Goal: Task Accomplishment & Management: Use online tool/utility

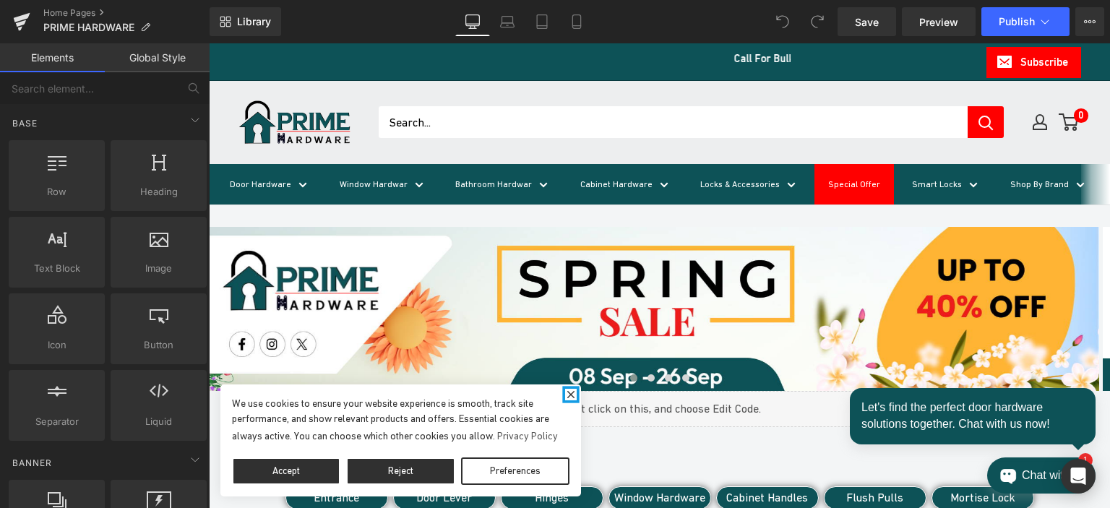
click at [566, 389] on icon "close" at bounding box center [571, 395] width 12 height 12
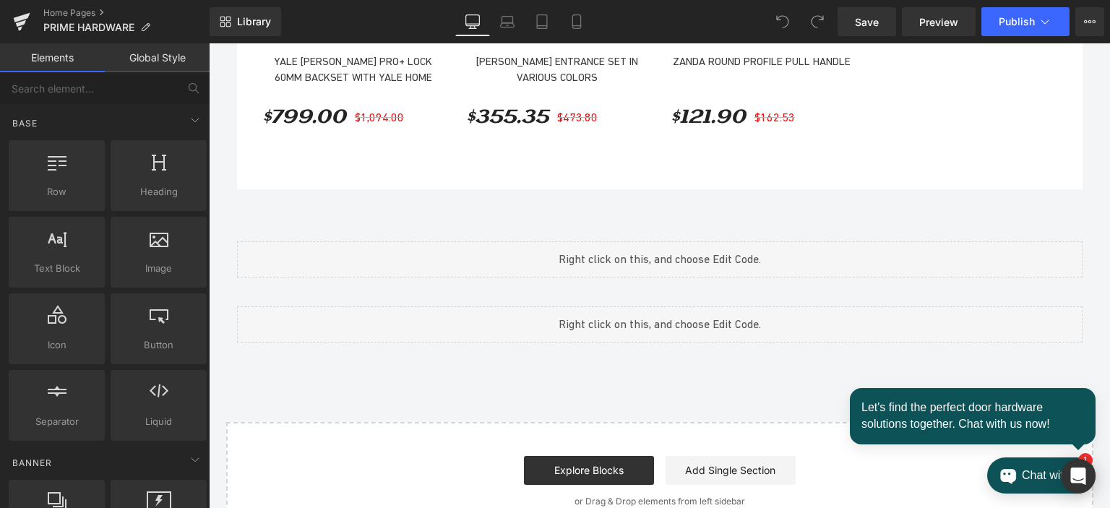
scroll to position [1647, 0]
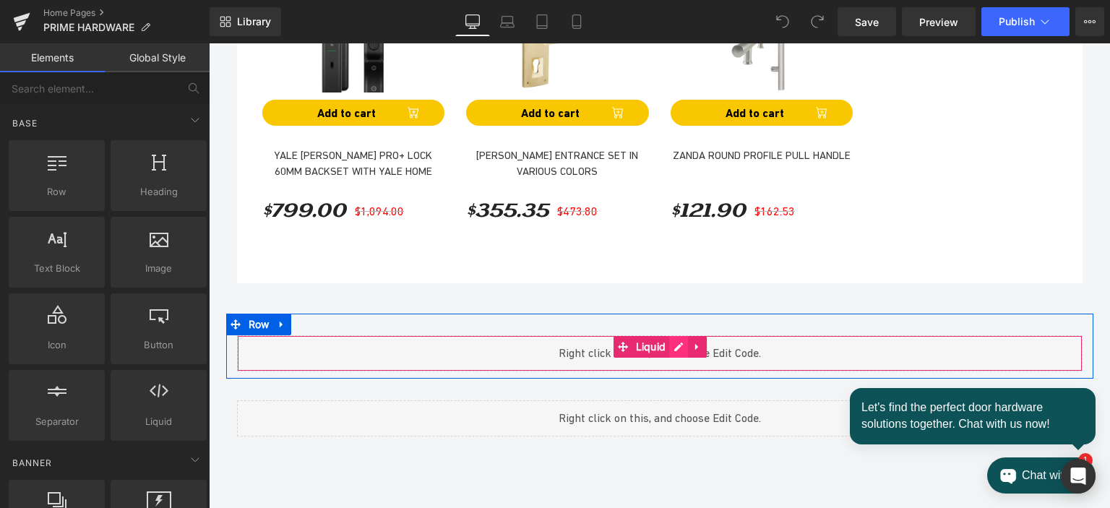
click at [668, 355] on div "Liquid" at bounding box center [659, 353] width 845 height 36
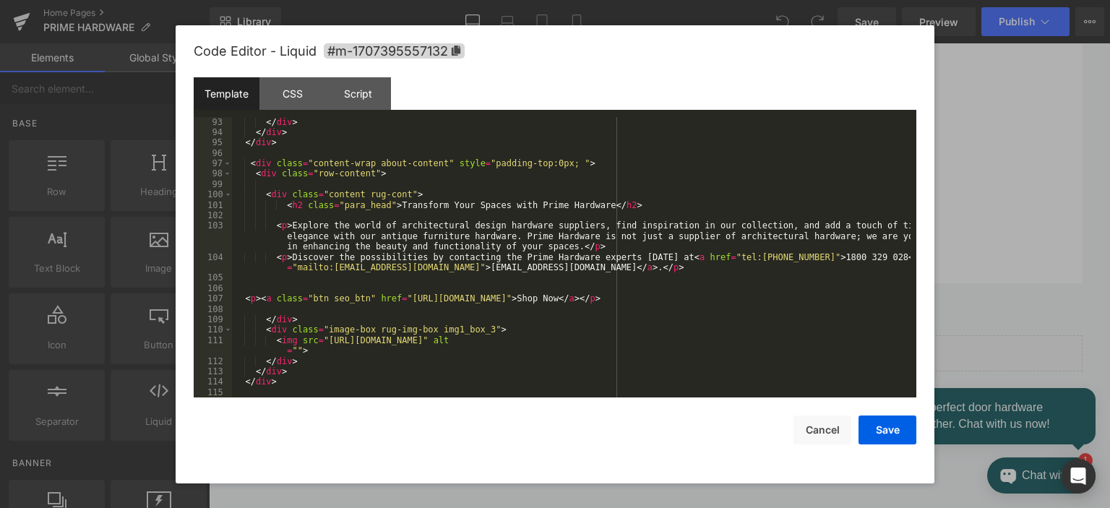
scroll to position [1133, 0]
click at [353, 95] on div "Script" at bounding box center [358, 93] width 66 height 33
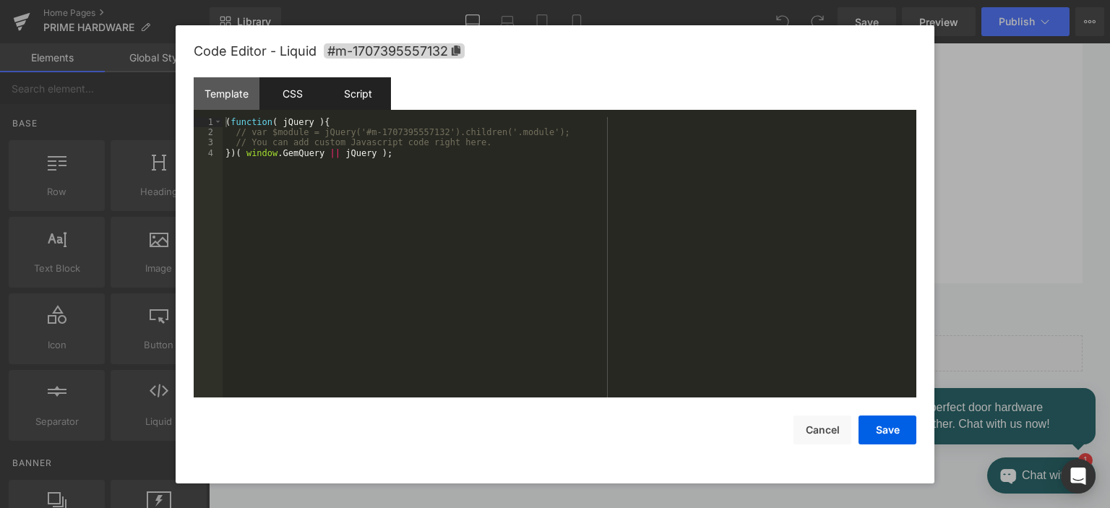
click at [283, 91] on div "CSS" at bounding box center [292, 93] width 66 height 33
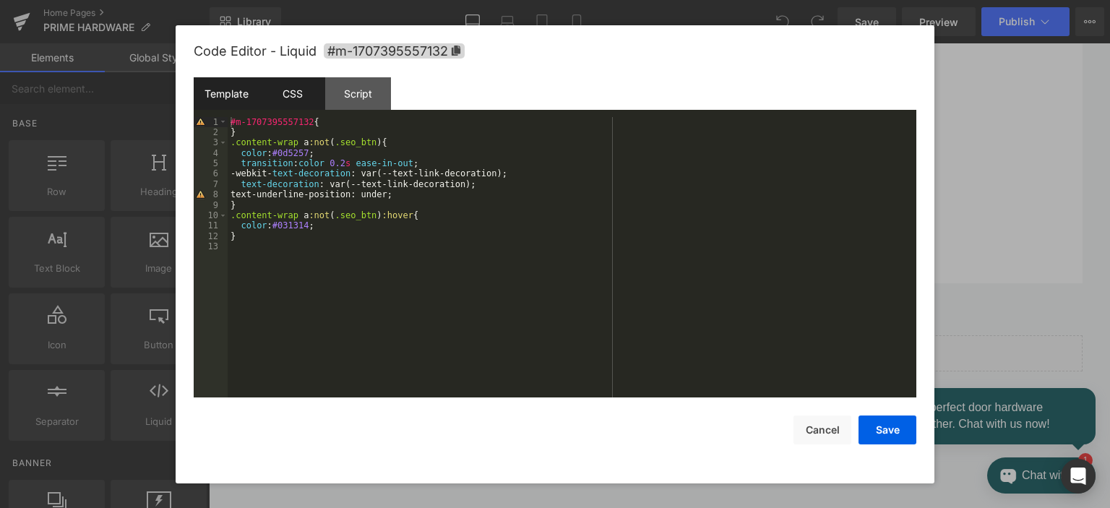
click at [233, 92] on div "Template" at bounding box center [227, 93] width 66 height 33
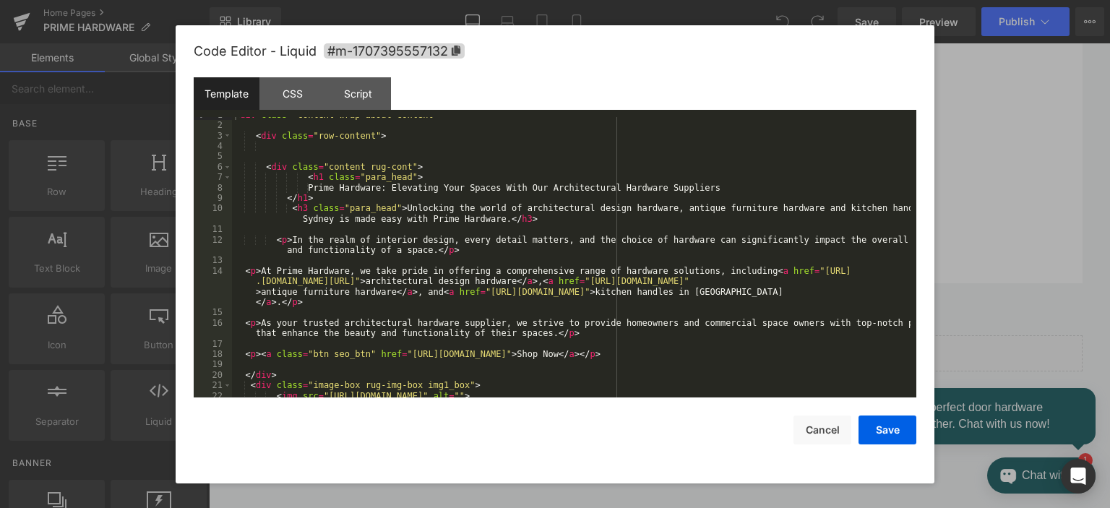
scroll to position [0, 0]
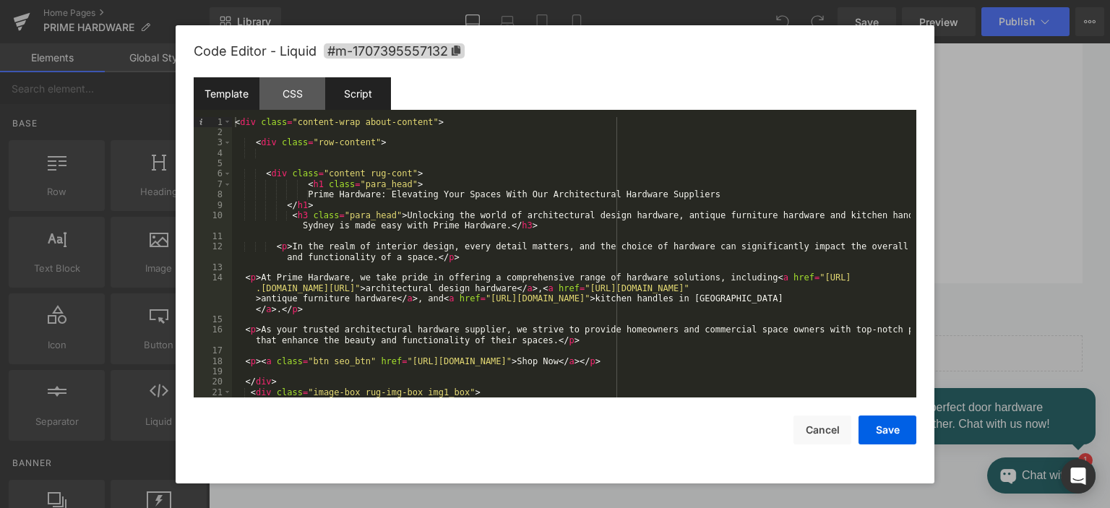
click at [350, 98] on div "Script" at bounding box center [358, 93] width 66 height 33
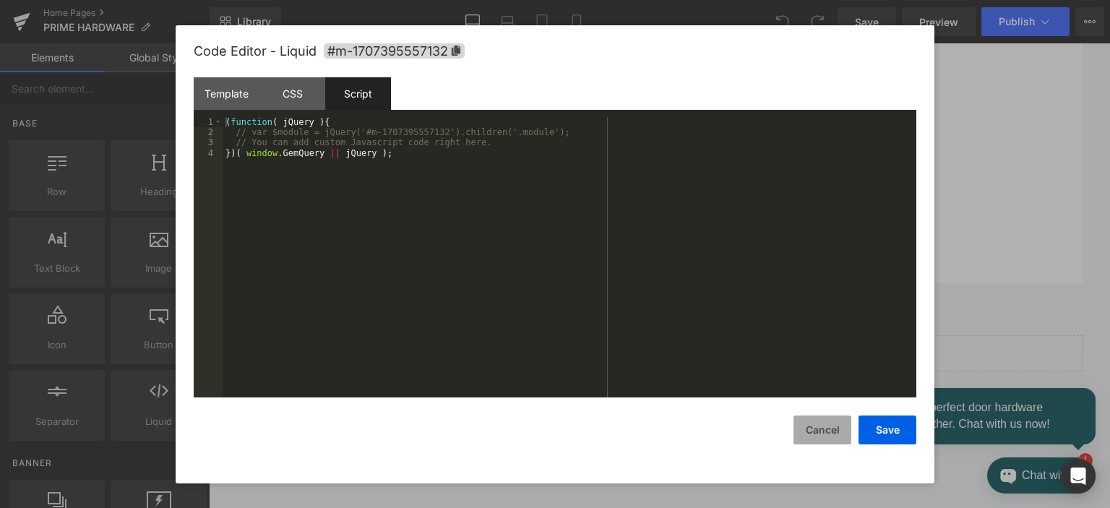
click at [826, 426] on button "Cancel" at bounding box center [822, 429] width 58 height 29
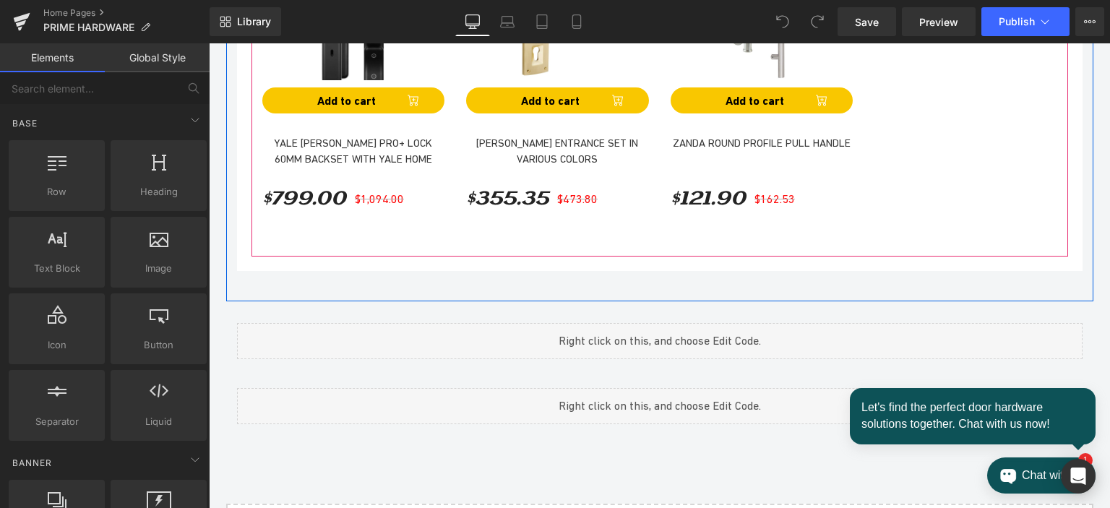
scroll to position [1864, 0]
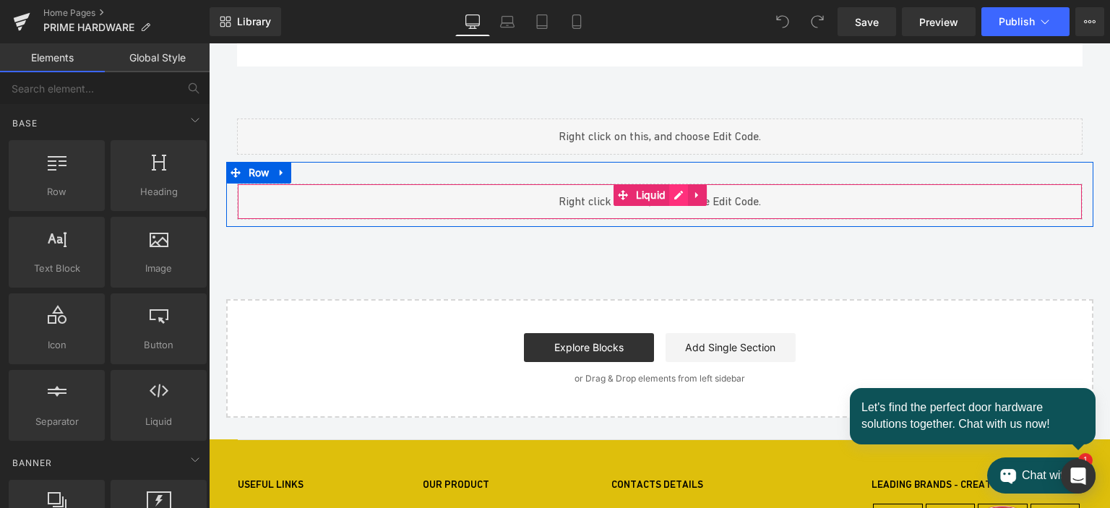
click at [667, 203] on div "Liquid" at bounding box center [659, 201] width 845 height 36
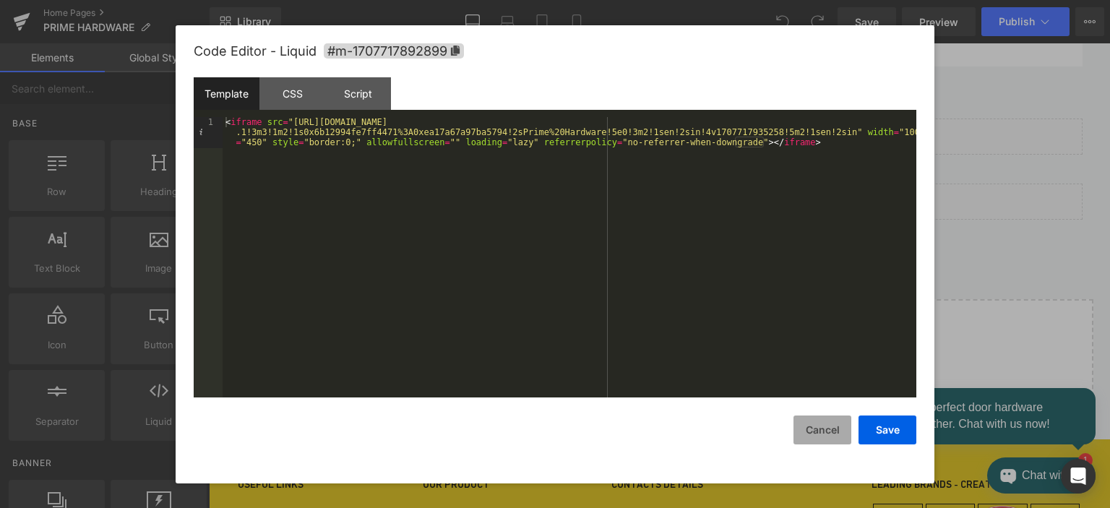
click at [821, 424] on button "Cancel" at bounding box center [822, 429] width 58 height 29
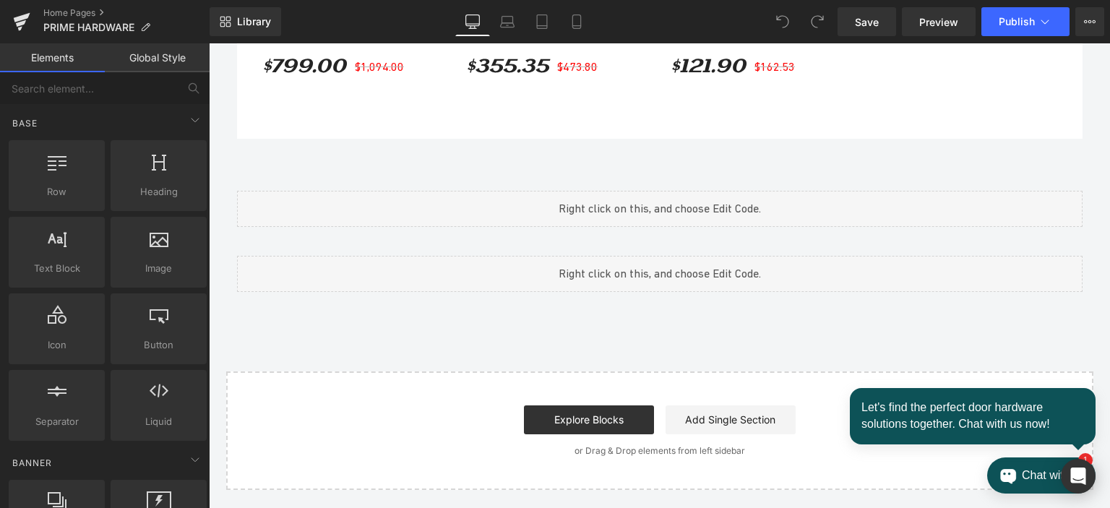
scroll to position [1647, 0]
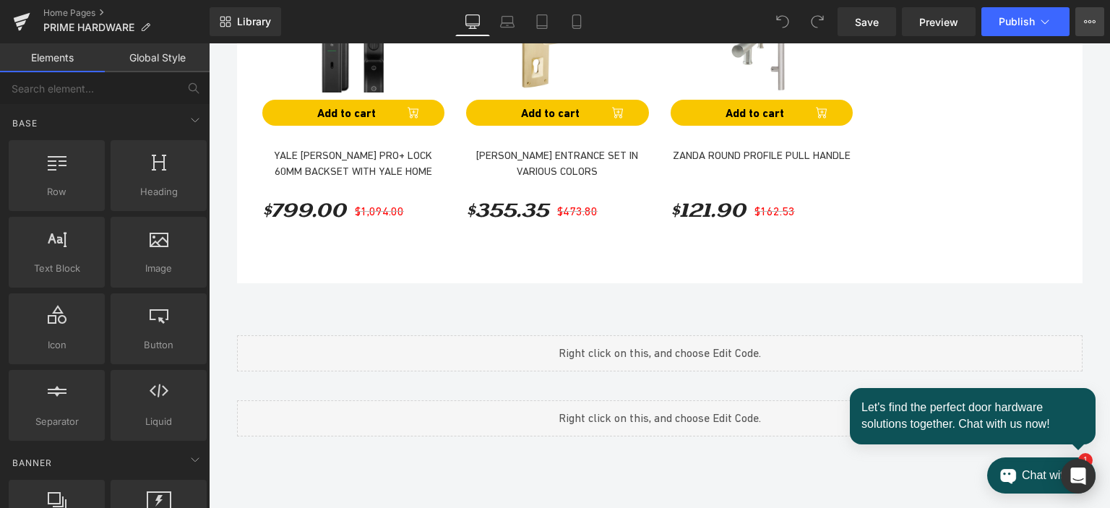
click at [1083, 16] on button "View Live Page View with current Template Save Template to Library Schedule Pub…" at bounding box center [1089, 21] width 29 height 29
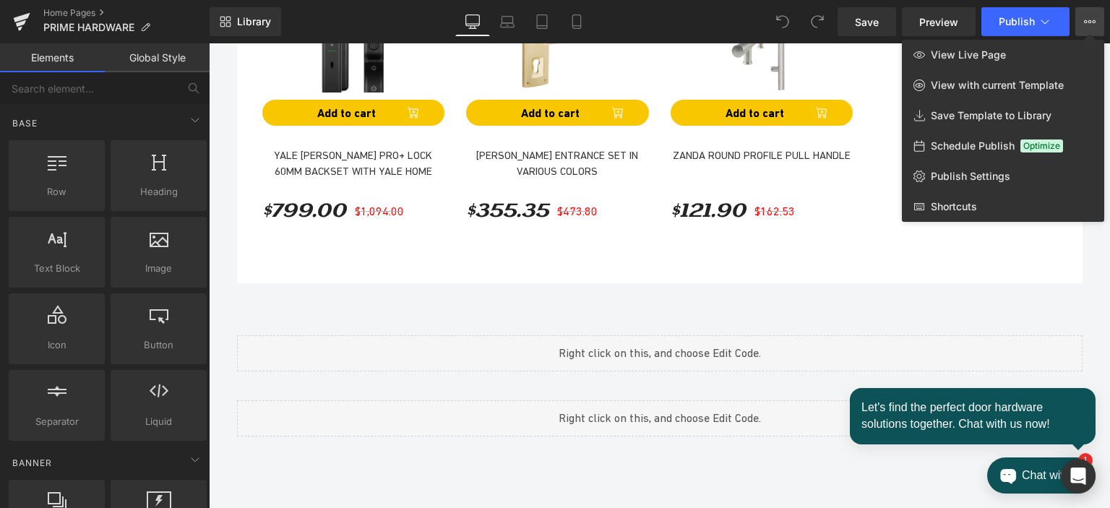
click at [1083, 16] on button "View Live Page View with current Template Save Template to Library Schedule Pub…" at bounding box center [1089, 21] width 29 height 29
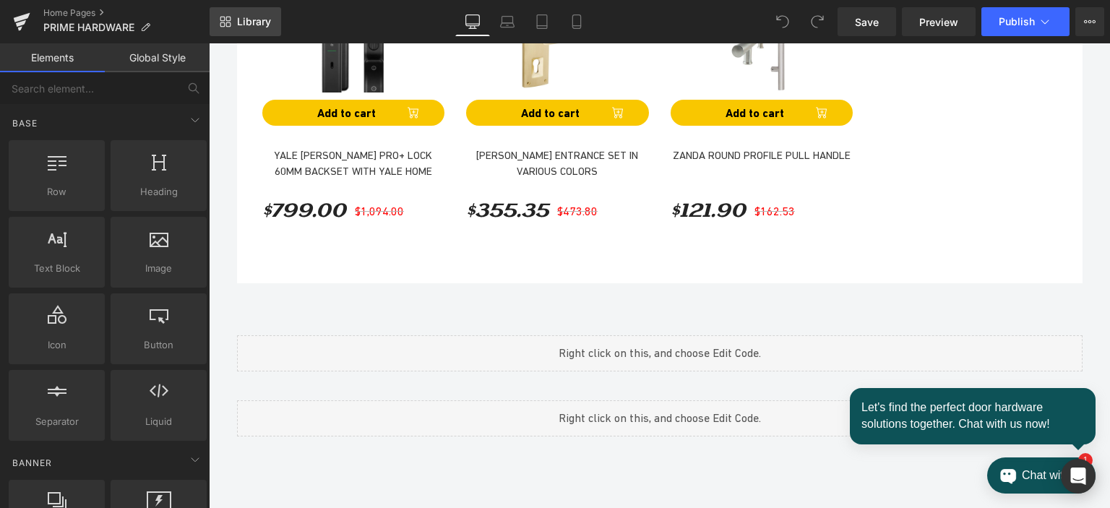
click at [232, 17] on link "Library" at bounding box center [245, 21] width 72 height 29
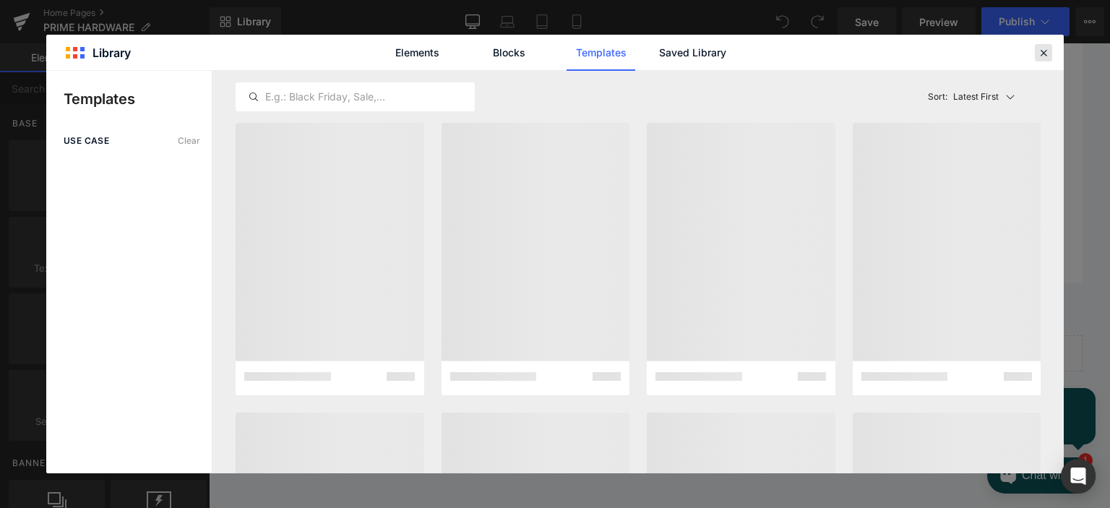
click at [1046, 48] on icon at bounding box center [1043, 52] width 13 height 13
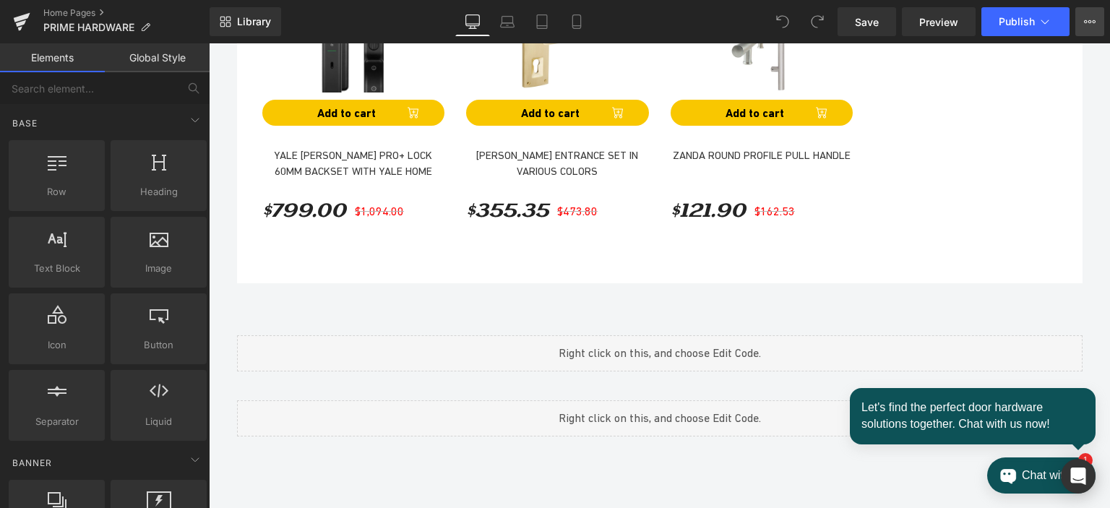
click at [1089, 20] on icon at bounding box center [1090, 22] width 12 height 12
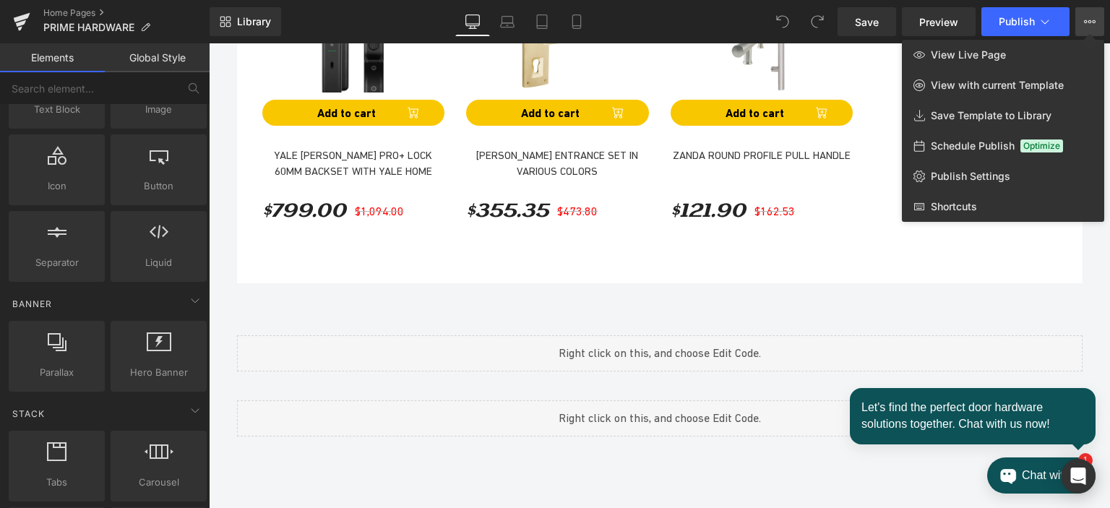
scroll to position [72, 0]
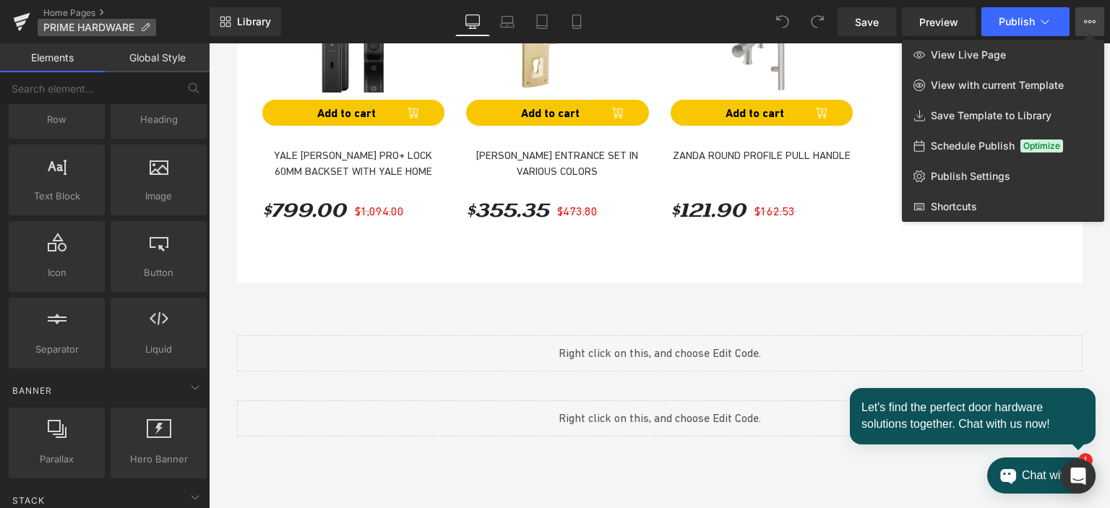
click at [139, 25] on p "PRIME HARDWARE" at bounding box center [97, 27] width 118 height 17
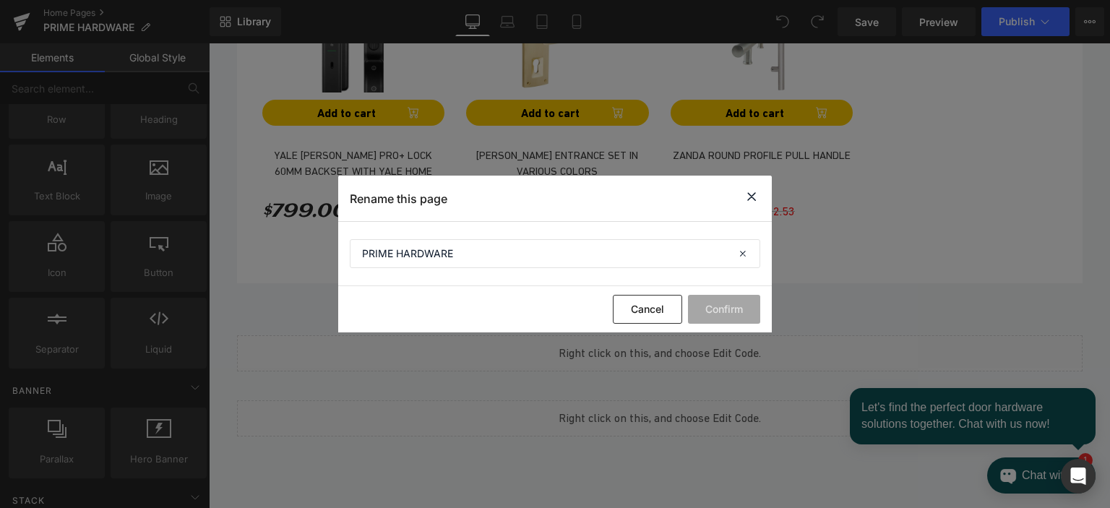
click at [753, 196] on icon at bounding box center [751, 197] width 17 height 18
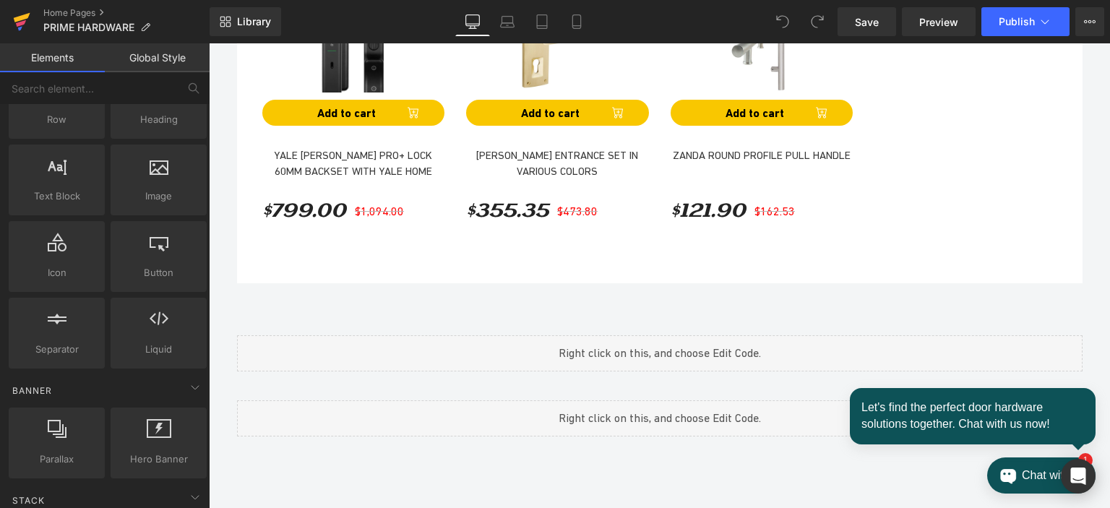
click at [20, 17] on icon at bounding box center [22, 17] width 17 height 9
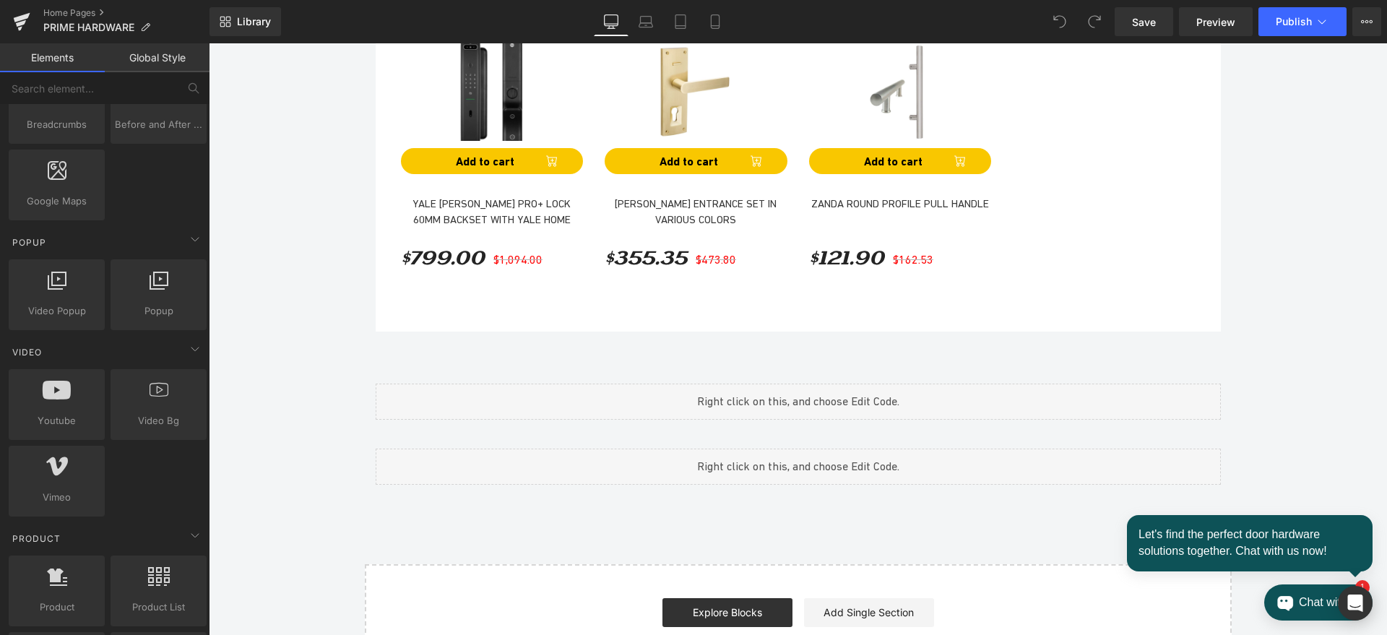
scroll to position [1547, 0]
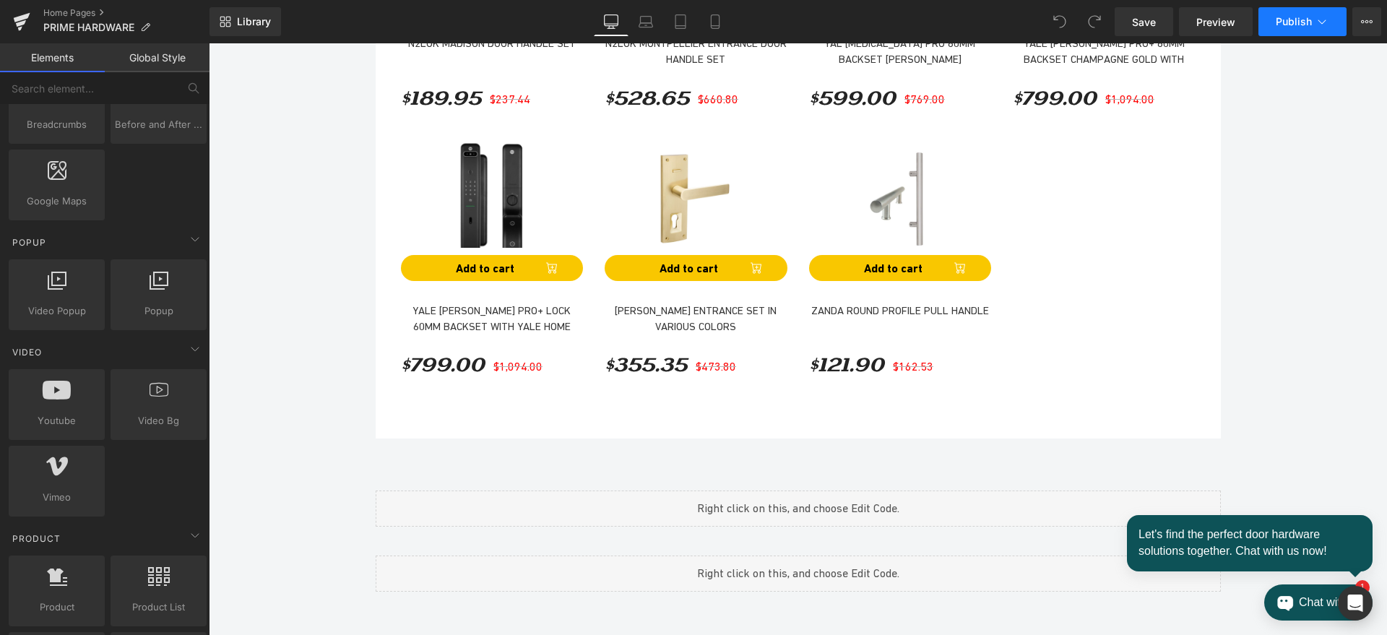
click at [1109, 18] on button "Publish" at bounding box center [1302, 21] width 88 height 29
click at [1109, 17] on icon at bounding box center [1367, 22] width 12 height 12
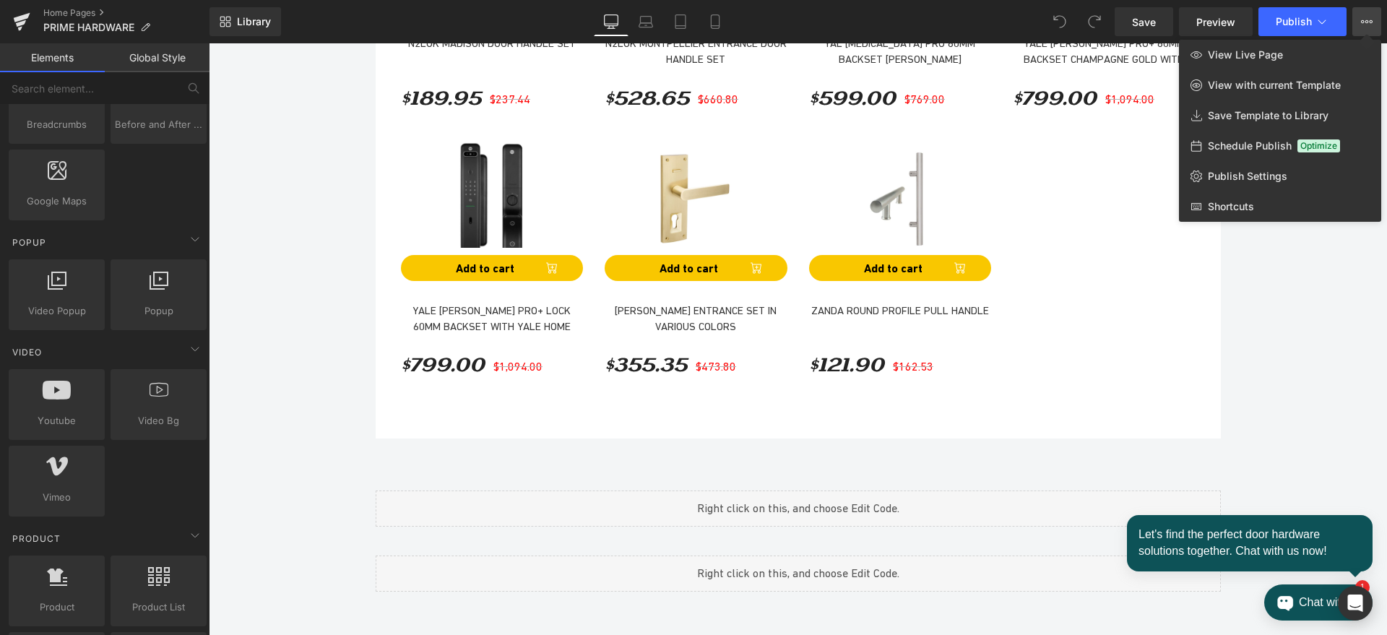
click at [1109, 312] on div at bounding box center [798, 339] width 1178 height 592
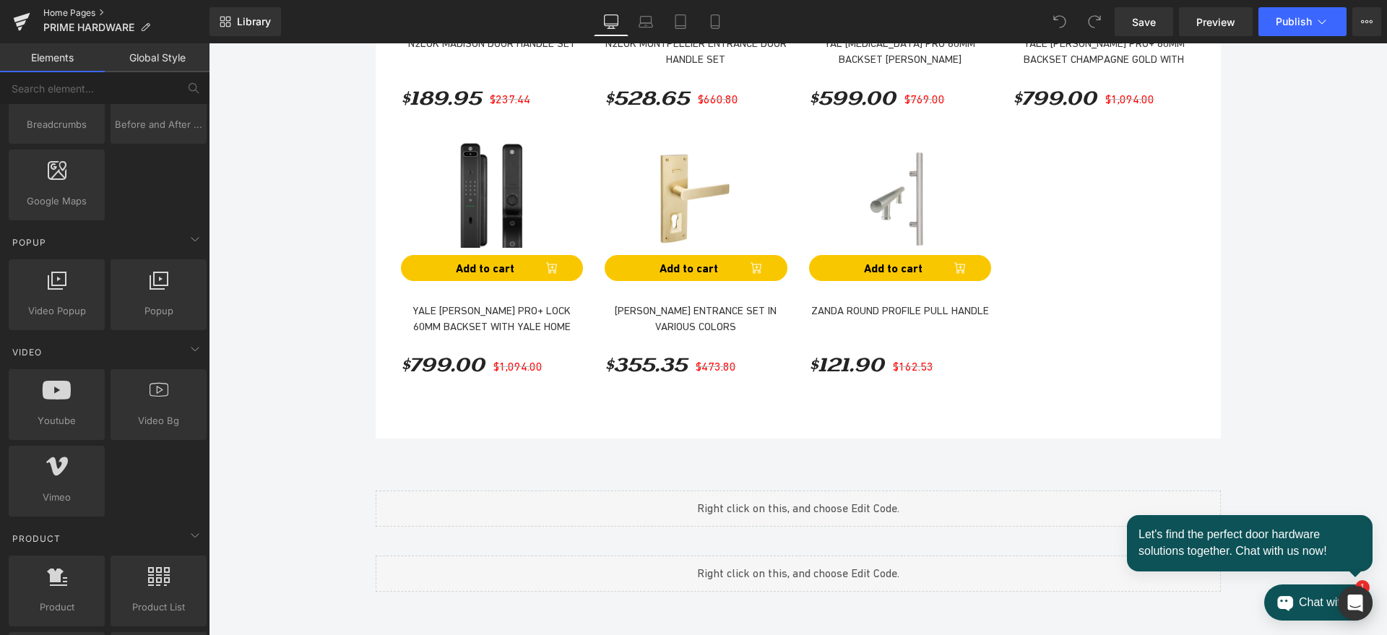
click at [102, 7] on link "Home Pages" at bounding box center [126, 13] width 166 height 12
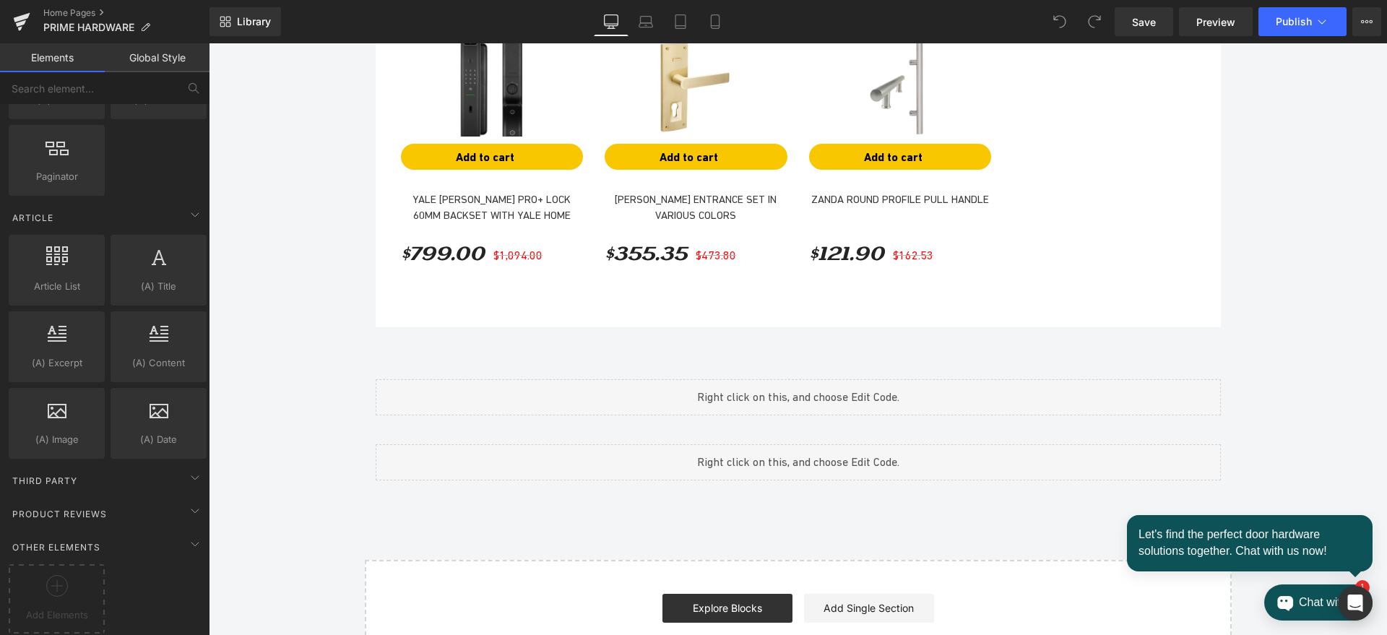
scroll to position [1524, 0]
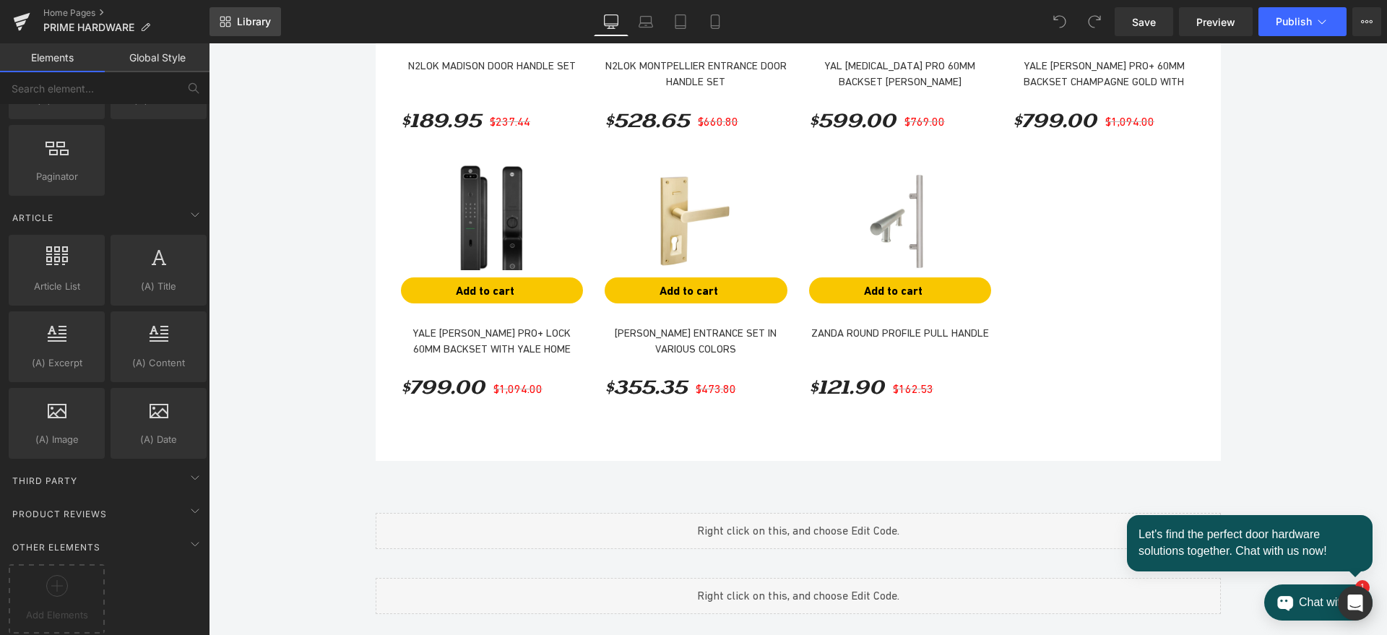
click at [239, 20] on span "Library" at bounding box center [254, 21] width 34 height 13
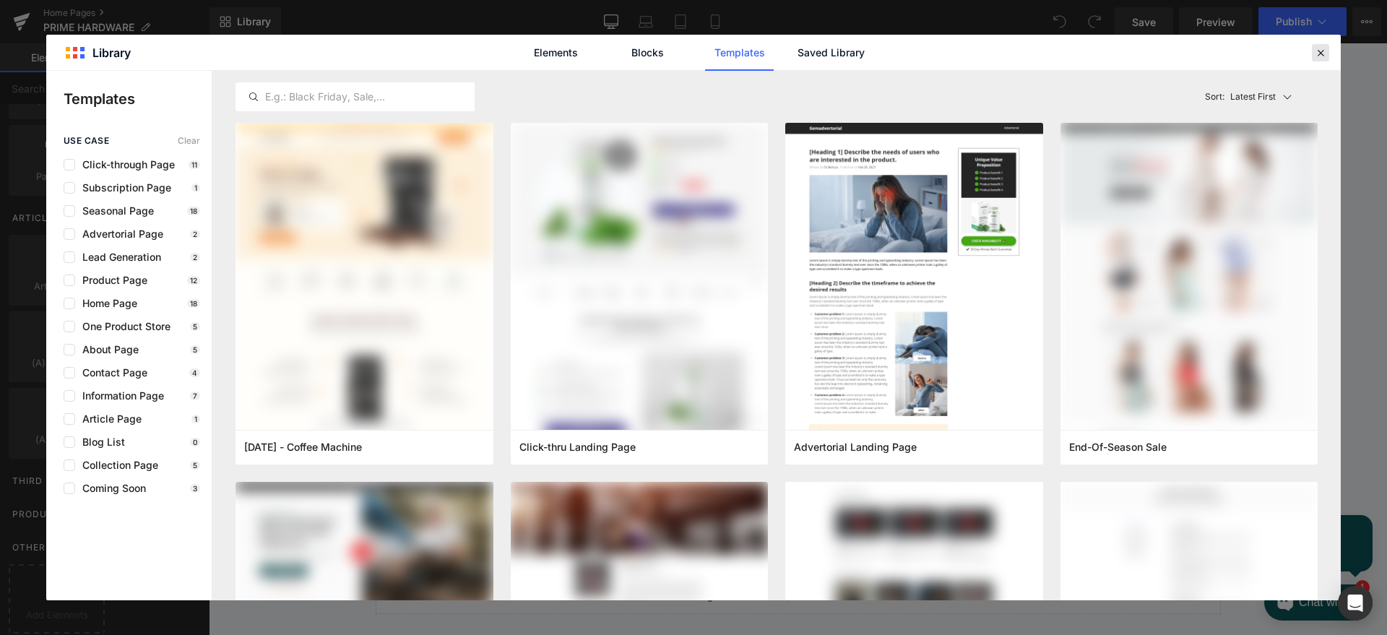
click at [1314, 49] on icon at bounding box center [1320, 52] width 13 height 13
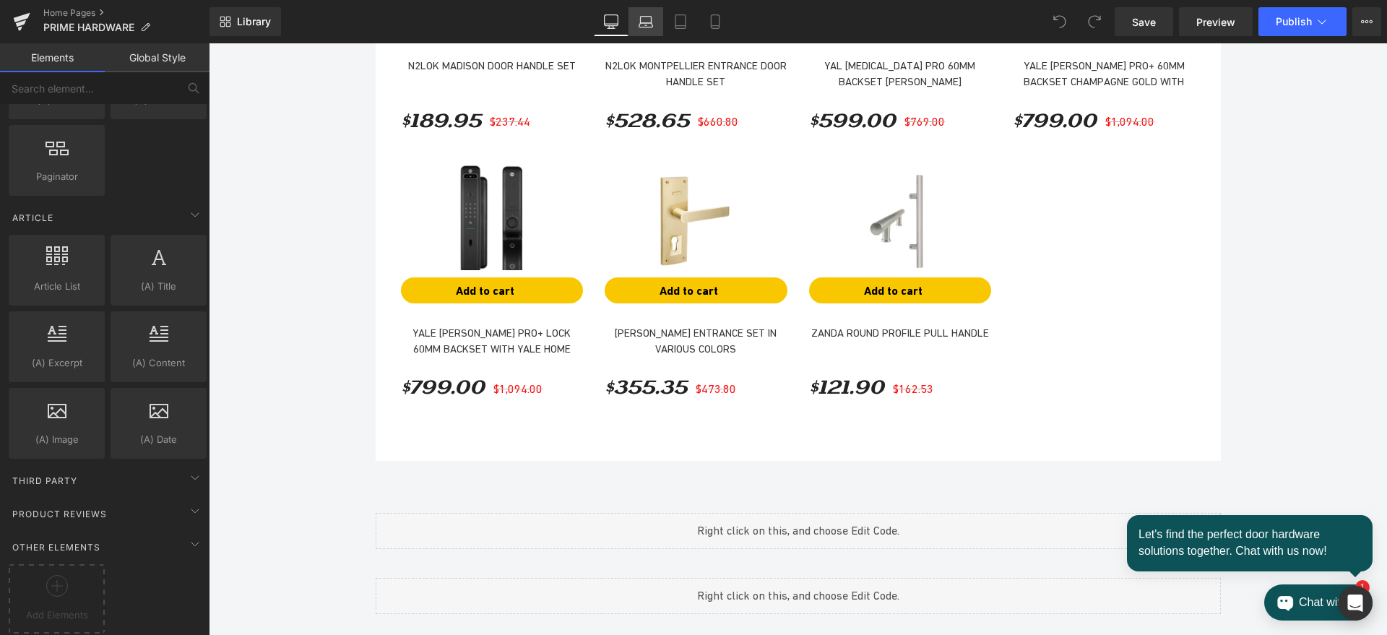
click at [640, 22] on icon at bounding box center [646, 21] width 14 height 14
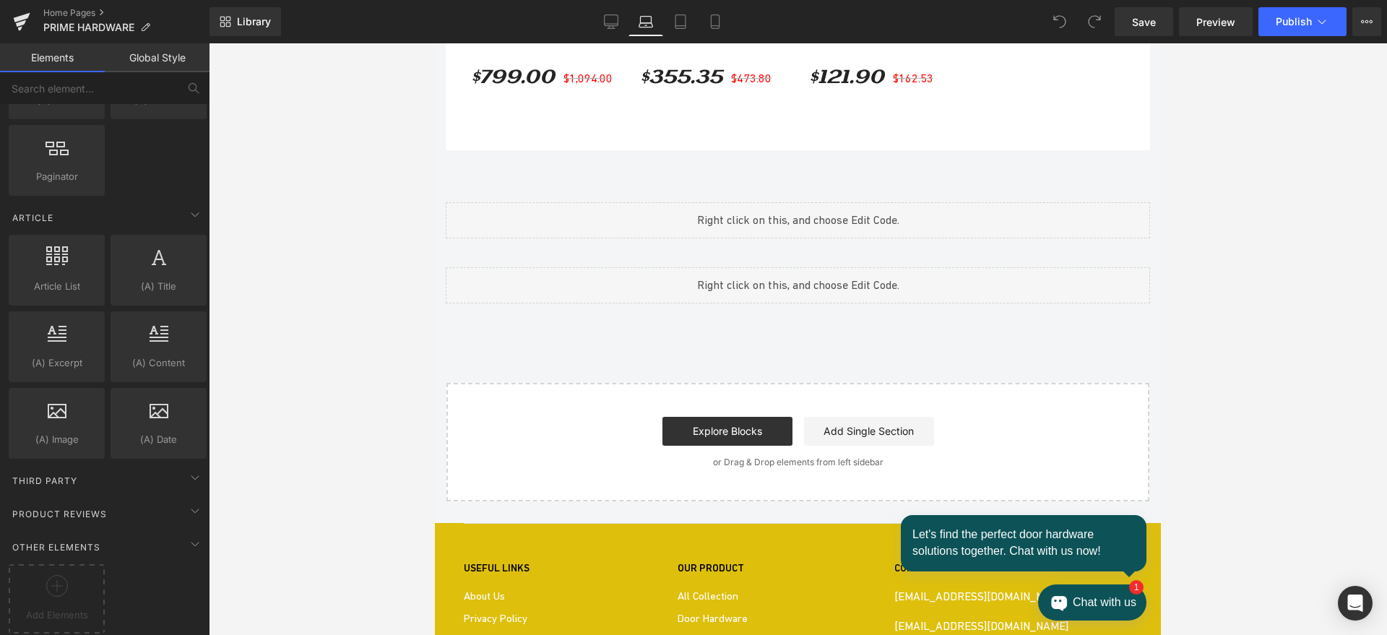
scroll to position [1805, 0]
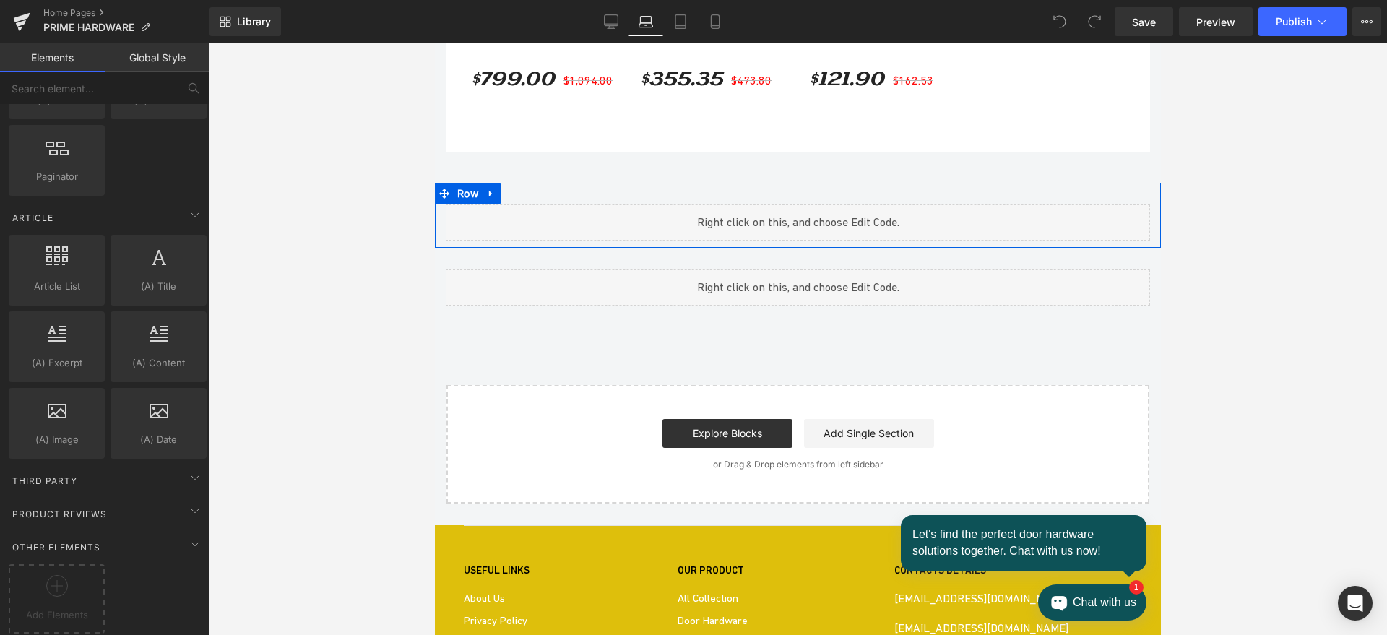
click at [588, 236] on div "Liquid Row" at bounding box center [798, 215] width 726 height 65
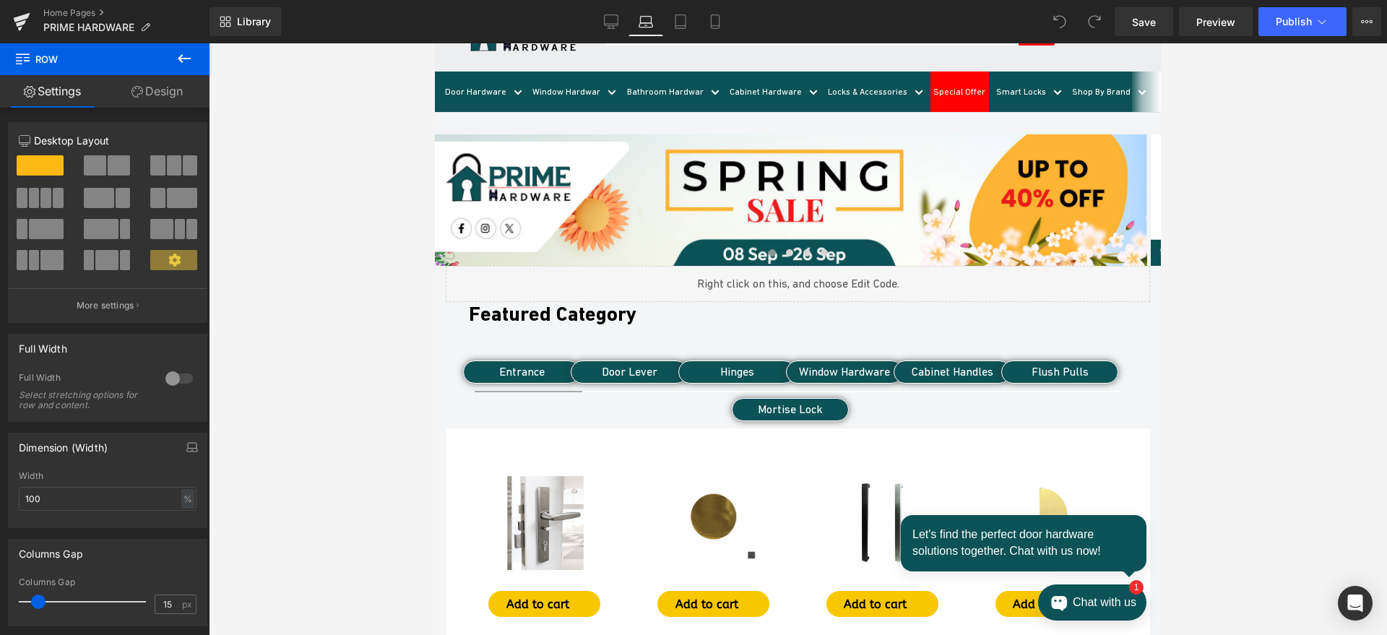
scroll to position [0, 0]
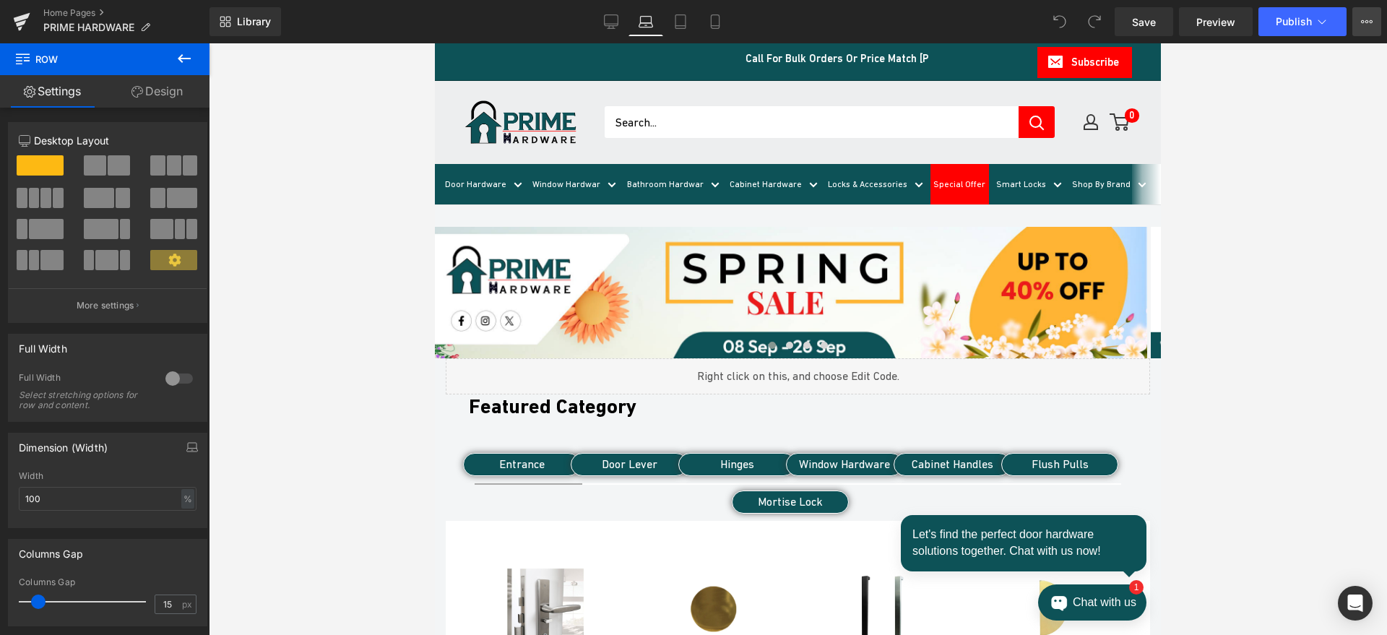
click at [1359, 22] on button "View Live Page View with current Template Save Template to Library Schedule Pub…" at bounding box center [1366, 21] width 29 height 29
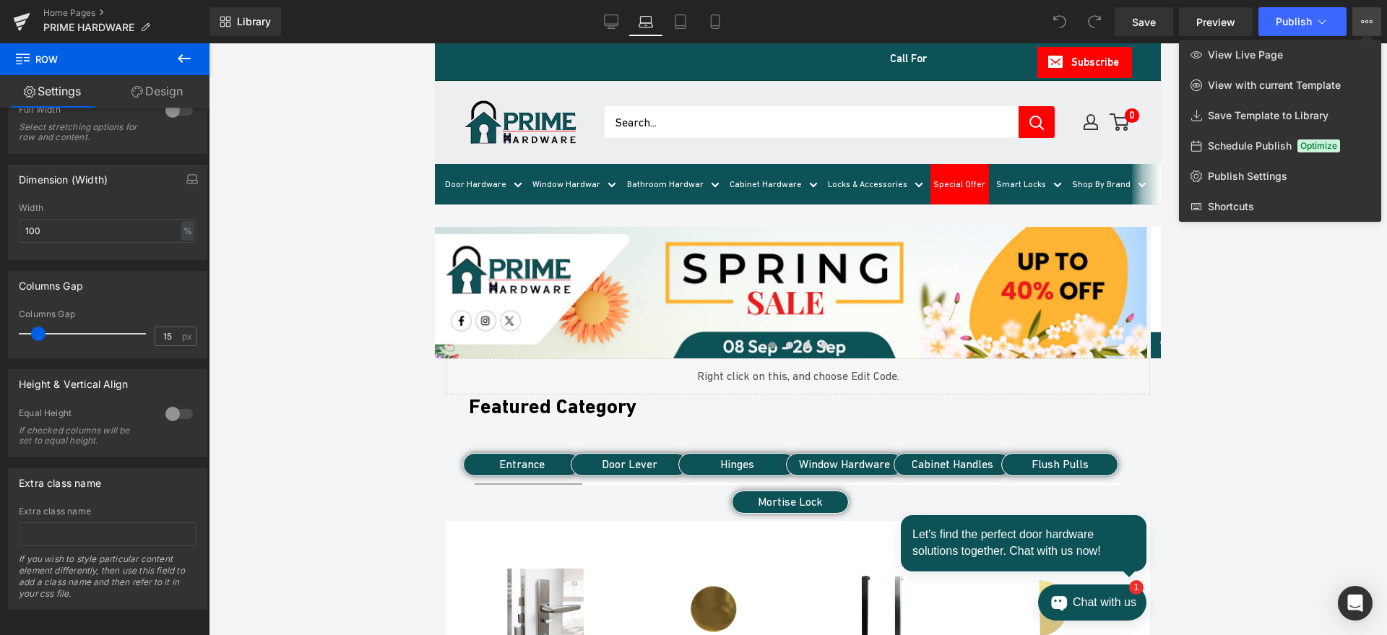
scroll to position [271, 0]
click at [1264, 323] on div at bounding box center [798, 339] width 1178 height 592
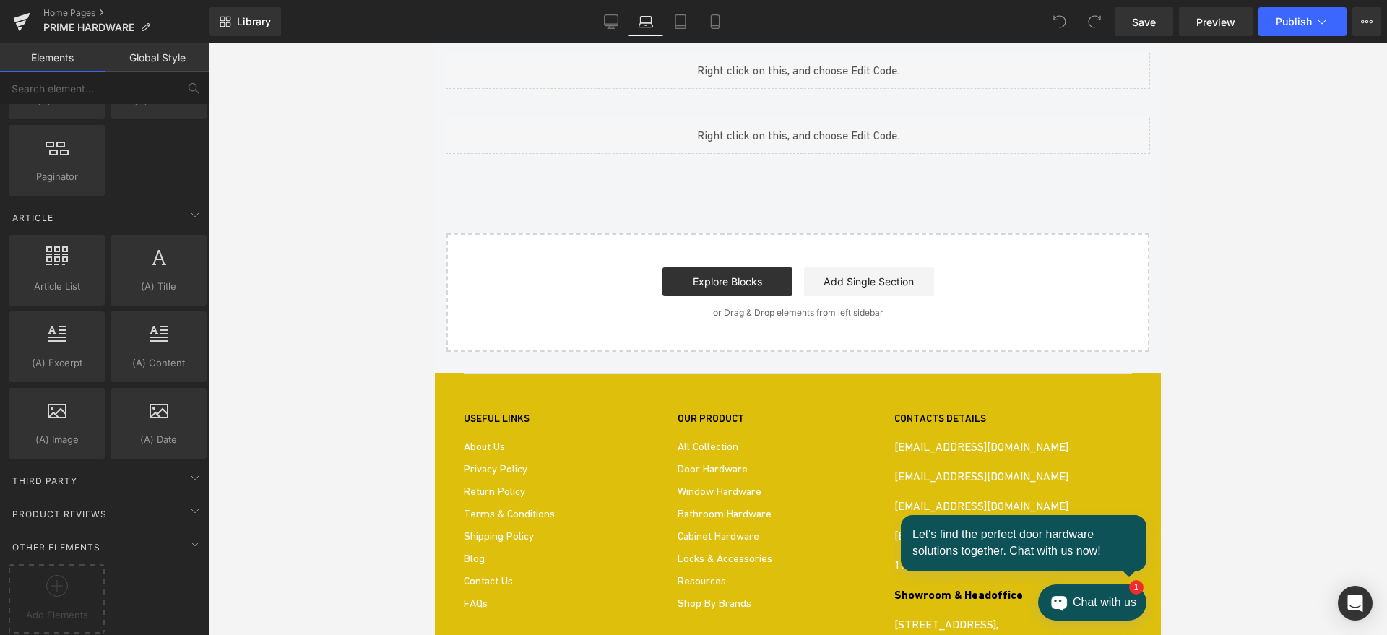
scroll to position [1505, 0]
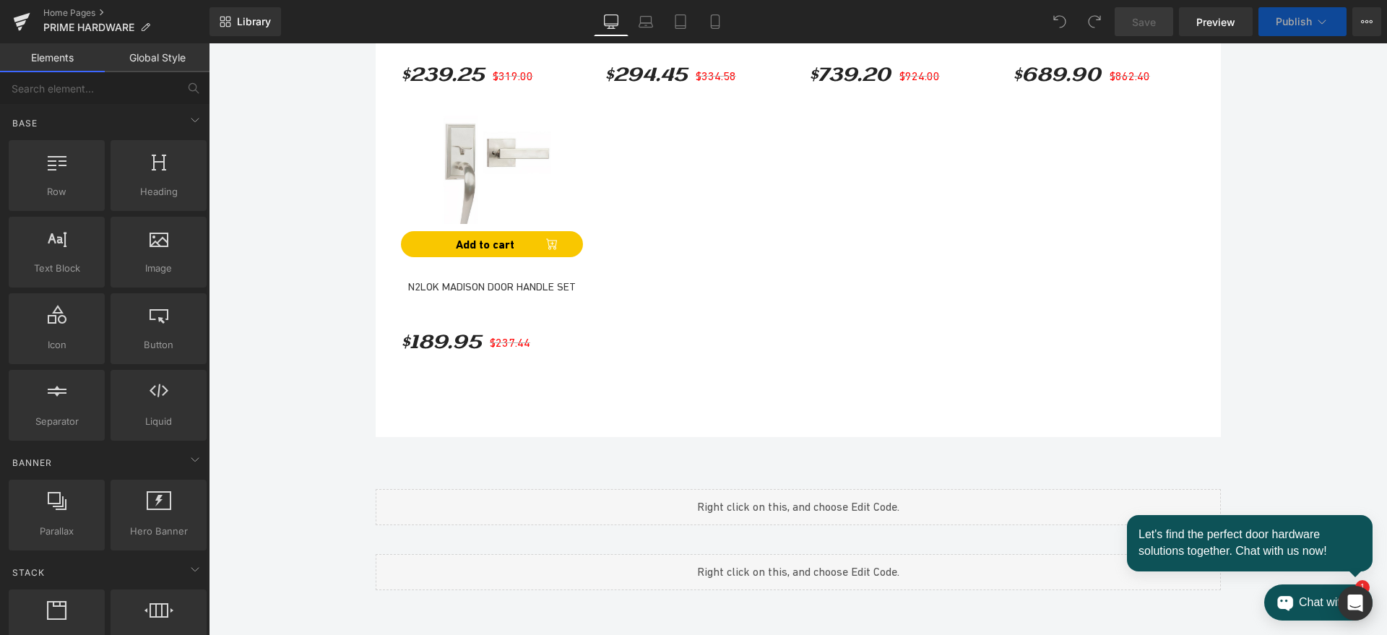
scroll to position [125, 0]
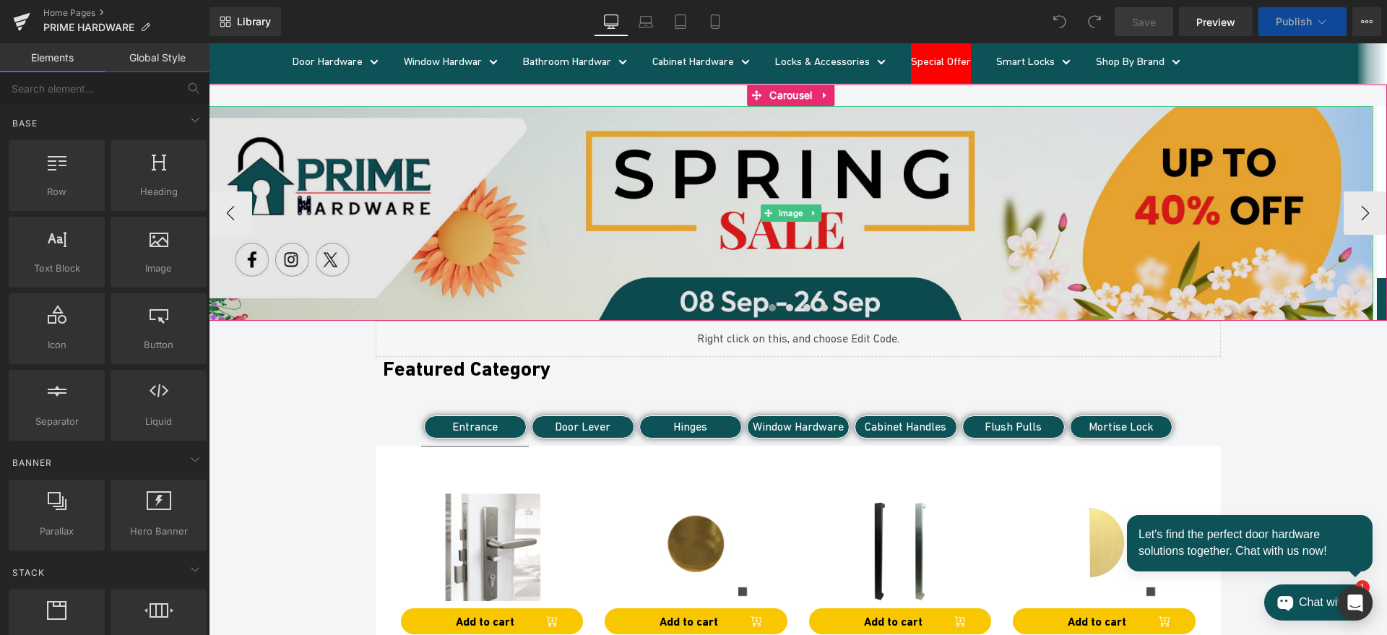
click at [746, 120] on img at bounding box center [791, 213] width 1165 height 215
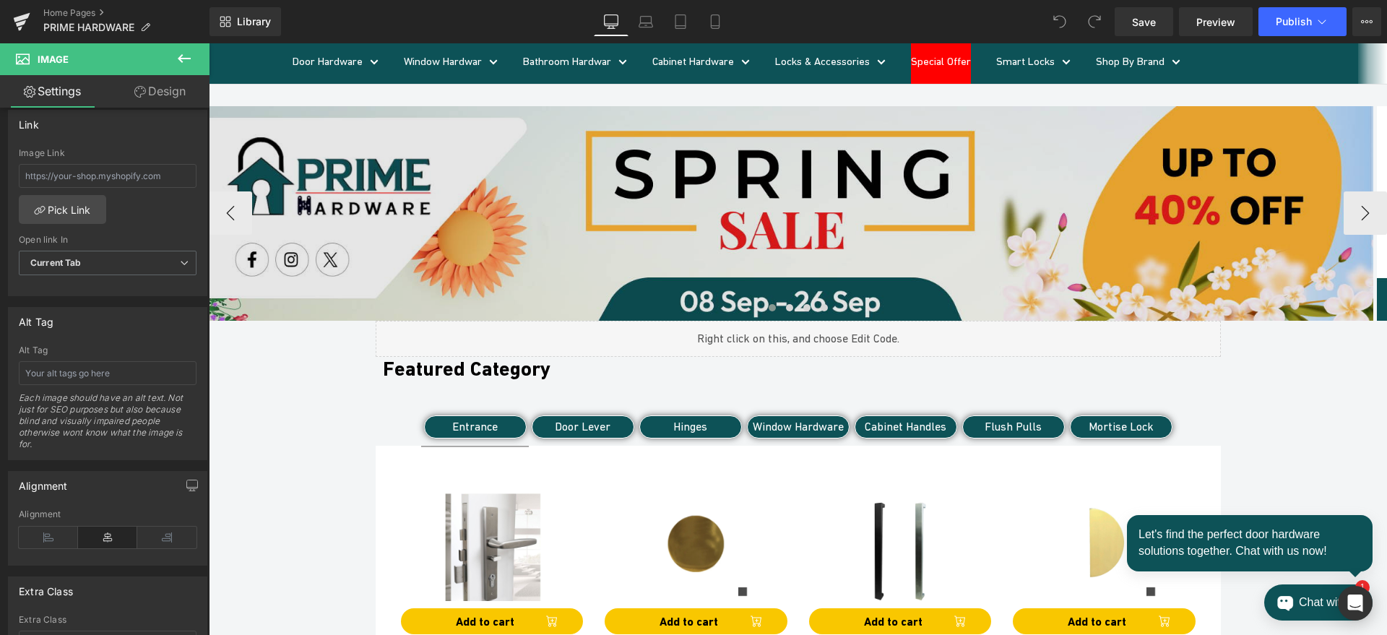
scroll to position [215, 0]
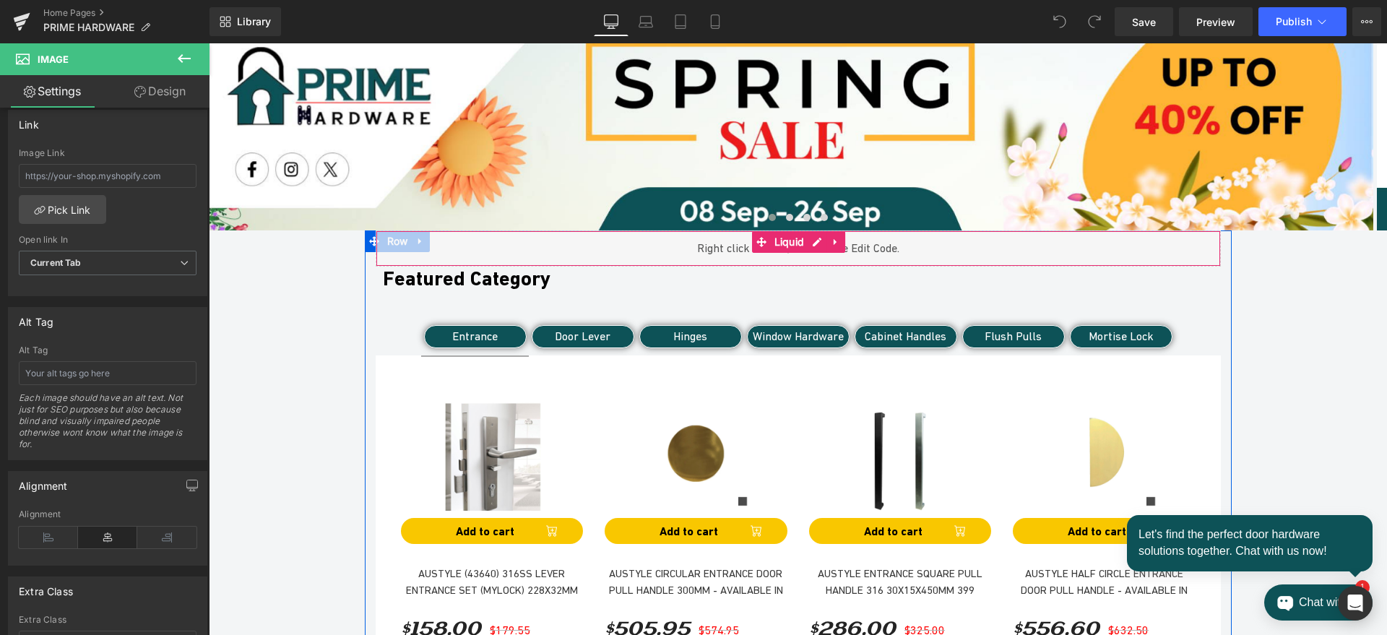
click at [710, 245] on div "Liquid" at bounding box center [798, 248] width 845 height 36
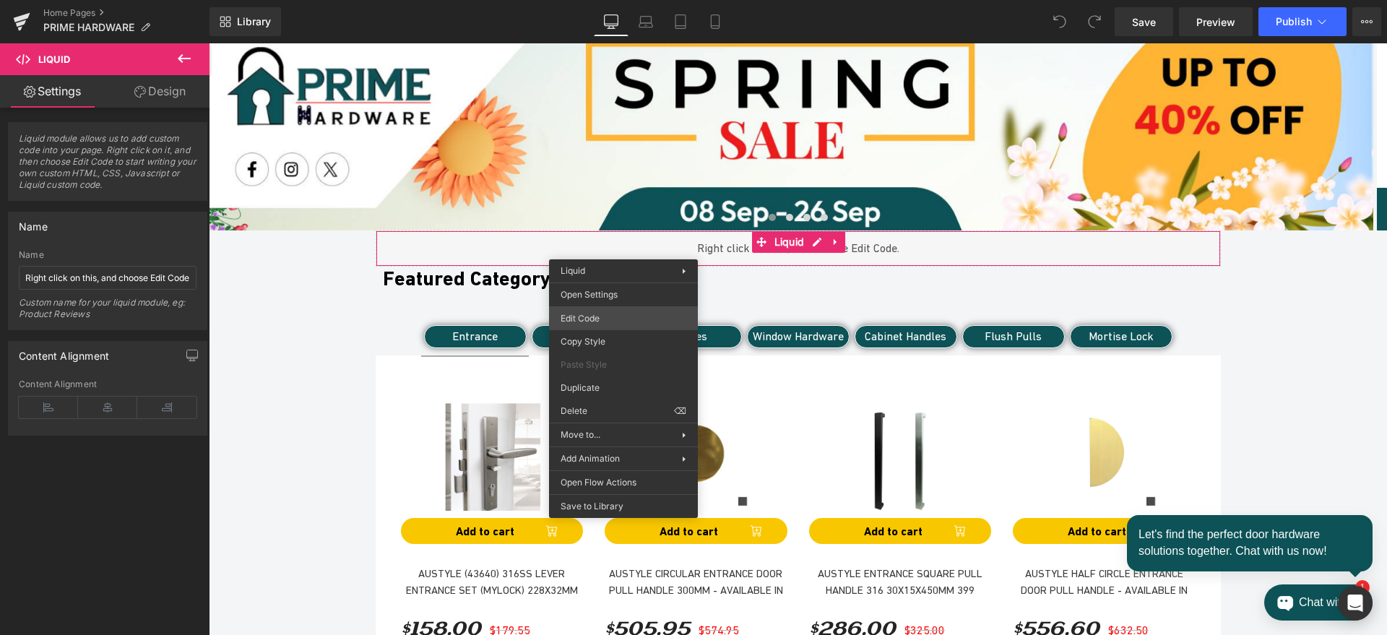
click at [599, 0] on div "You are previewing how the will restyle your page. You can not edit Elements in…" at bounding box center [693, 0] width 1387 height 0
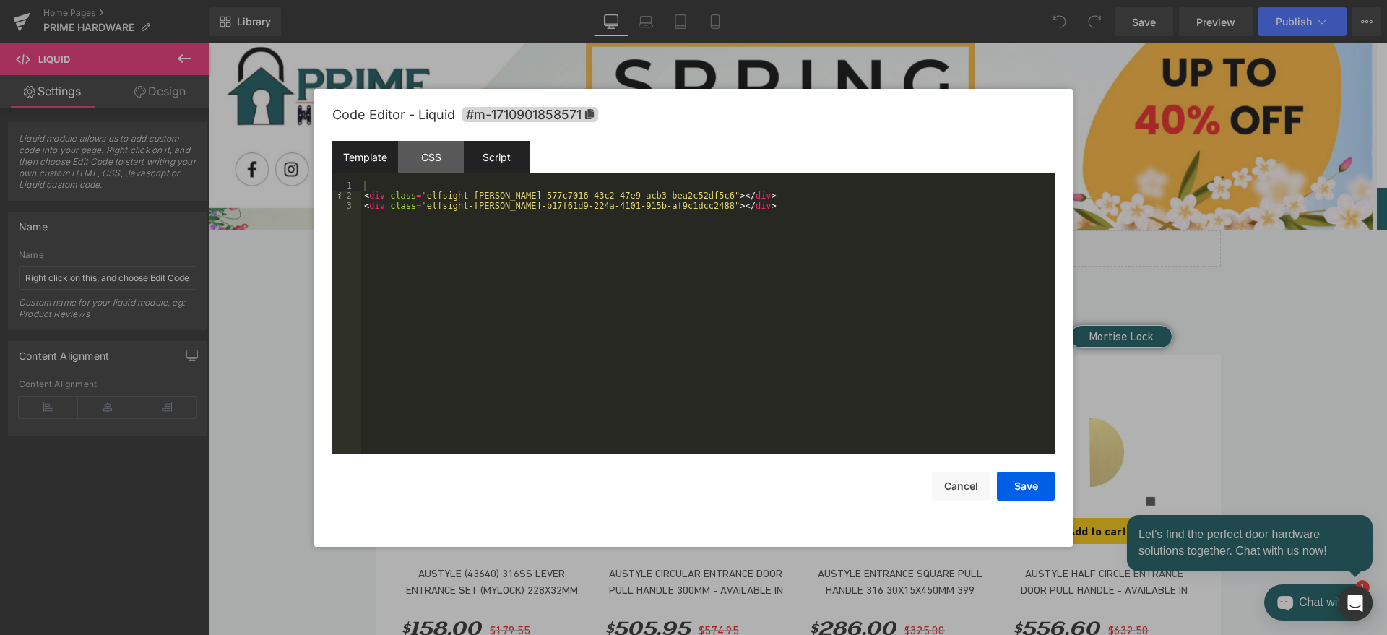
click at [498, 162] on div "Script" at bounding box center [497, 157] width 66 height 33
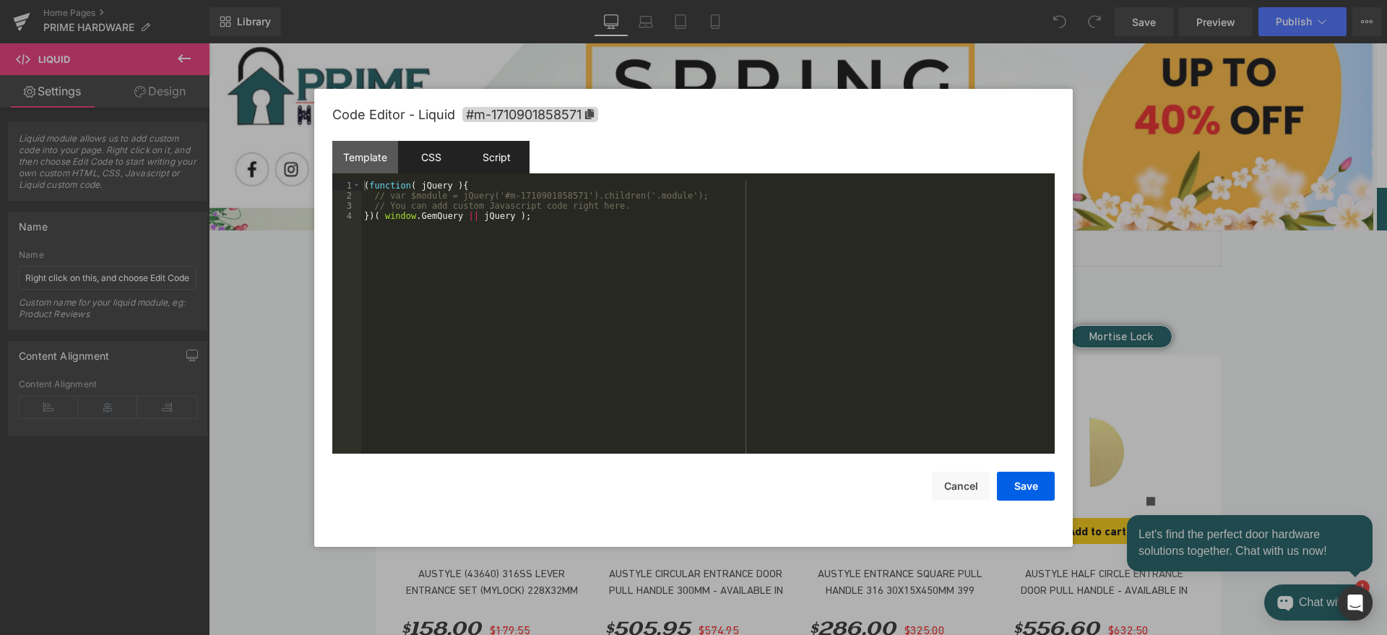
click at [427, 150] on div "CSS" at bounding box center [431, 157] width 66 height 33
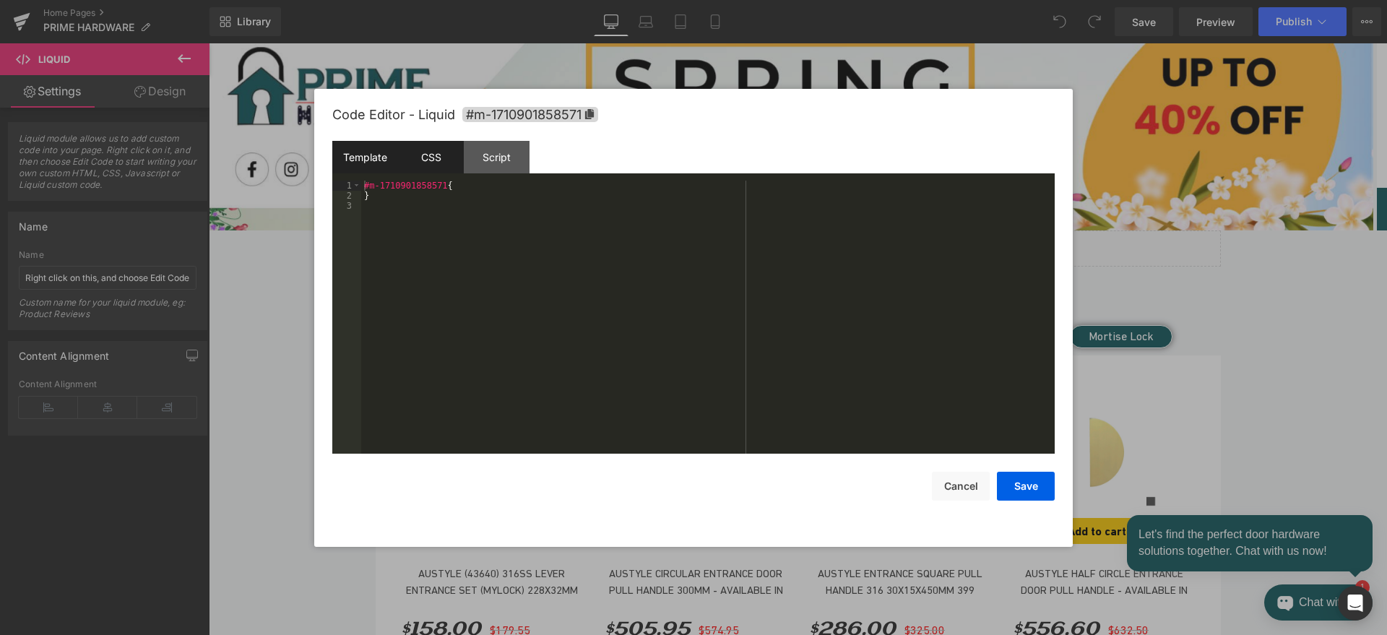
click at [363, 154] on div "Template" at bounding box center [365, 157] width 66 height 33
click at [414, 151] on div "CSS" at bounding box center [431, 157] width 66 height 33
click at [478, 144] on div "Script" at bounding box center [497, 157] width 66 height 33
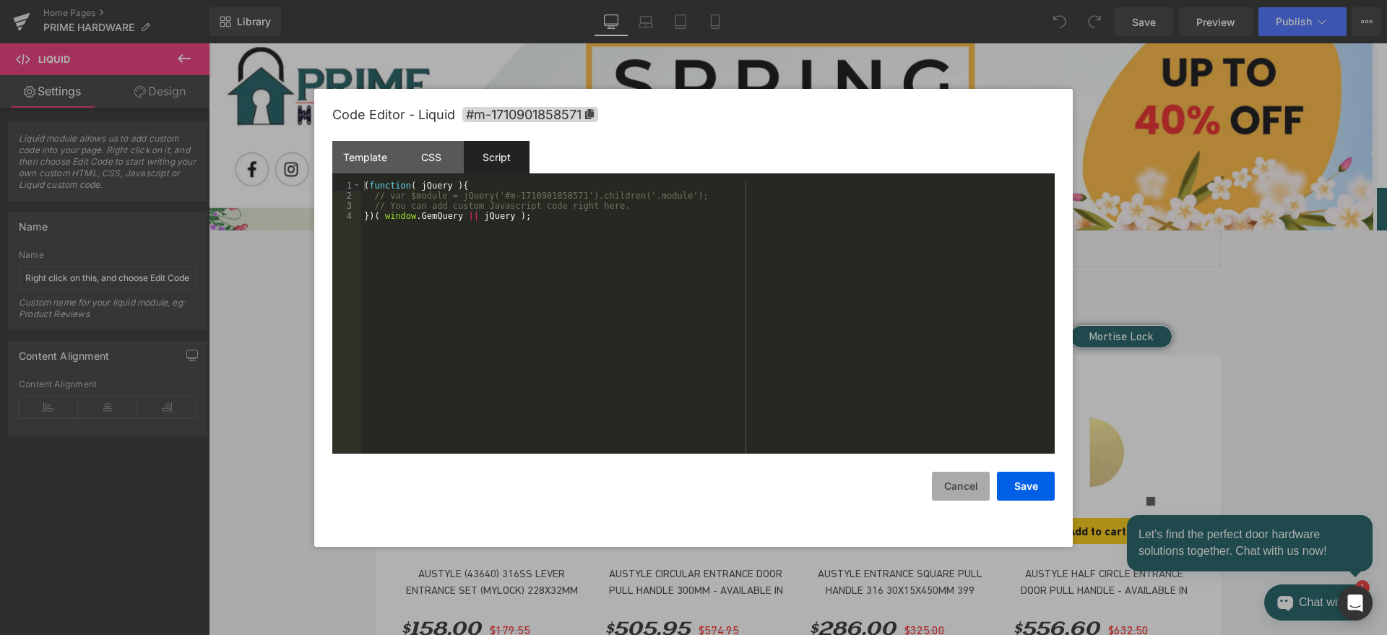
click at [954, 483] on button "Cancel" at bounding box center [961, 486] width 58 height 29
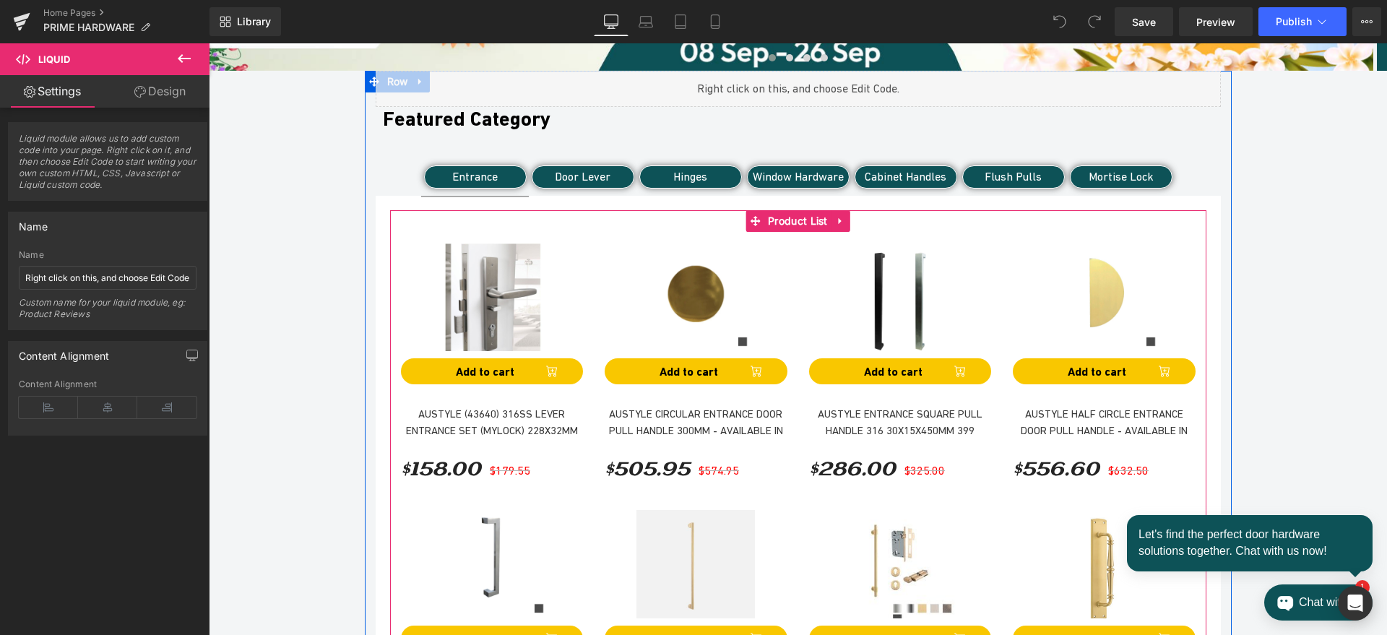
scroll to position [396, 0]
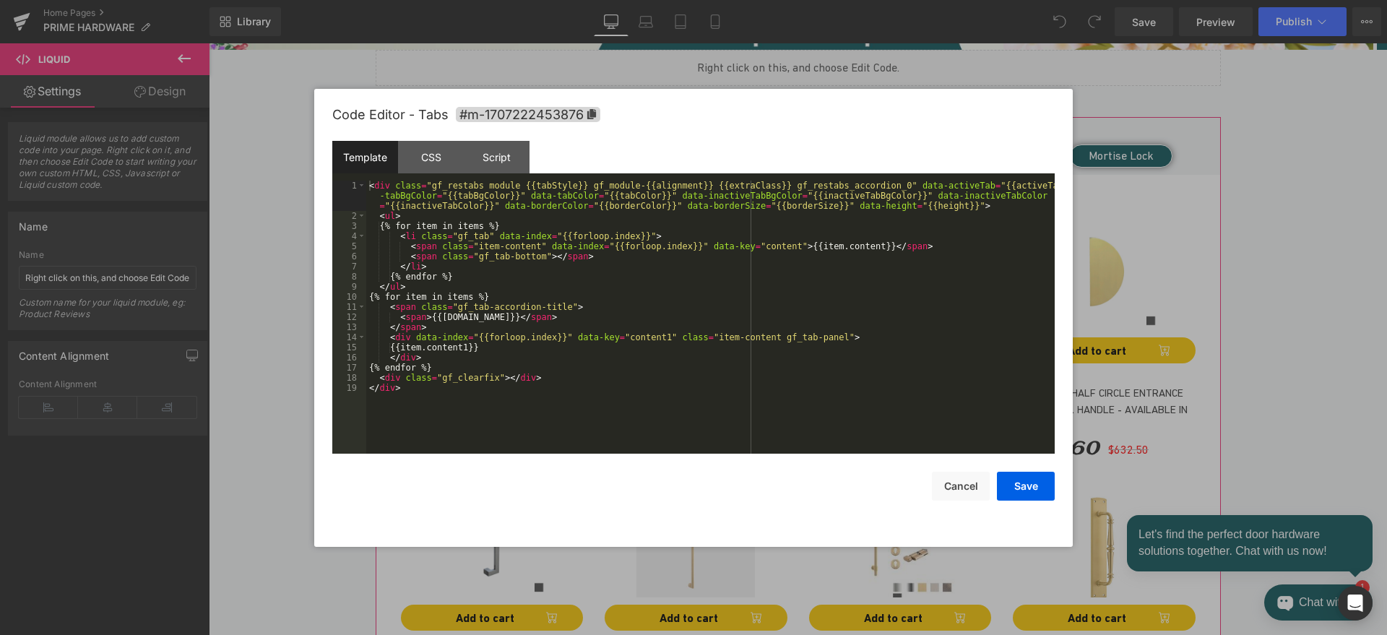
click at [519, 0] on div "You are previewing how the will restyle your page. You can not edit Elements in…" at bounding box center [693, 0] width 1387 height 0
click at [955, 485] on button "Cancel" at bounding box center [961, 486] width 58 height 29
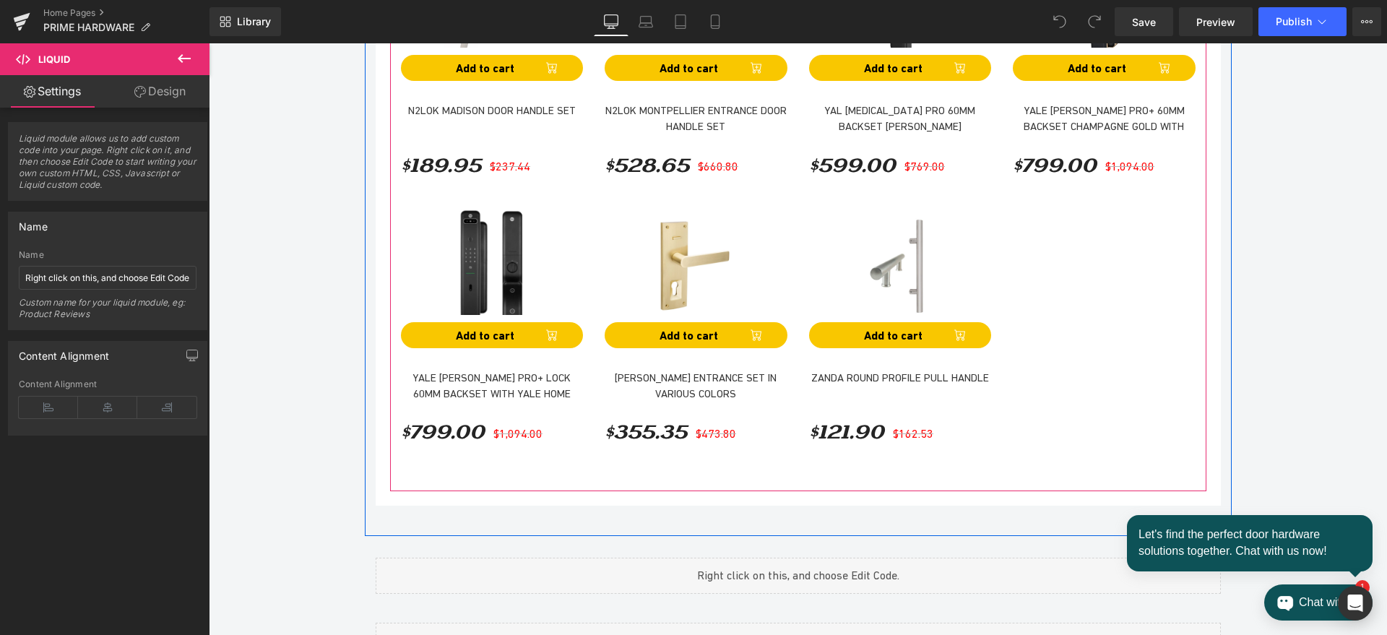
scroll to position [1750, 0]
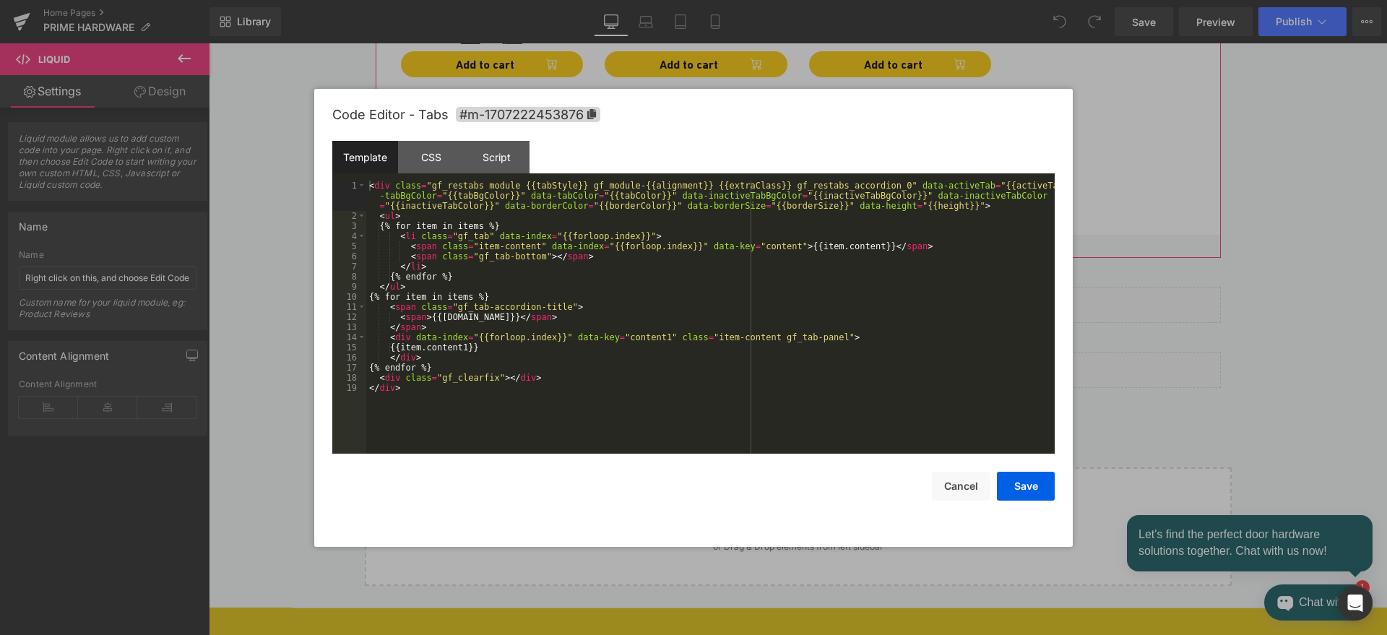
click at [696, 0] on div "You are previewing how the will restyle your page. You can not edit Elements in…" at bounding box center [693, 0] width 1387 height 0
click at [964, 475] on button "Cancel" at bounding box center [961, 486] width 58 height 29
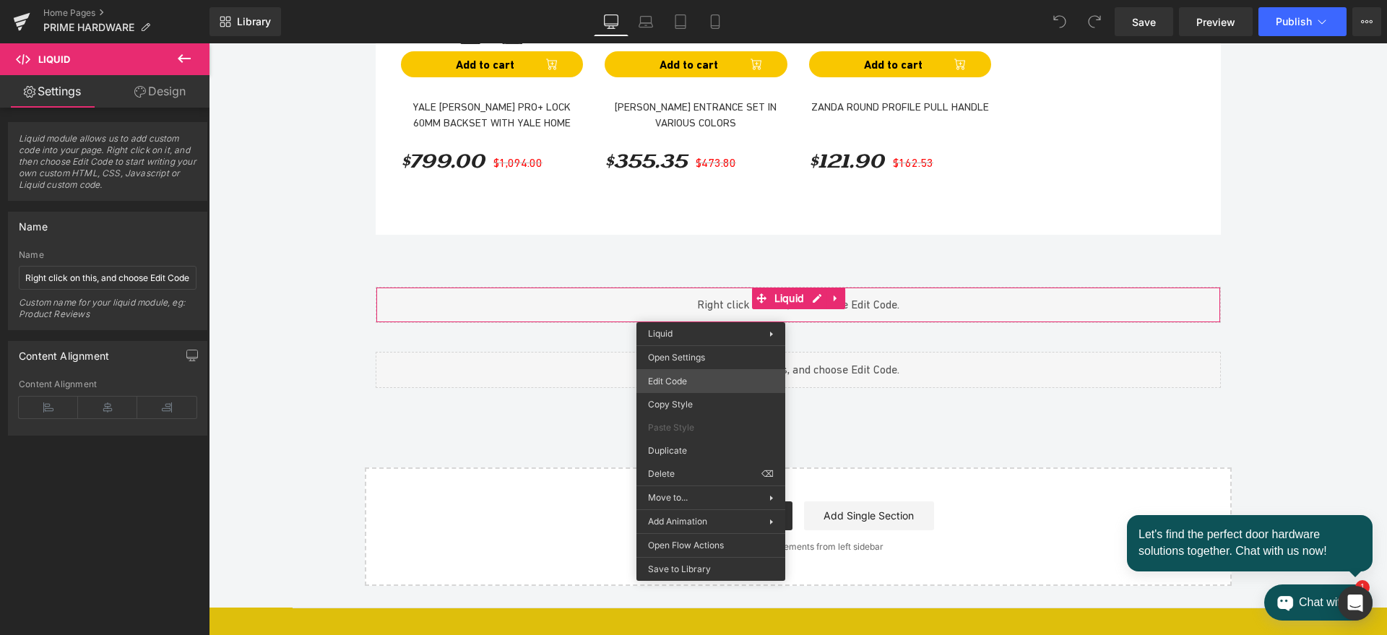
click at [676, 0] on div "You are previewing how the will restyle your page. You can not edit Elements in…" at bounding box center [693, 0] width 1387 height 0
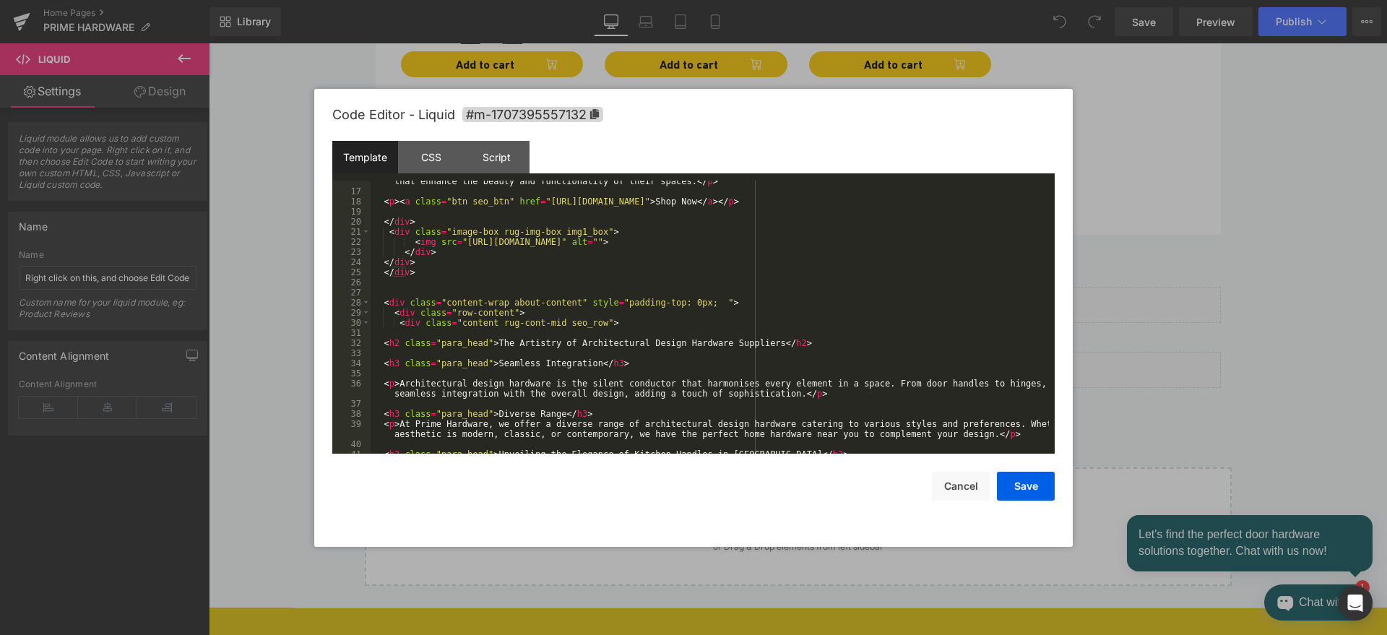
scroll to position [325, 0]
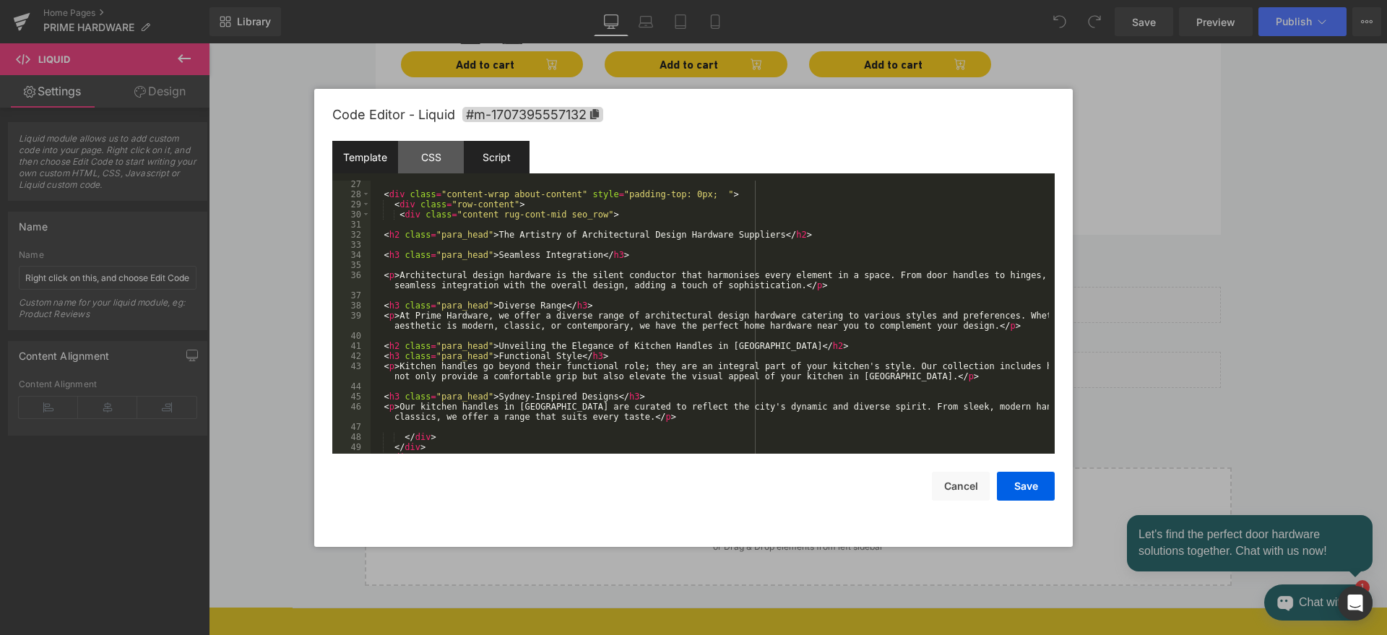
click at [488, 152] on div "Script" at bounding box center [497, 157] width 66 height 33
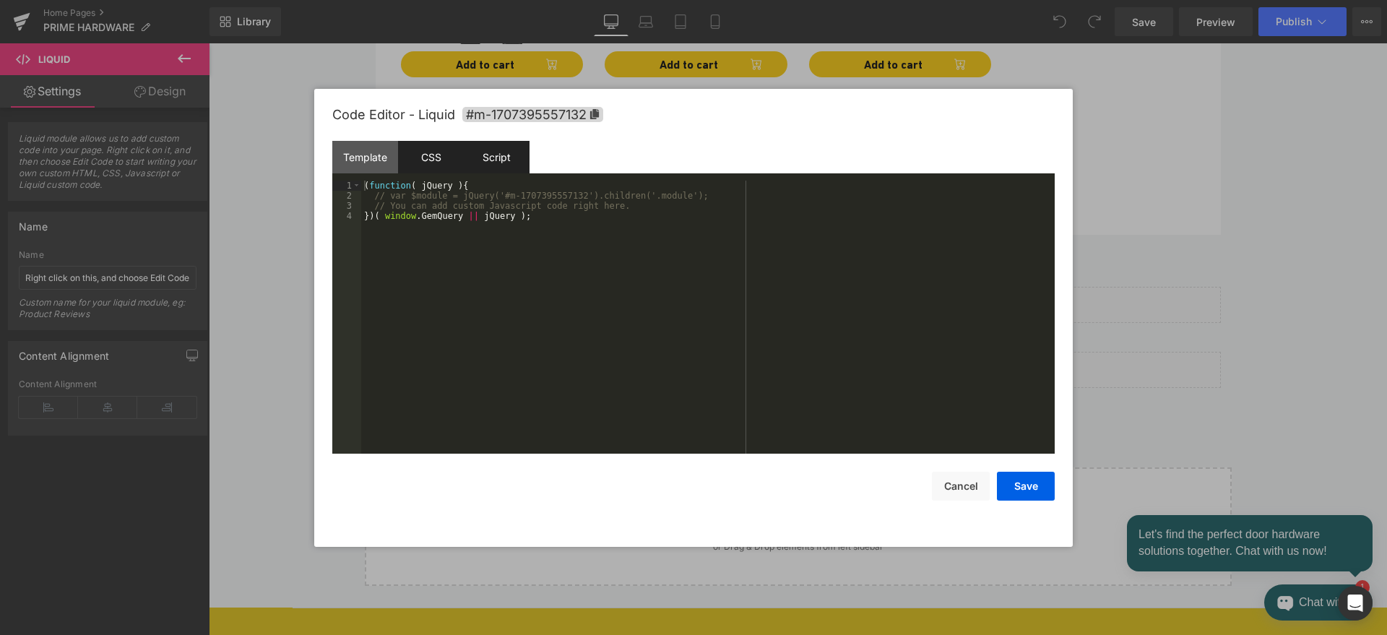
click at [438, 155] on div "CSS" at bounding box center [431, 157] width 66 height 33
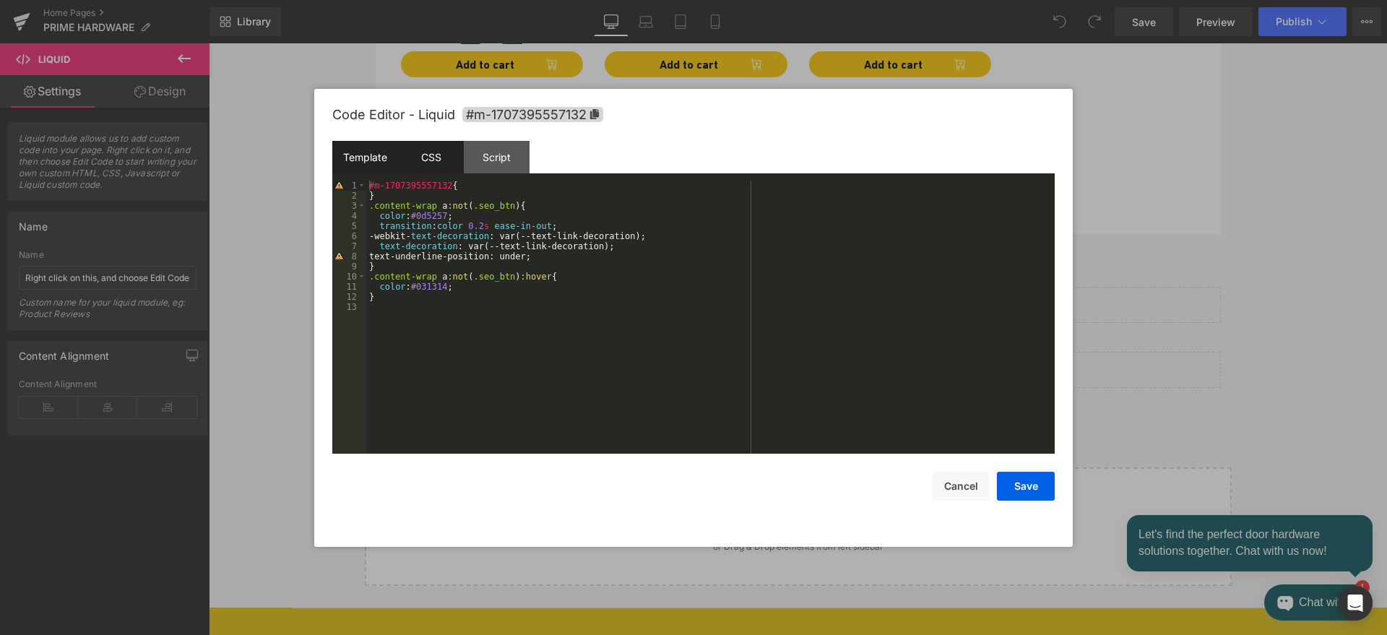
click at [381, 165] on div "Template" at bounding box center [365, 157] width 66 height 33
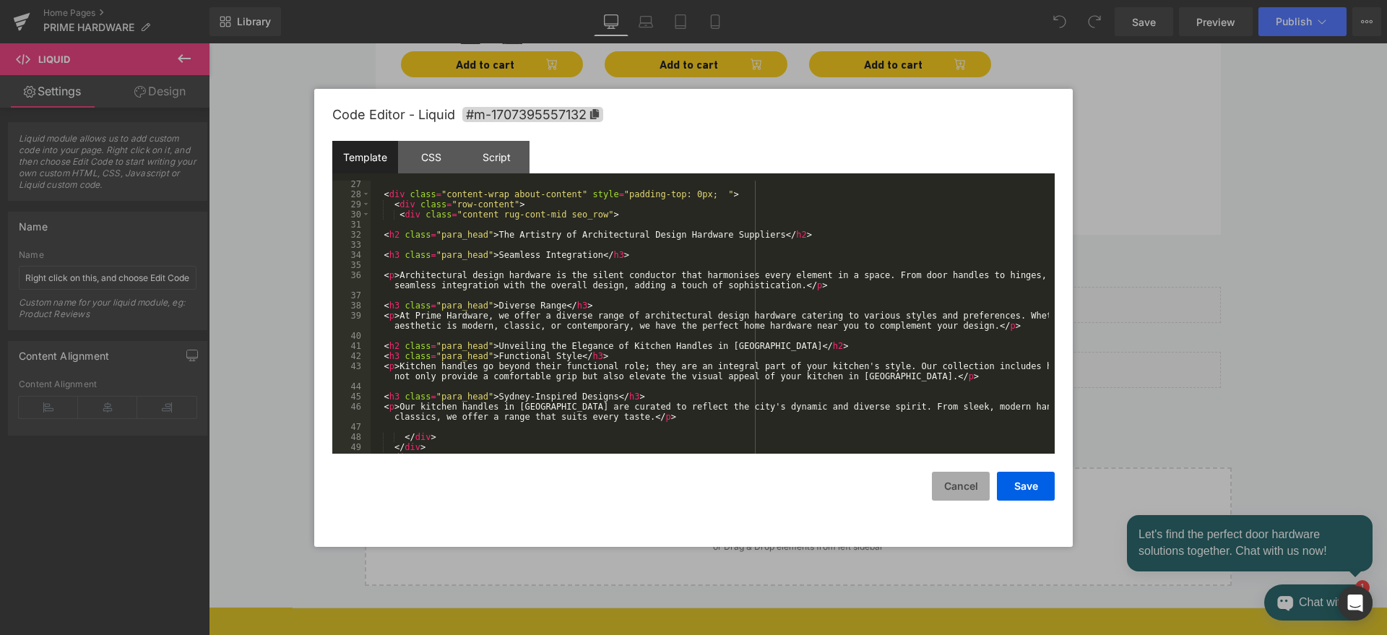
drag, startPoint x: 941, startPoint y: 481, endPoint x: 665, endPoint y: 403, distance: 287.5
click at [941, 481] on button "Cancel" at bounding box center [961, 486] width 58 height 29
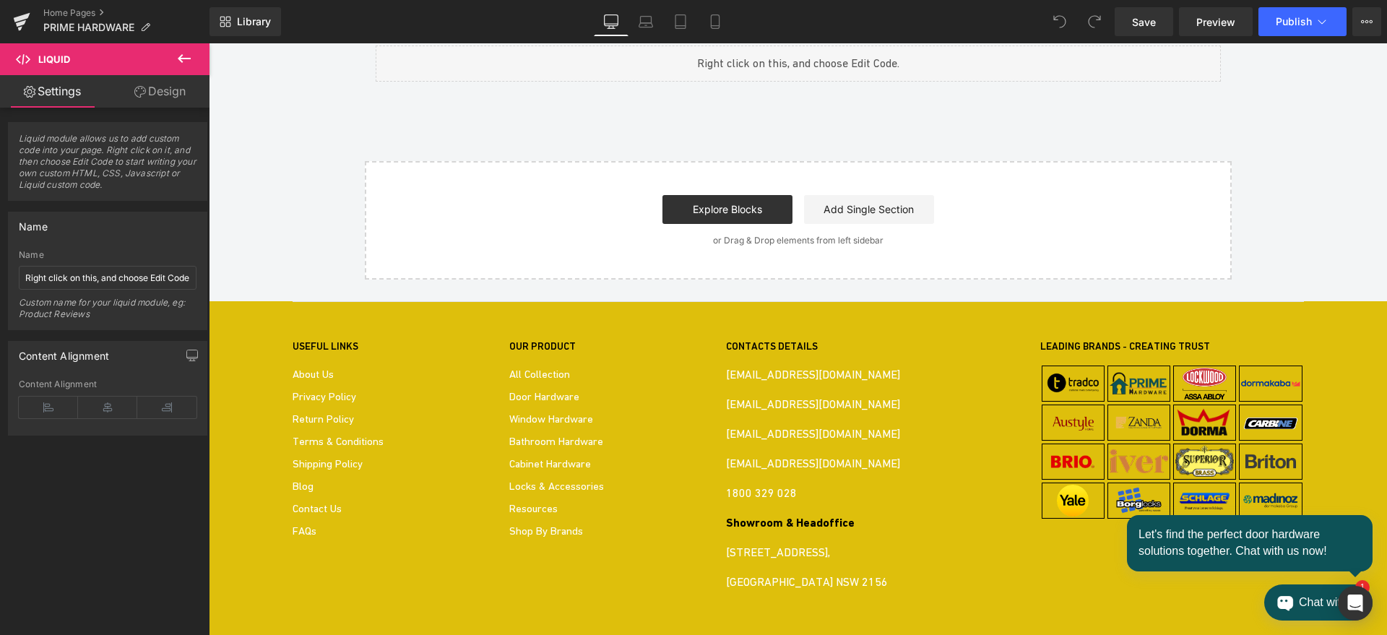
scroll to position [2156, 0]
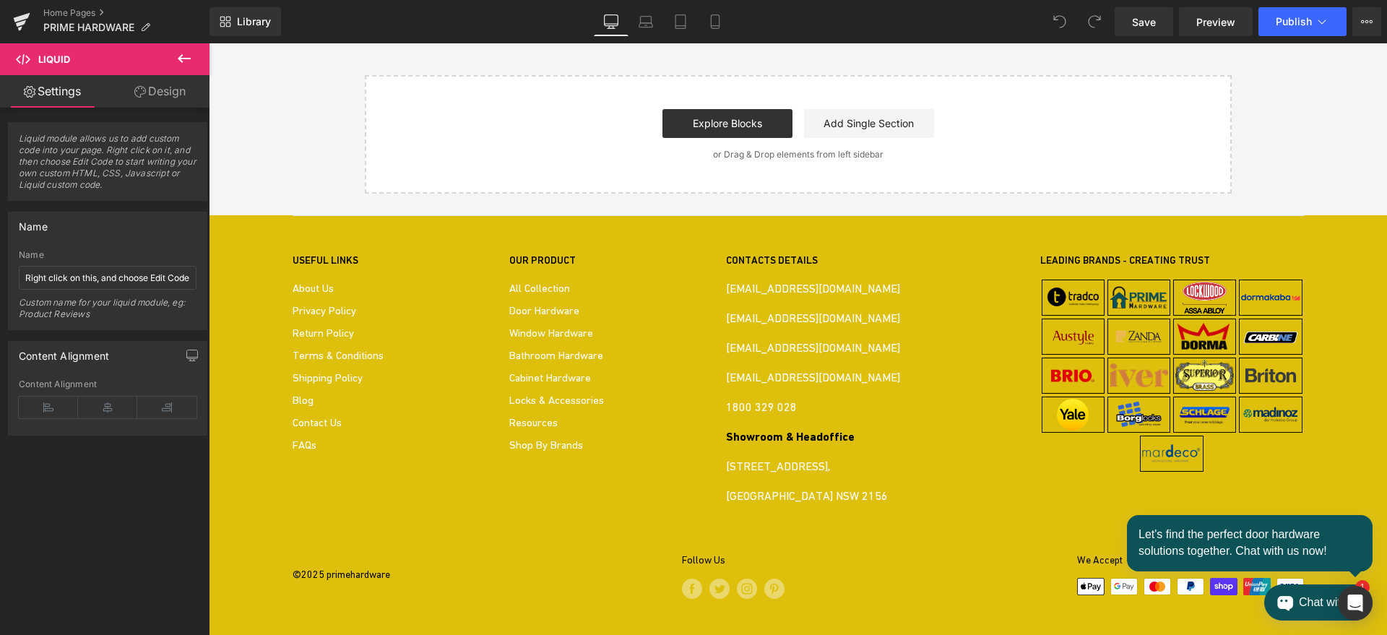
click at [186, 60] on icon at bounding box center [184, 58] width 17 height 17
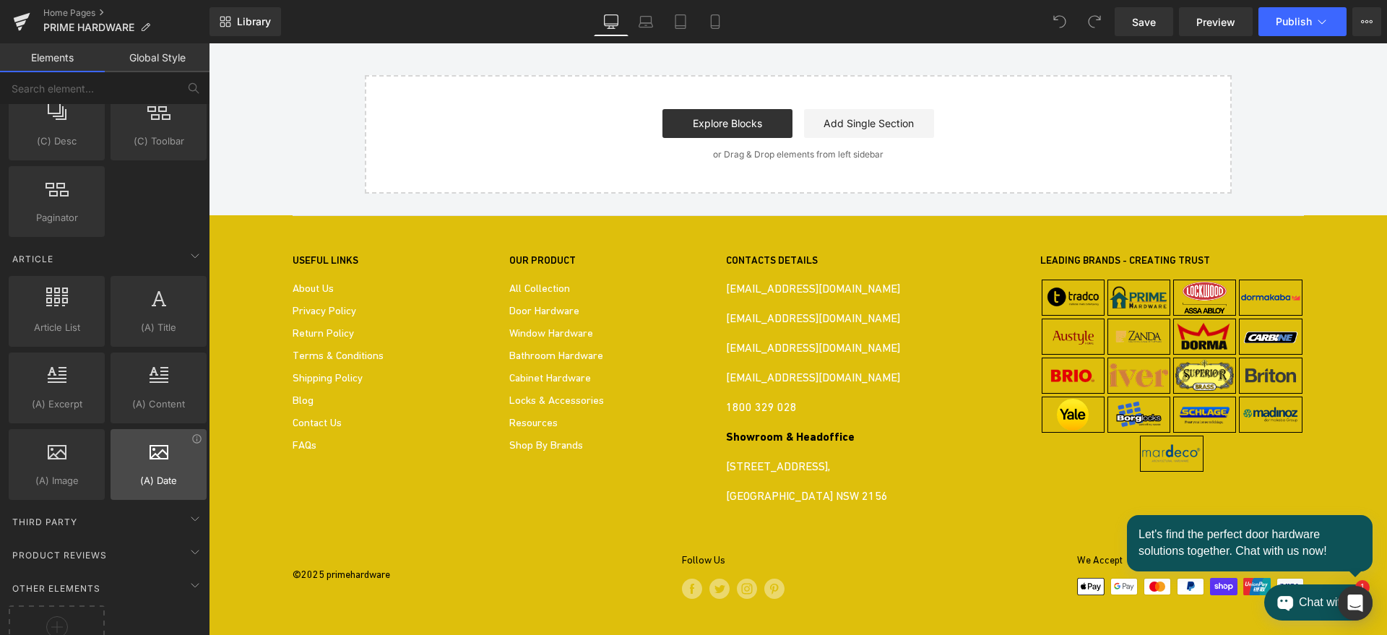
scroll to position [2735, 0]
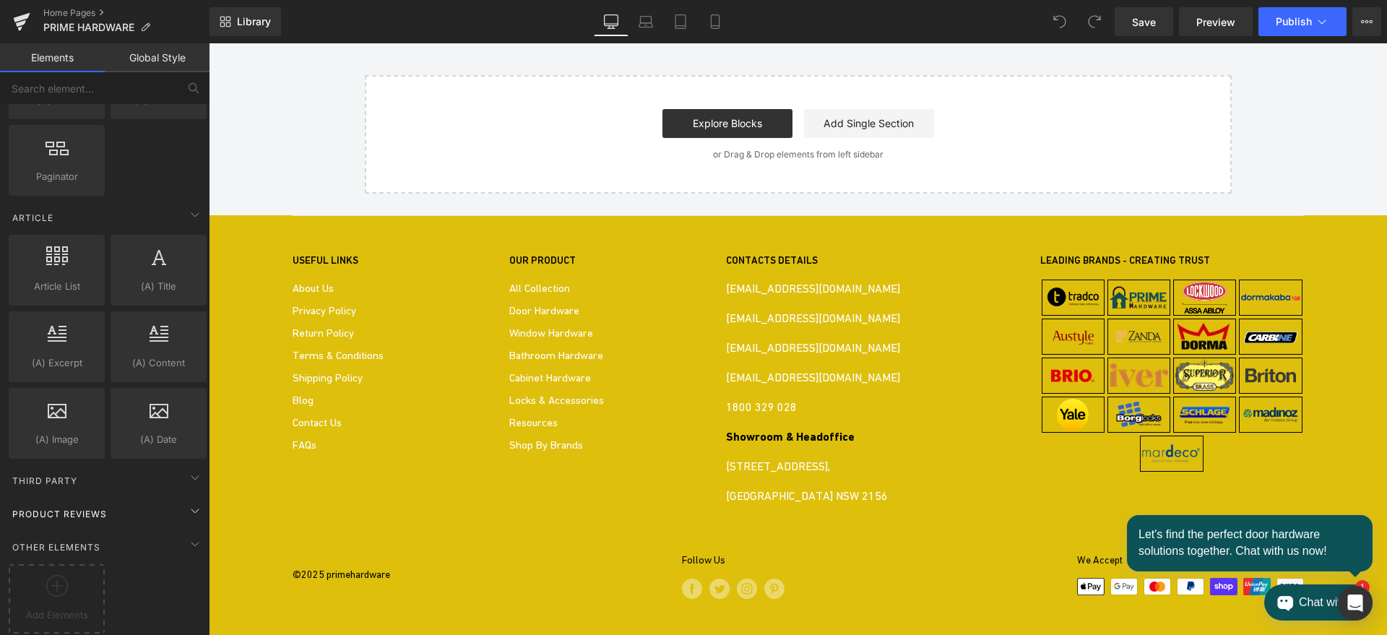
click at [162, 500] on div "Product Reviews" at bounding box center [108, 513] width 204 height 29
click at [191, 543] on icon at bounding box center [194, 545] width 7 height 4
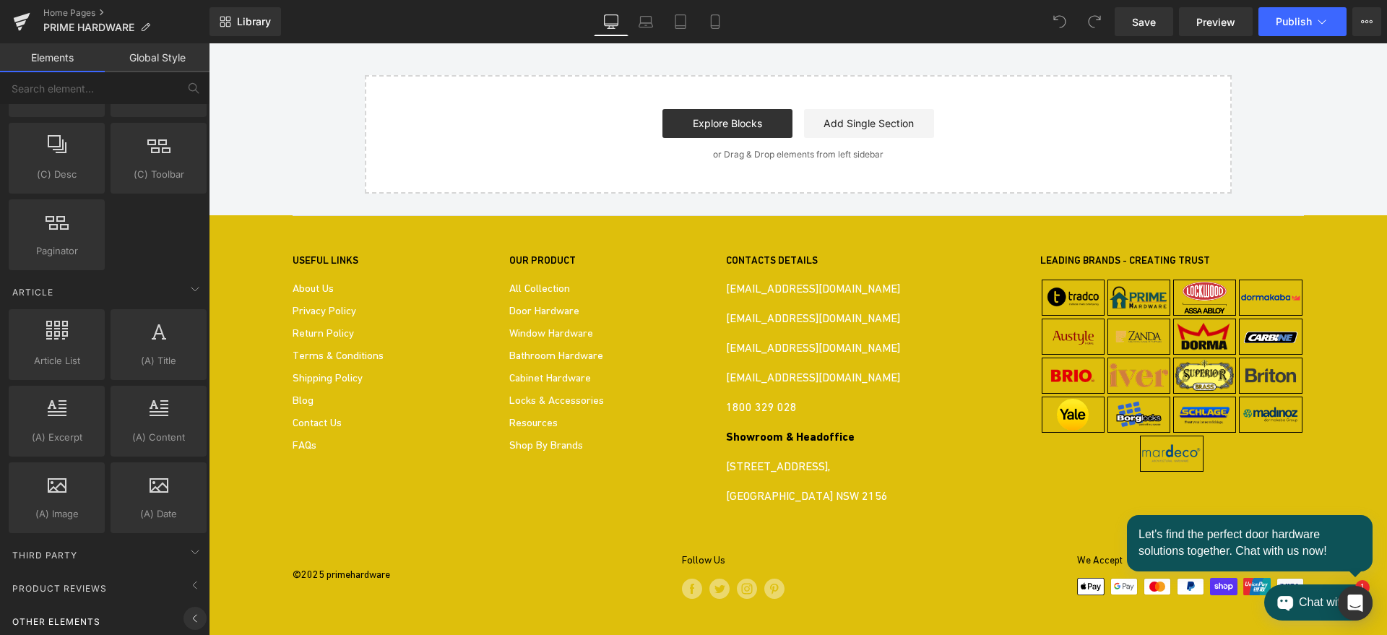
scroll to position [2660, 0]
click at [188, 577] on icon at bounding box center [194, 585] width 17 height 17
click at [1364, 20] on icon at bounding box center [1363, 21] width 4 height 3
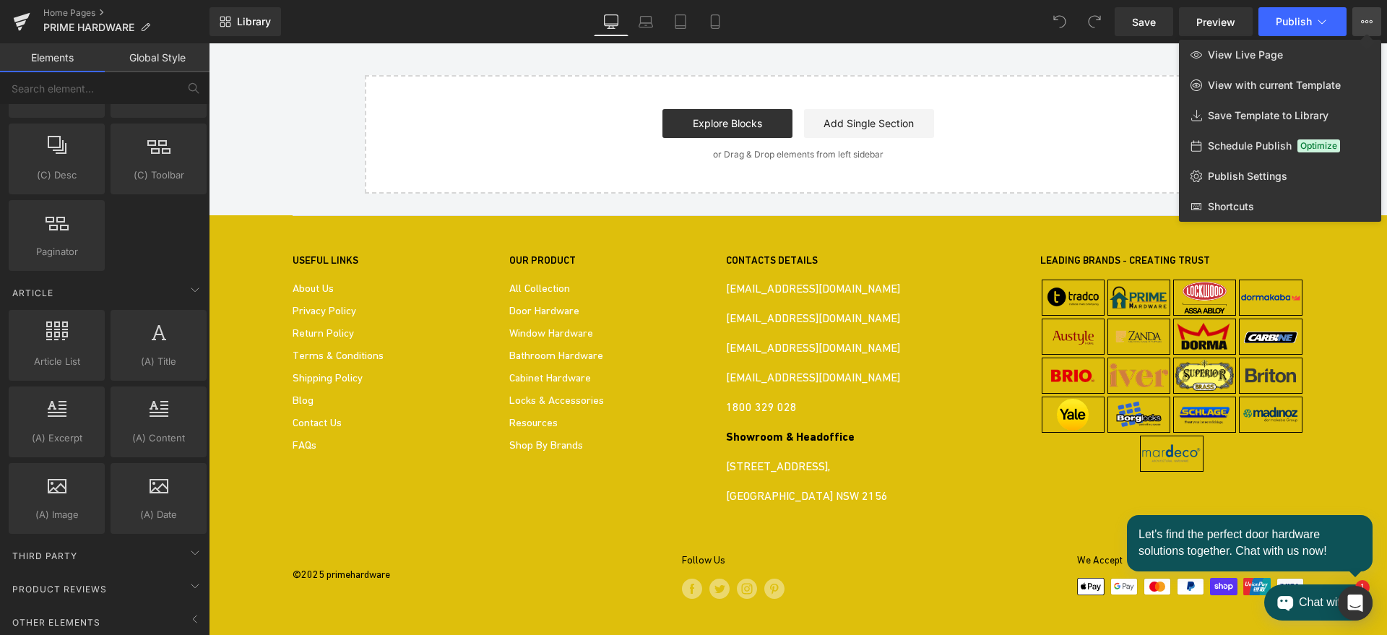
click at [302, 100] on div at bounding box center [798, 339] width 1178 height 592
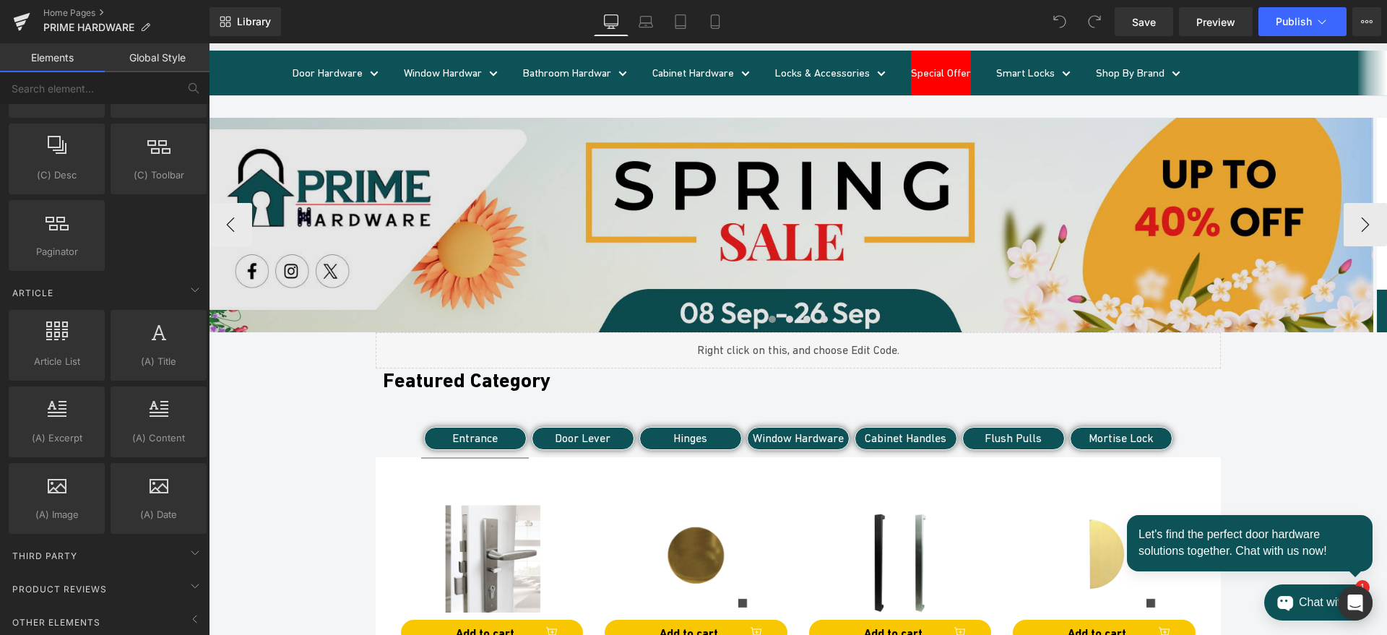
scroll to position [0, 0]
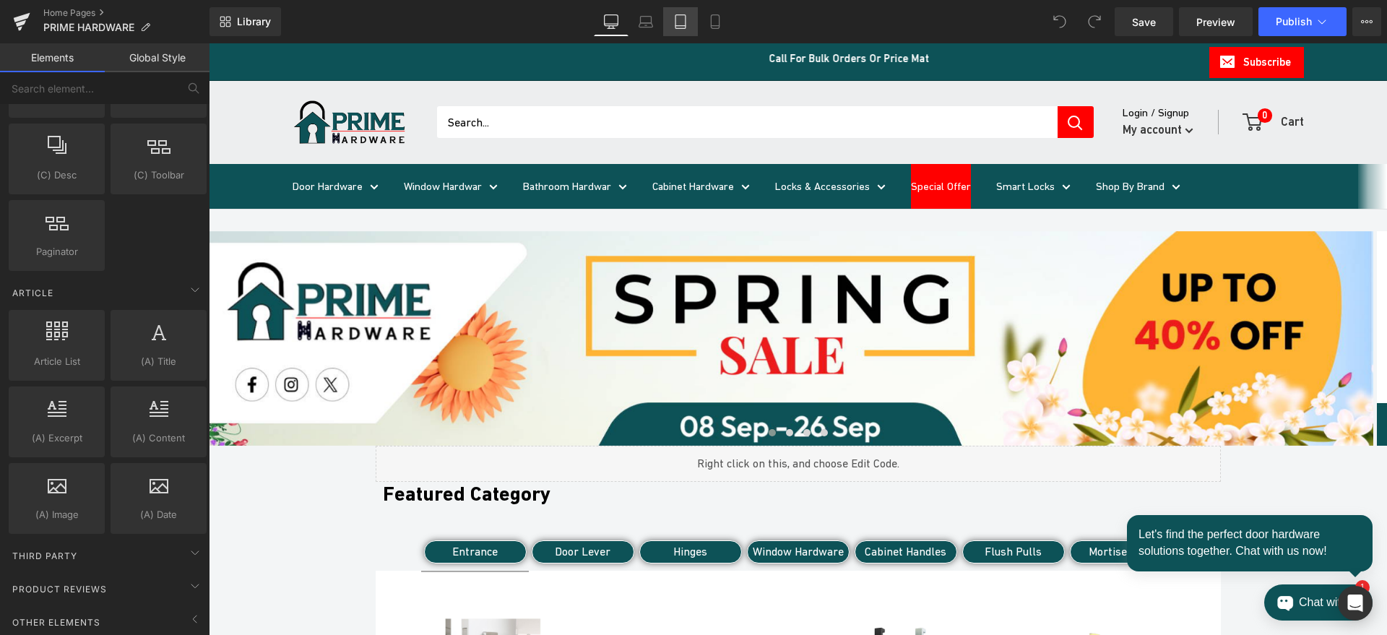
click at [684, 24] on icon at bounding box center [680, 21] width 14 height 14
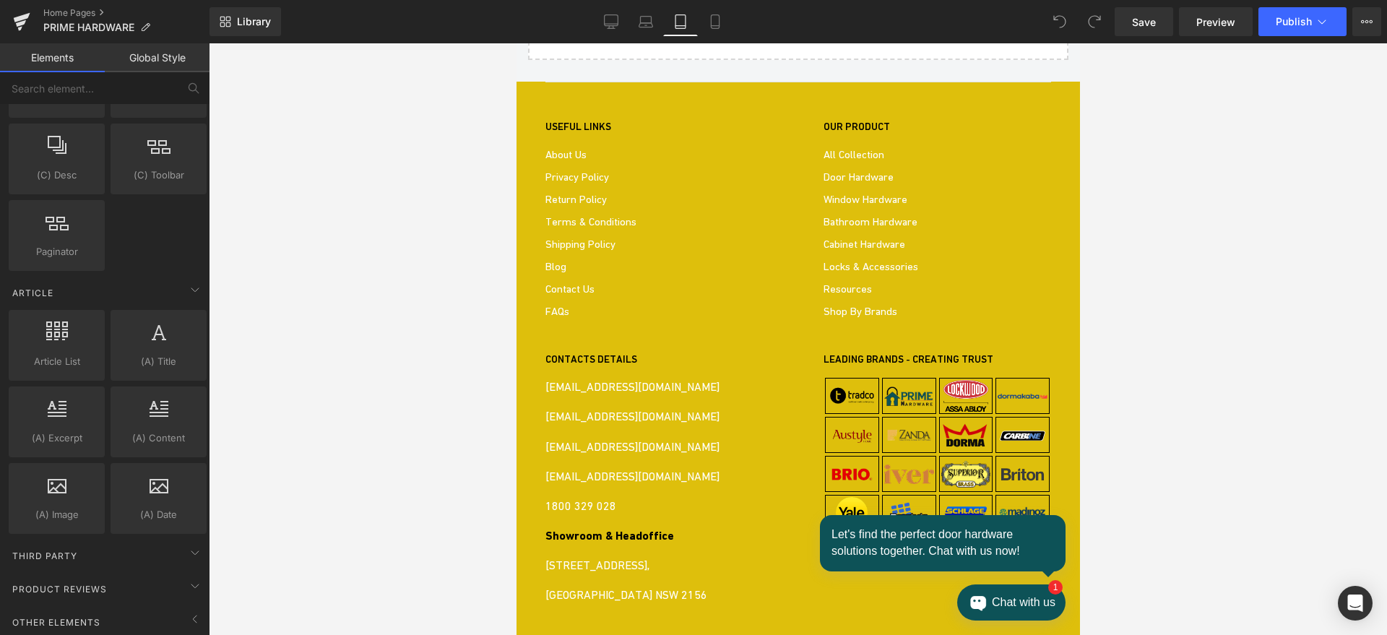
scroll to position [2885, 0]
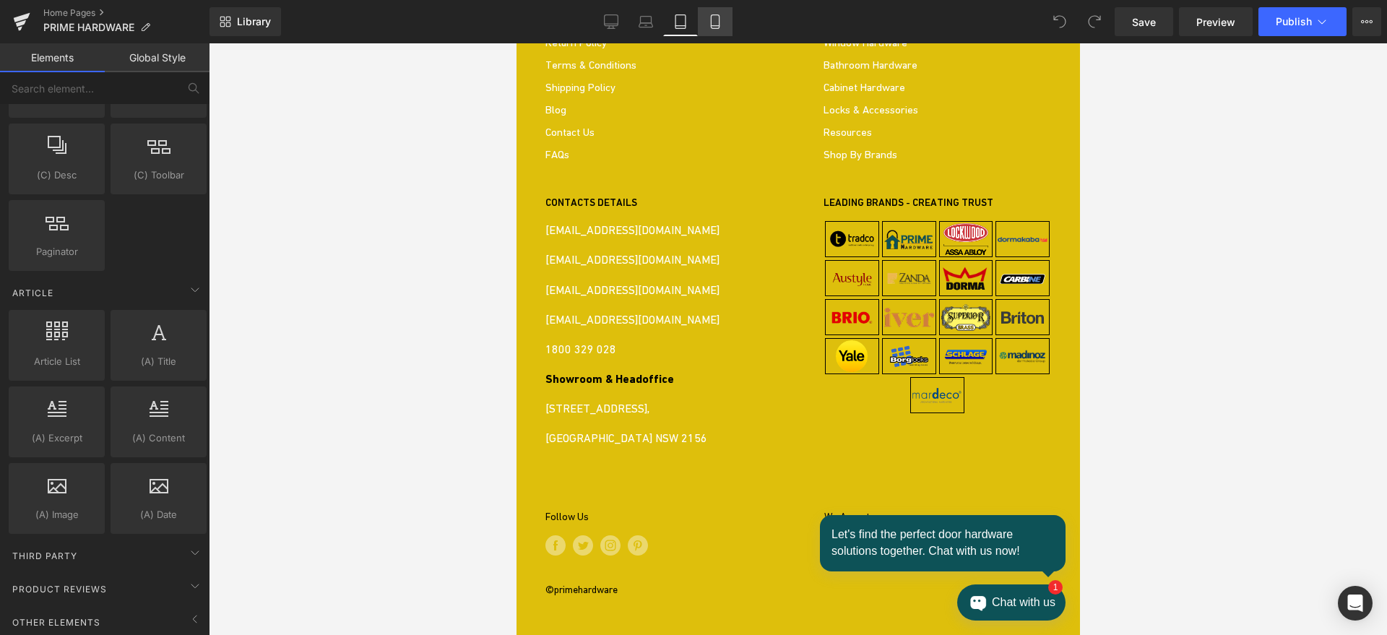
click at [718, 23] on icon at bounding box center [715, 21] width 14 height 14
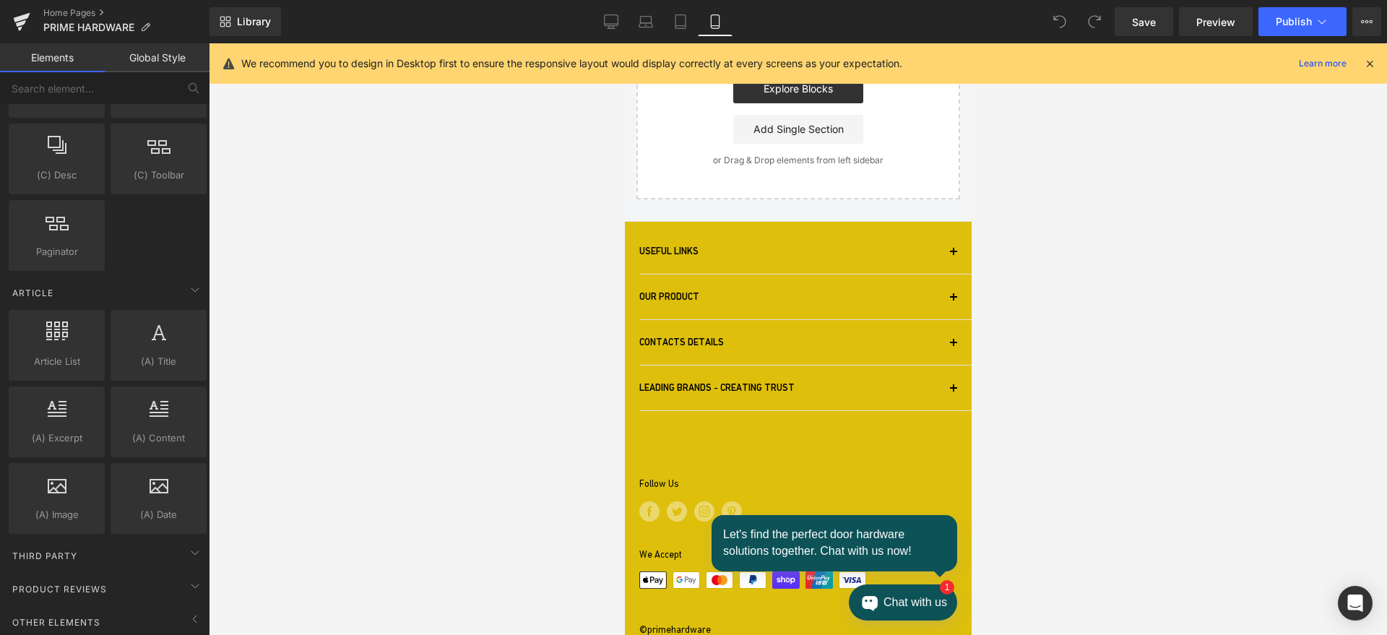
scroll to position [5887, 0]
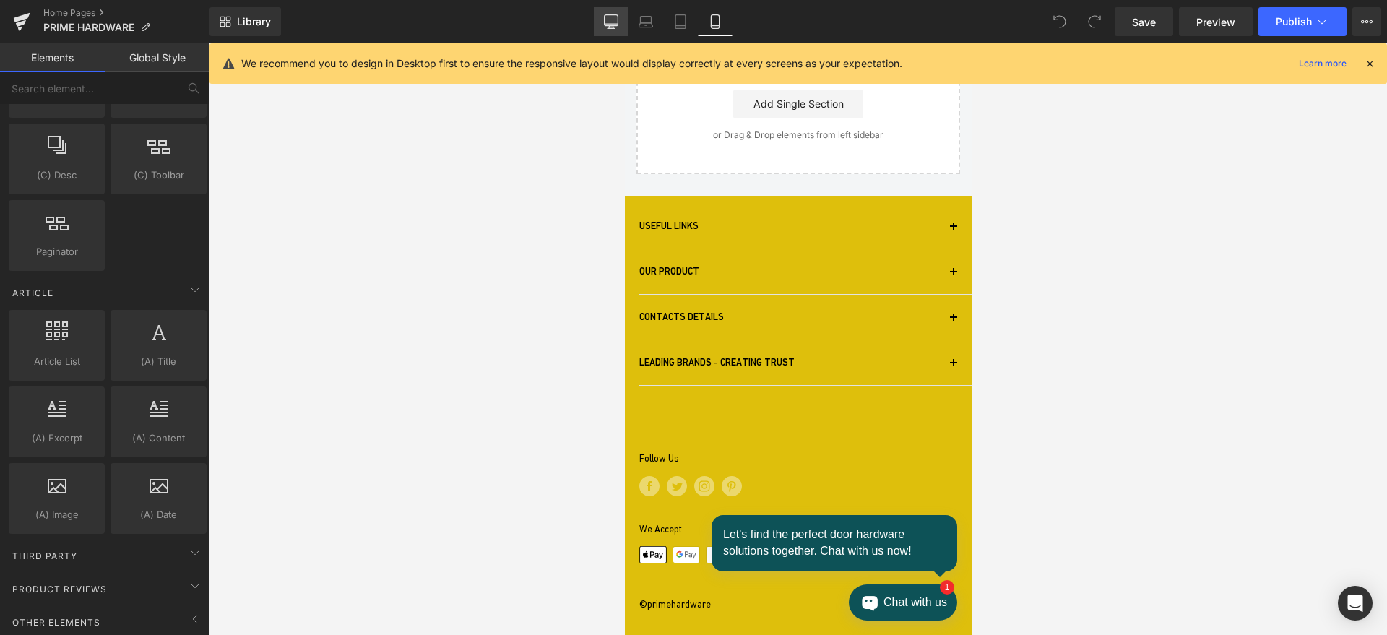
click at [618, 19] on icon at bounding box center [611, 21] width 14 height 14
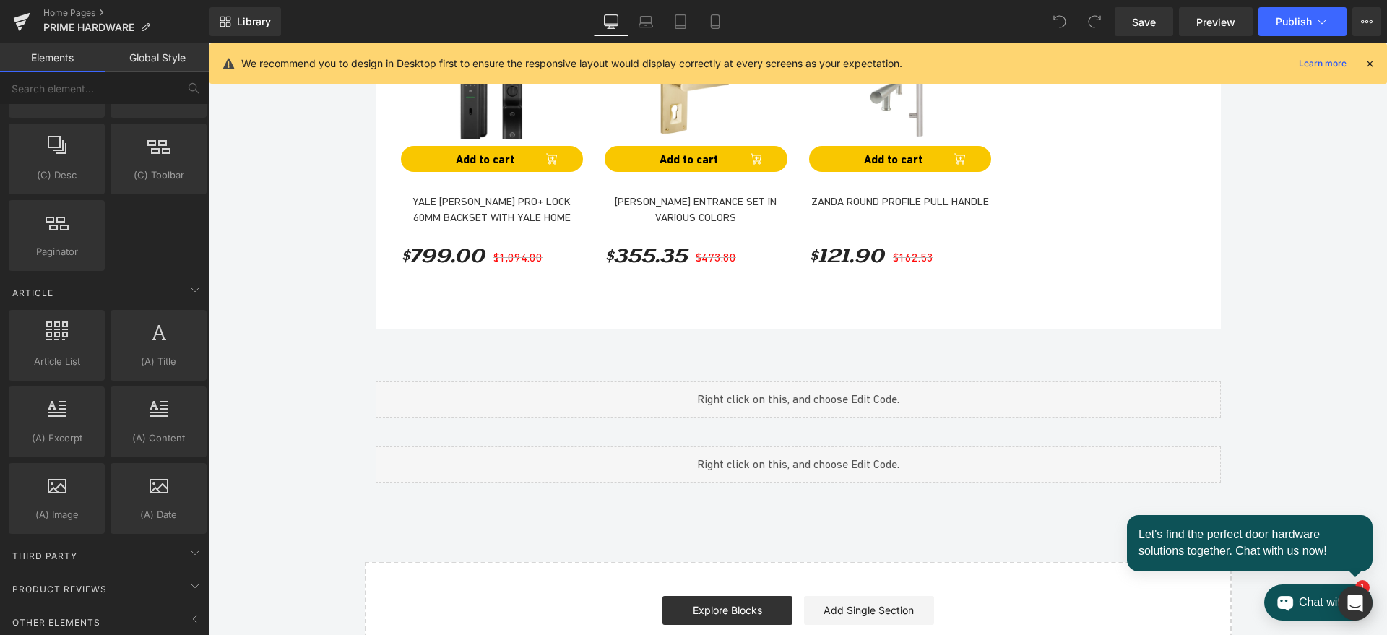
scroll to position [1697, 0]
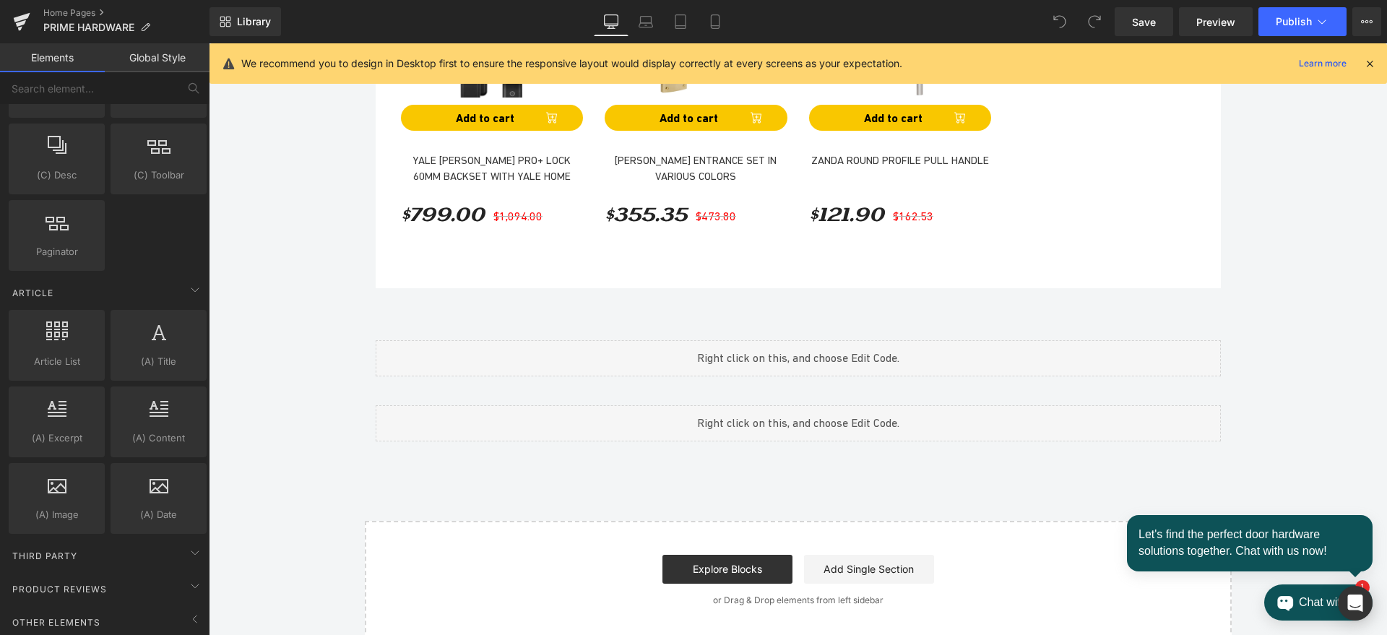
click at [145, 56] on link "Global Style" at bounding box center [157, 57] width 105 height 29
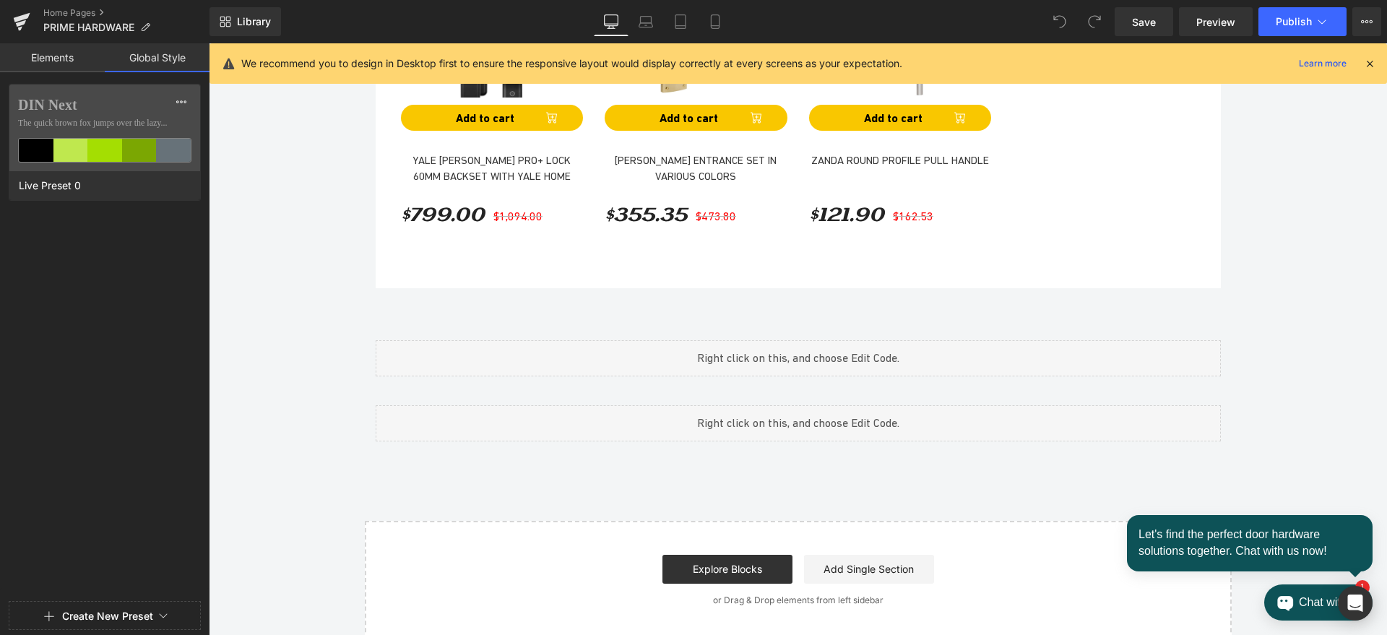
click at [59, 59] on link "Elements" at bounding box center [52, 57] width 105 height 29
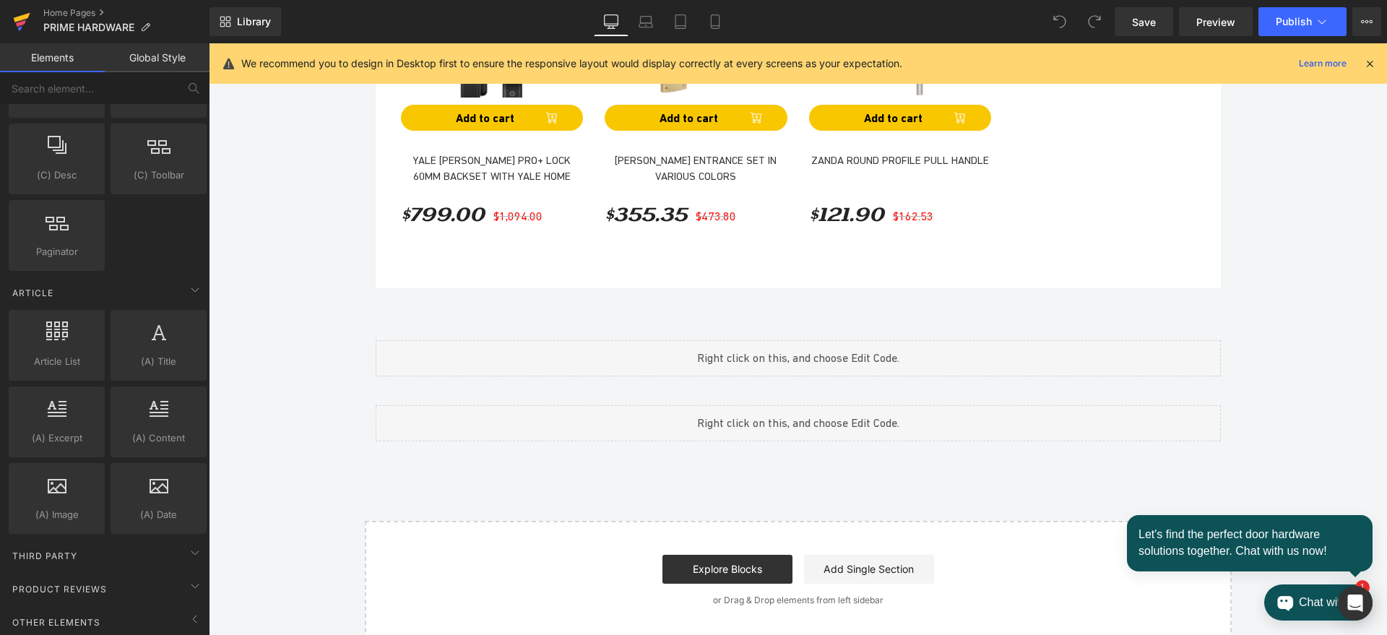
click at [21, 23] on icon at bounding box center [21, 23] width 10 height 7
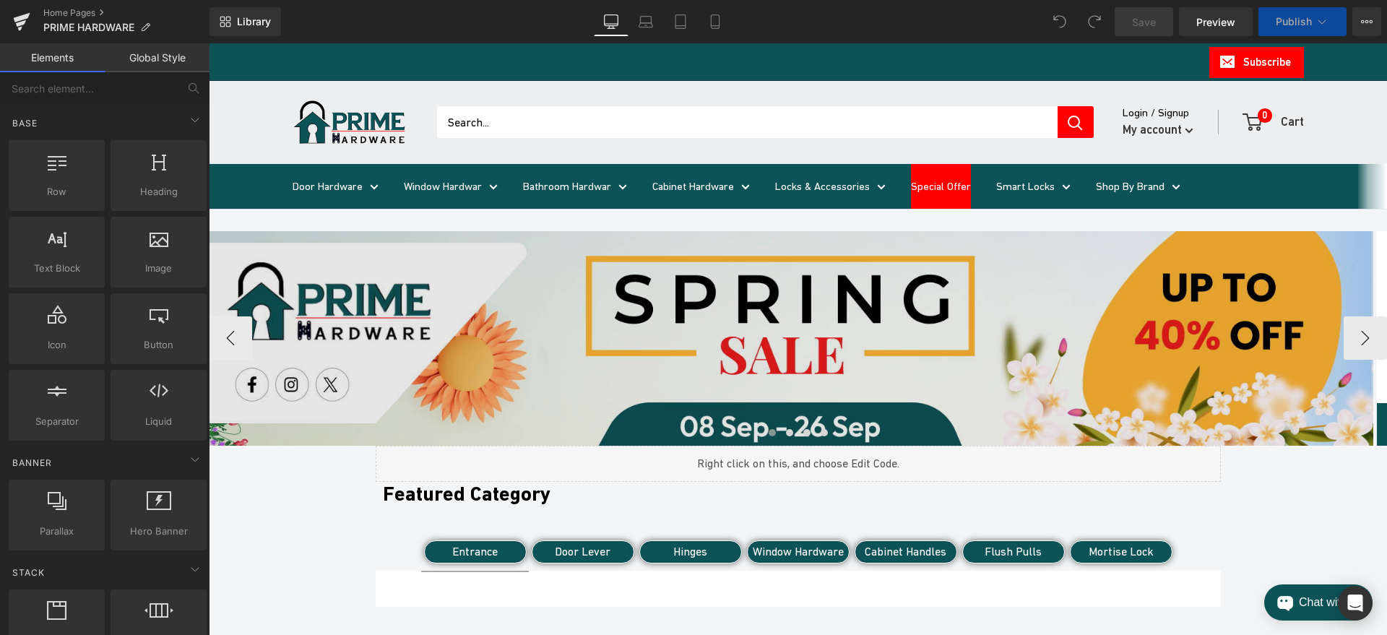
click at [511, 293] on img at bounding box center [791, 338] width 1165 height 215
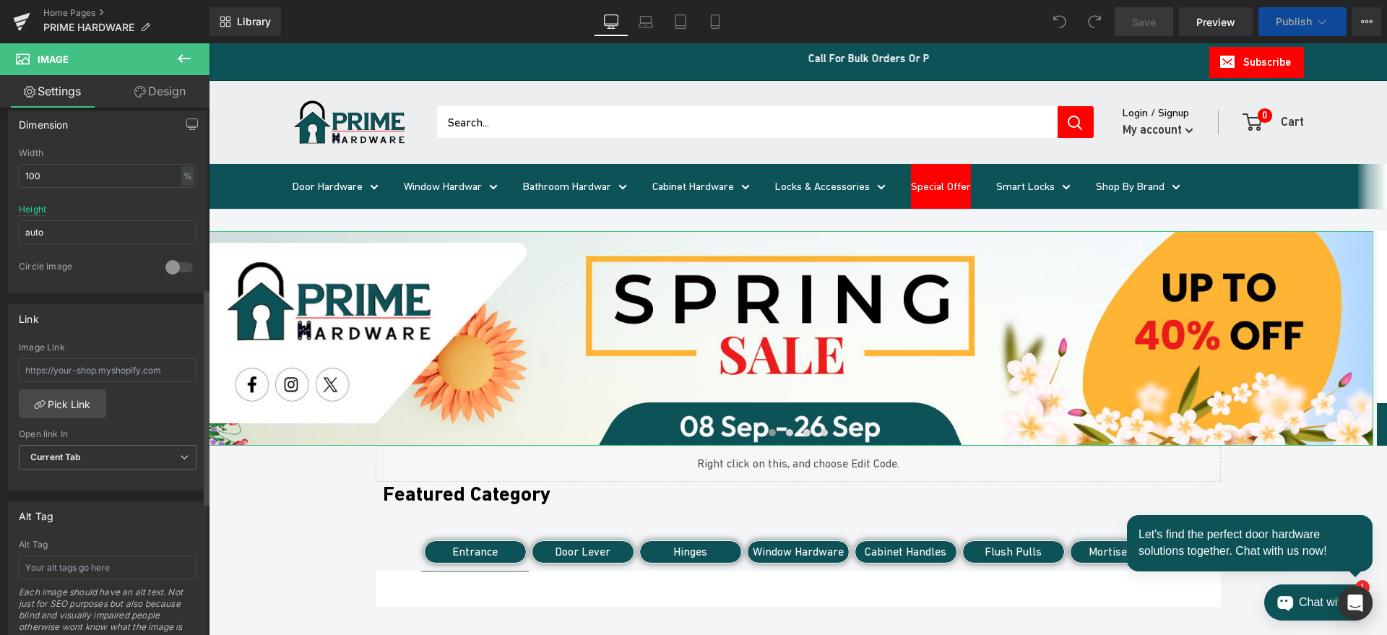
scroll to position [542, 0]
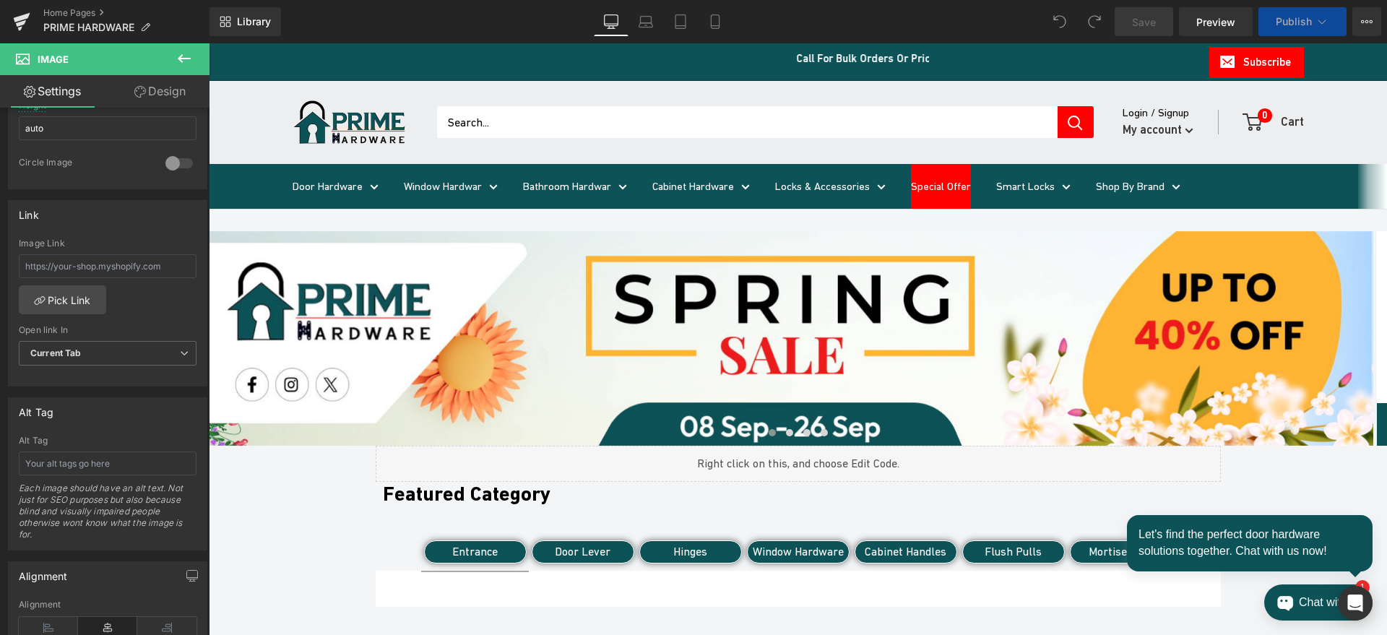
click at [255, 127] on header "Door Hardware Window Hardwar Bathroom Hardwar Cabinet Hardware Locks & Accessor…" at bounding box center [798, 122] width 1178 height 83
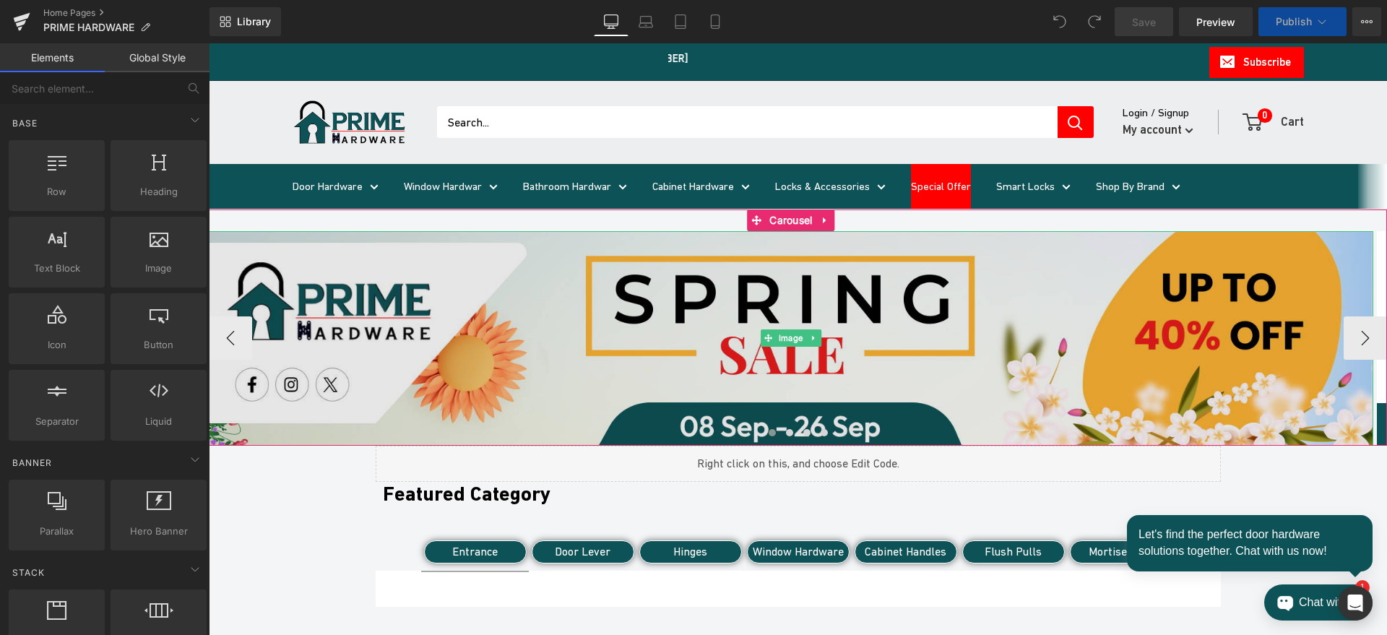
click at [251, 249] on img at bounding box center [791, 338] width 1165 height 215
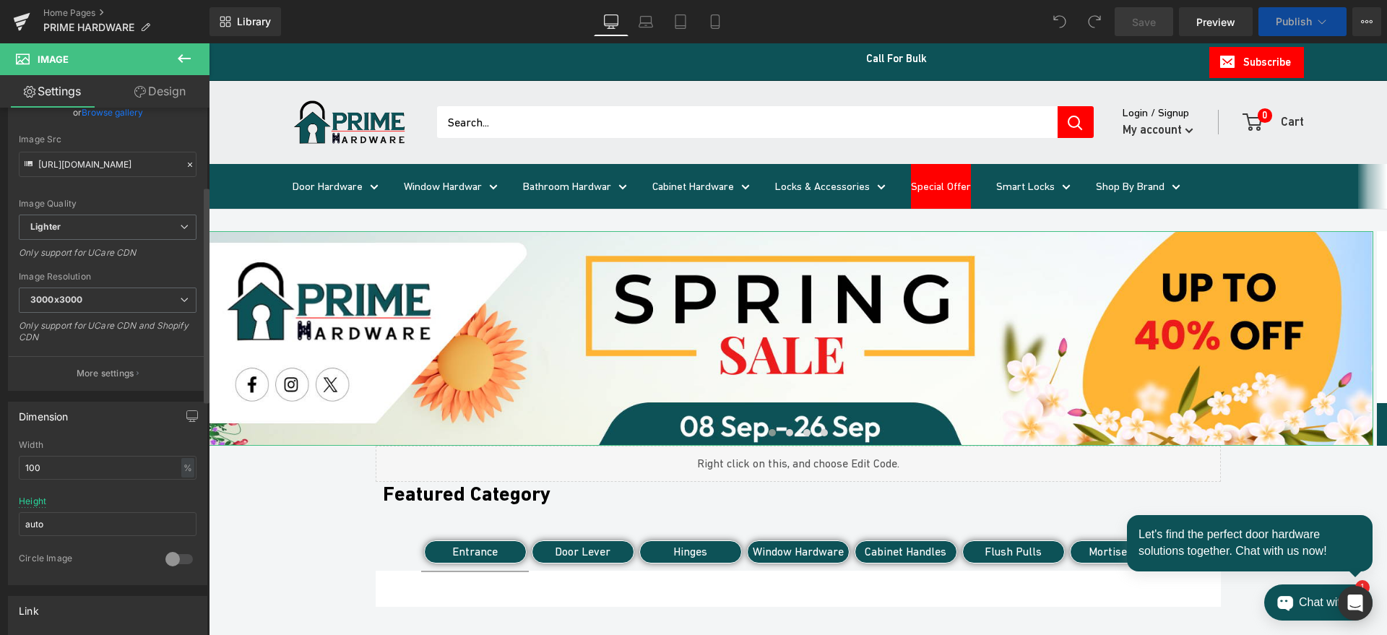
scroll to position [271, 0]
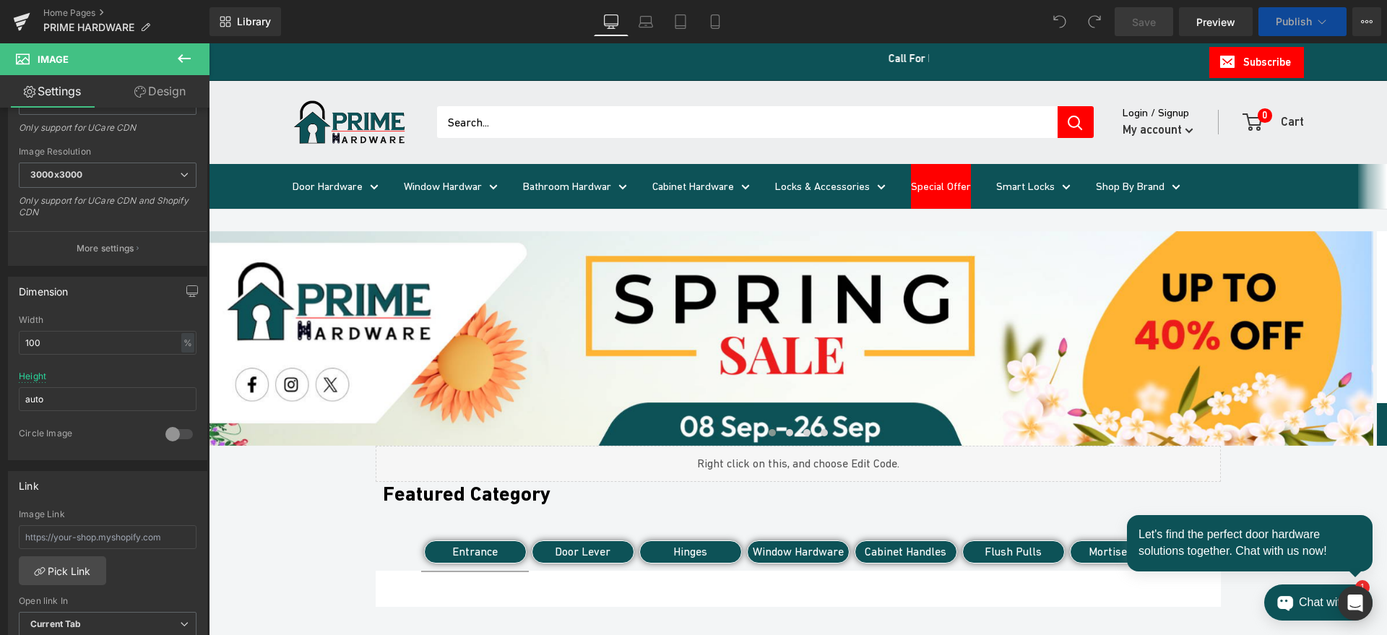
click at [182, 61] on icon at bounding box center [184, 58] width 13 height 9
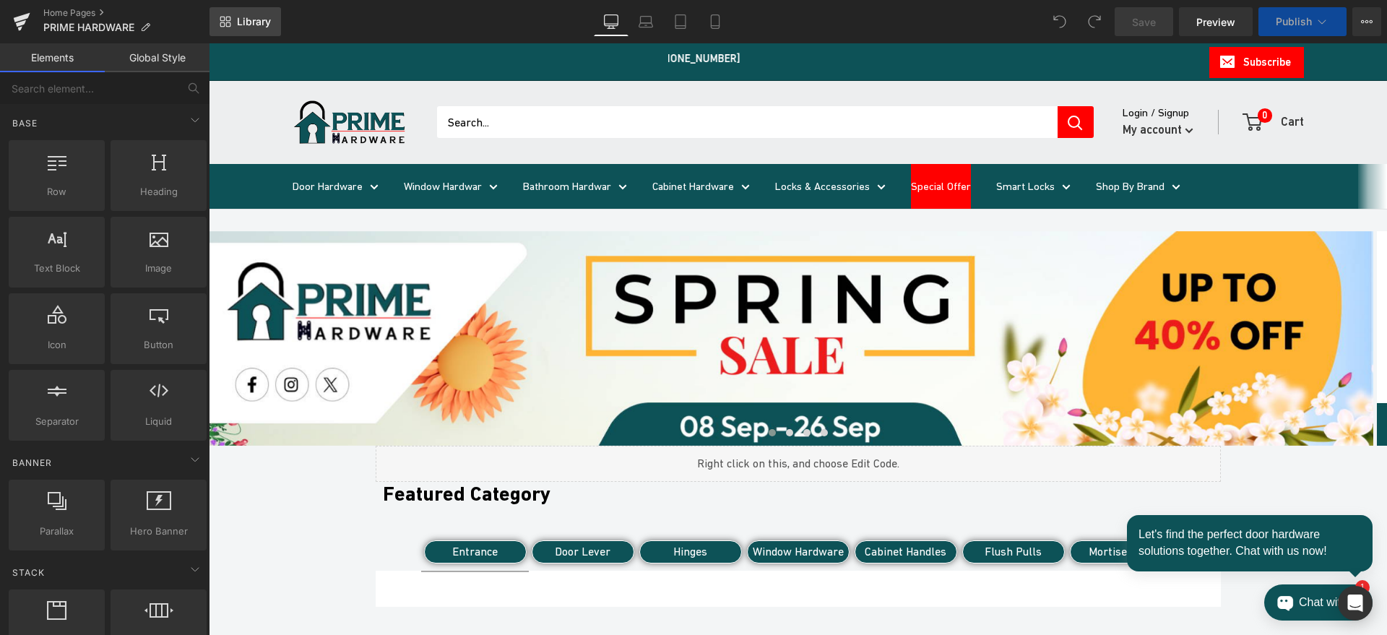
click at [245, 25] on span "Library" at bounding box center [254, 21] width 34 height 13
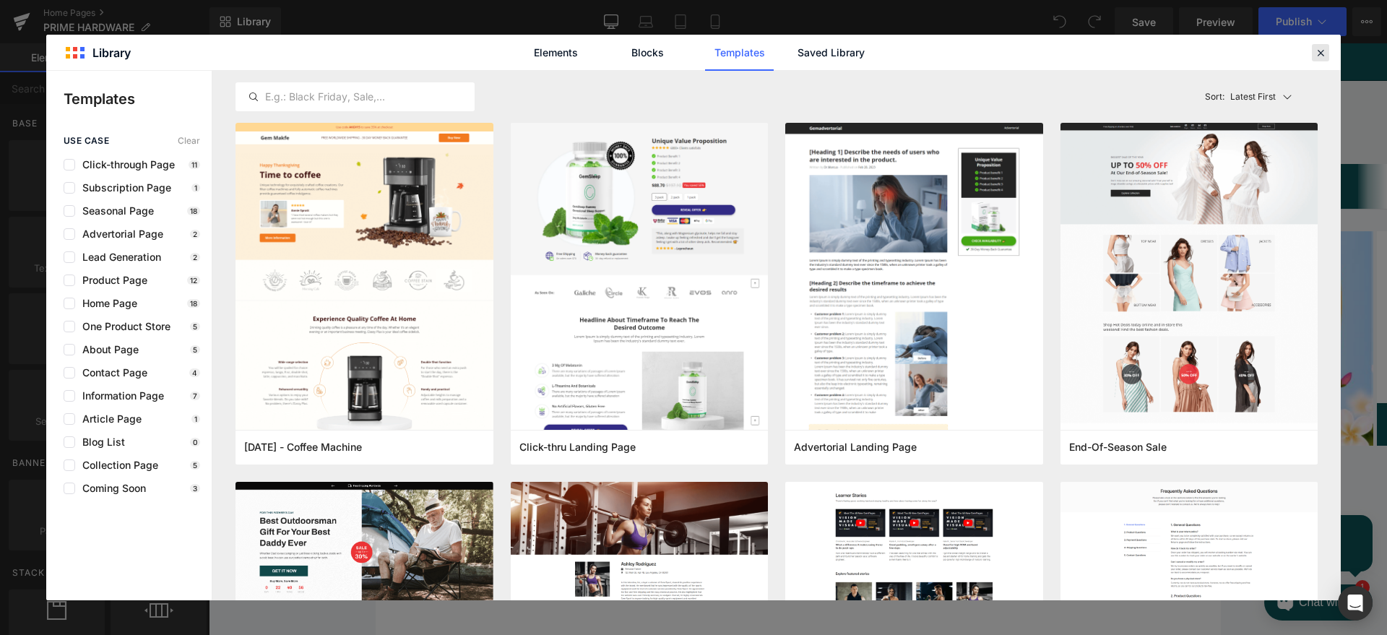
click at [1321, 48] on icon at bounding box center [1320, 52] width 13 height 13
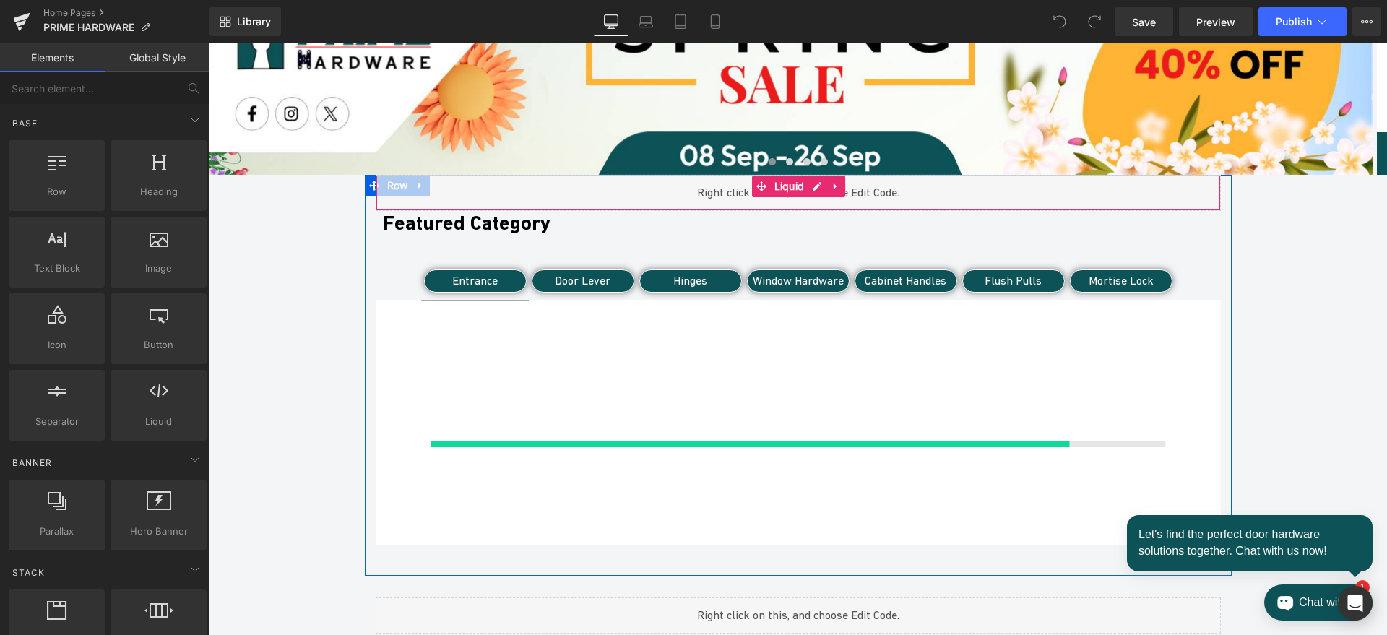
click at [553, 185] on div "Liquid" at bounding box center [798, 193] width 845 height 36
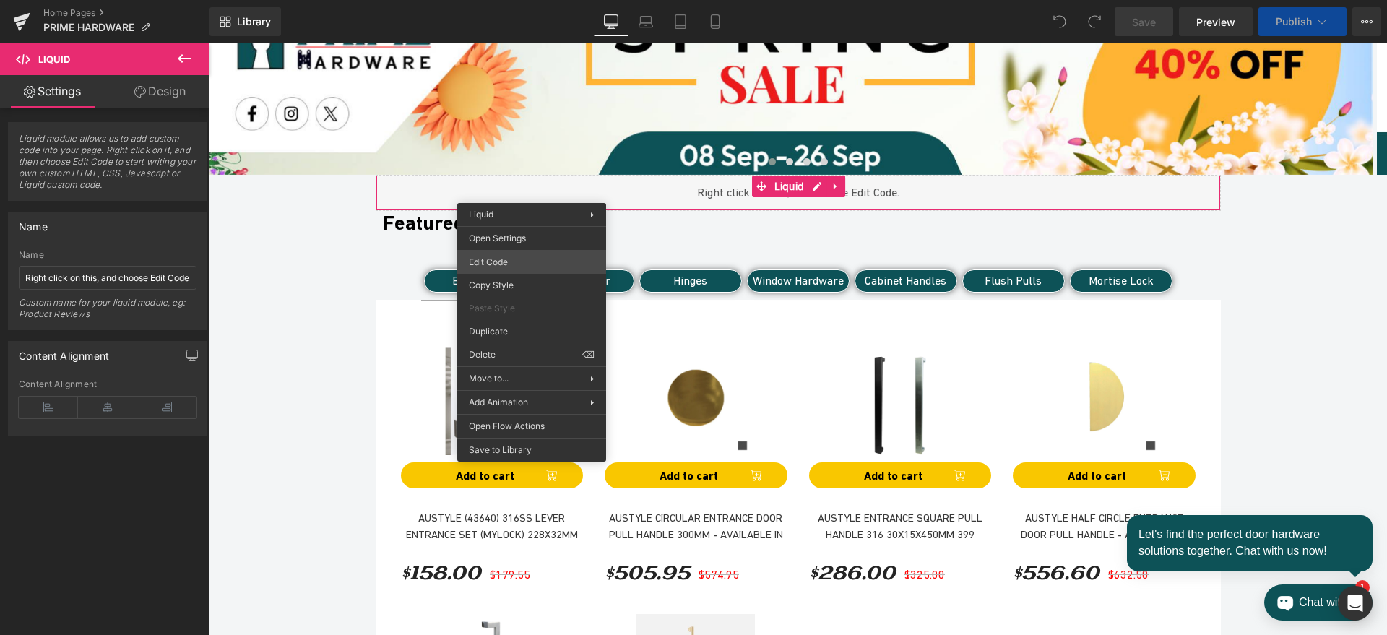
click at [499, 0] on div "You are previewing how the will restyle your page. You can not edit Elements in…" at bounding box center [693, 0] width 1387 height 0
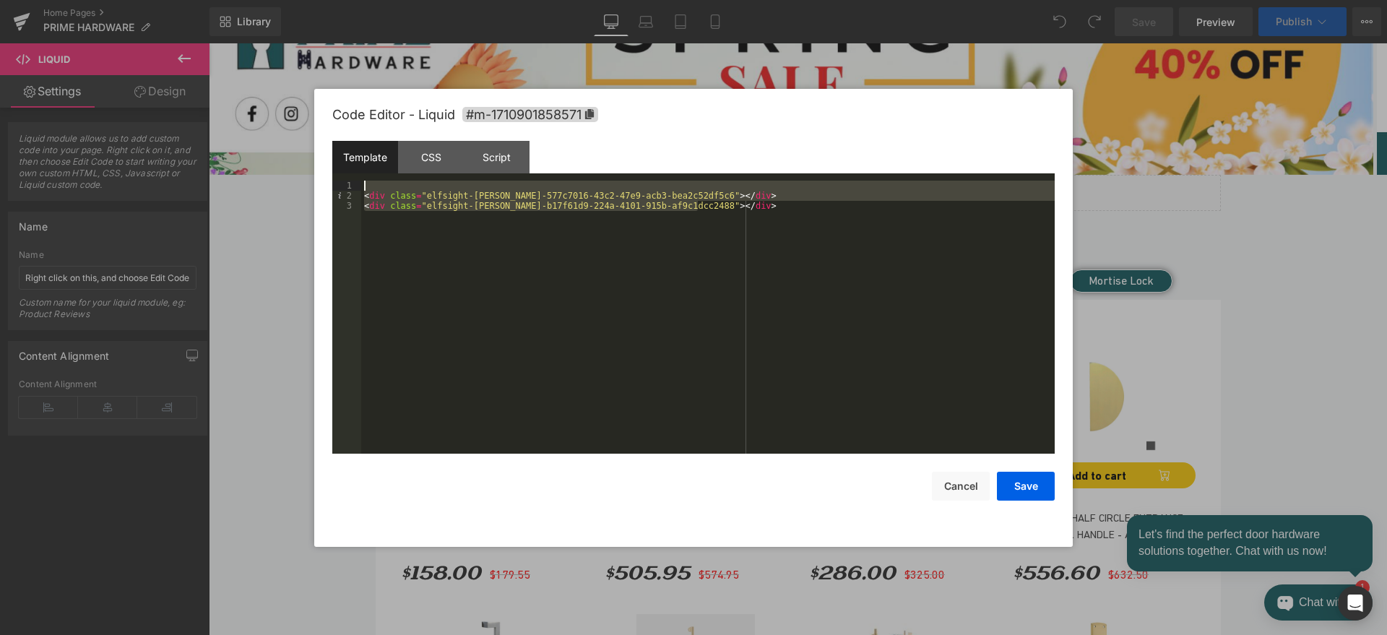
drag, startPoint x: 709, startPoint y: 207, endPoint x: 359, endPoint y: 191, distance: 350.7
click at [359, 191] on pre "1 2 3 < div class = "elfsight-[PERSON_NAME]-577c7016-43c2-47e9-acb3-bea2c52df5c…" at bounding box center [693, 317] width 722 height 273
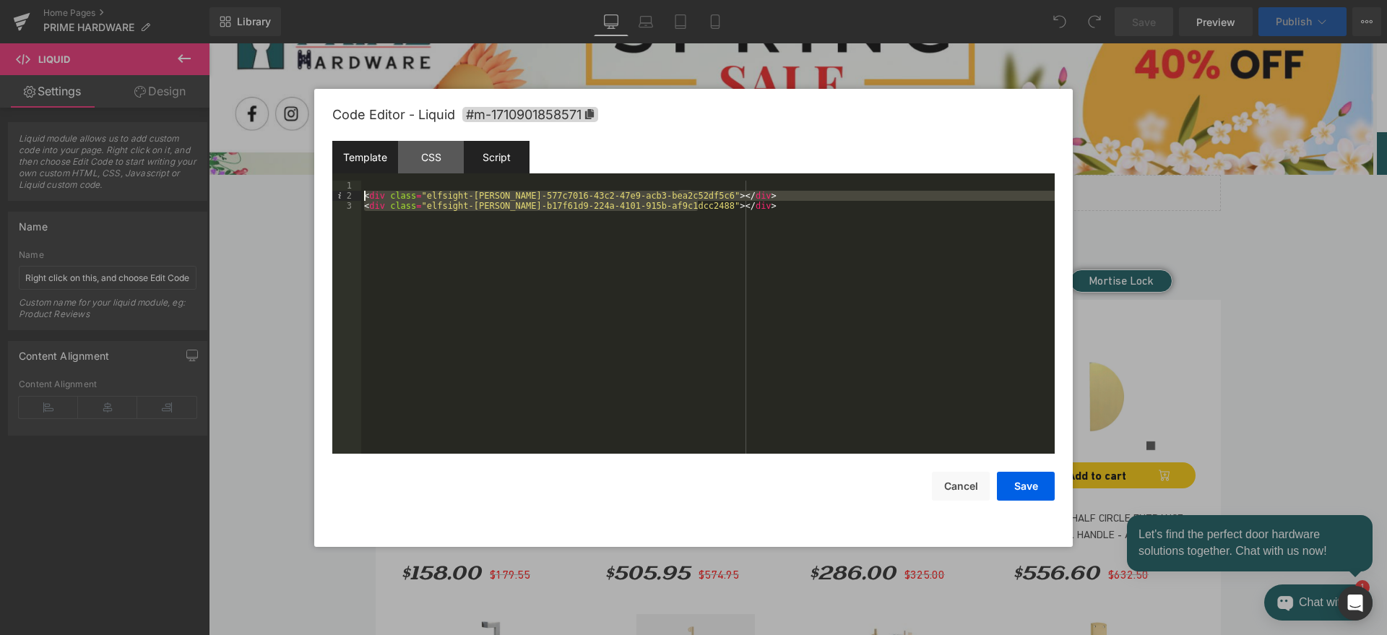
click at [429, 161] on div "CSS" at bounding box center [431, 157] width 66 height 33
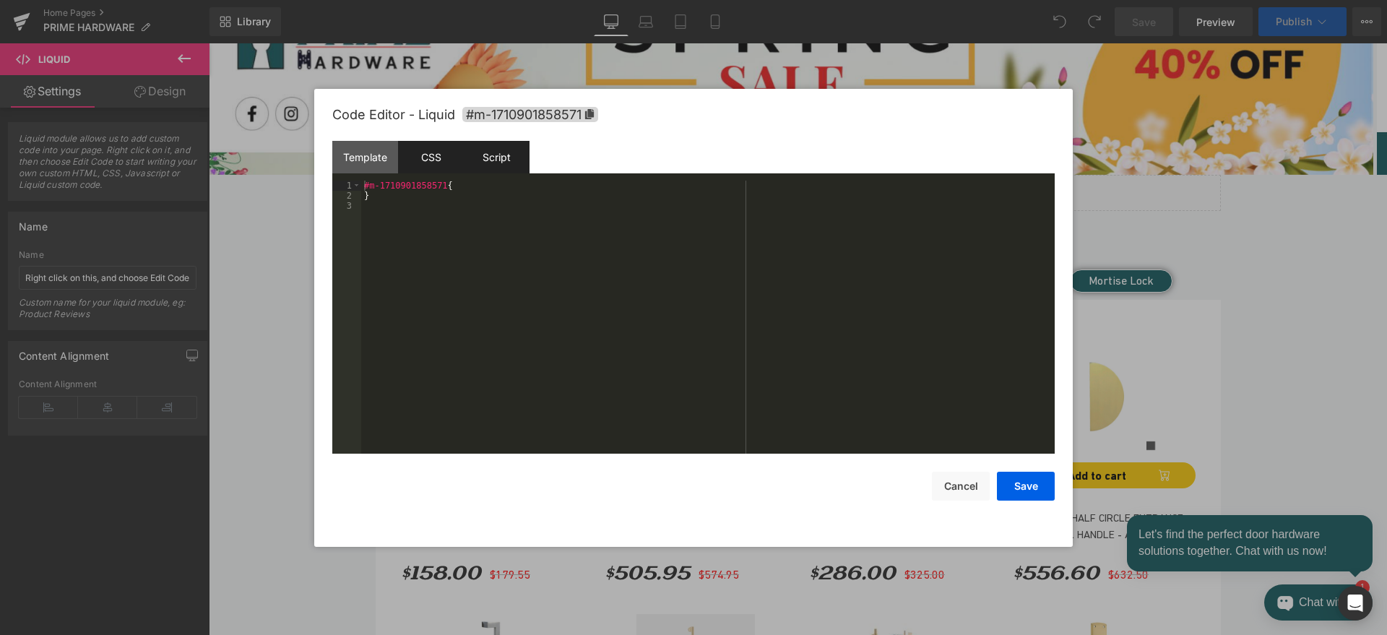
click at [490, 152] on div "Script" at bounding box center [497, 157] width 66 height 33
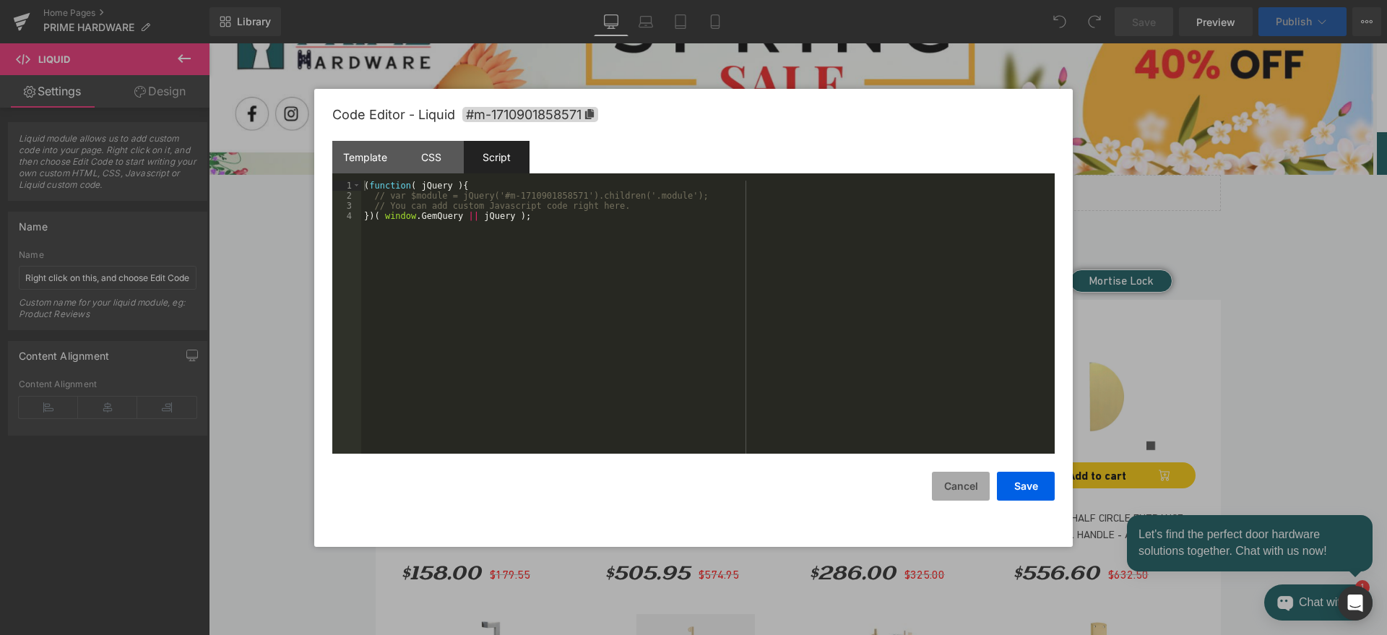
click at [965, 488] on button "Cancel" at bounding box center [961, 486] width 58 height 29
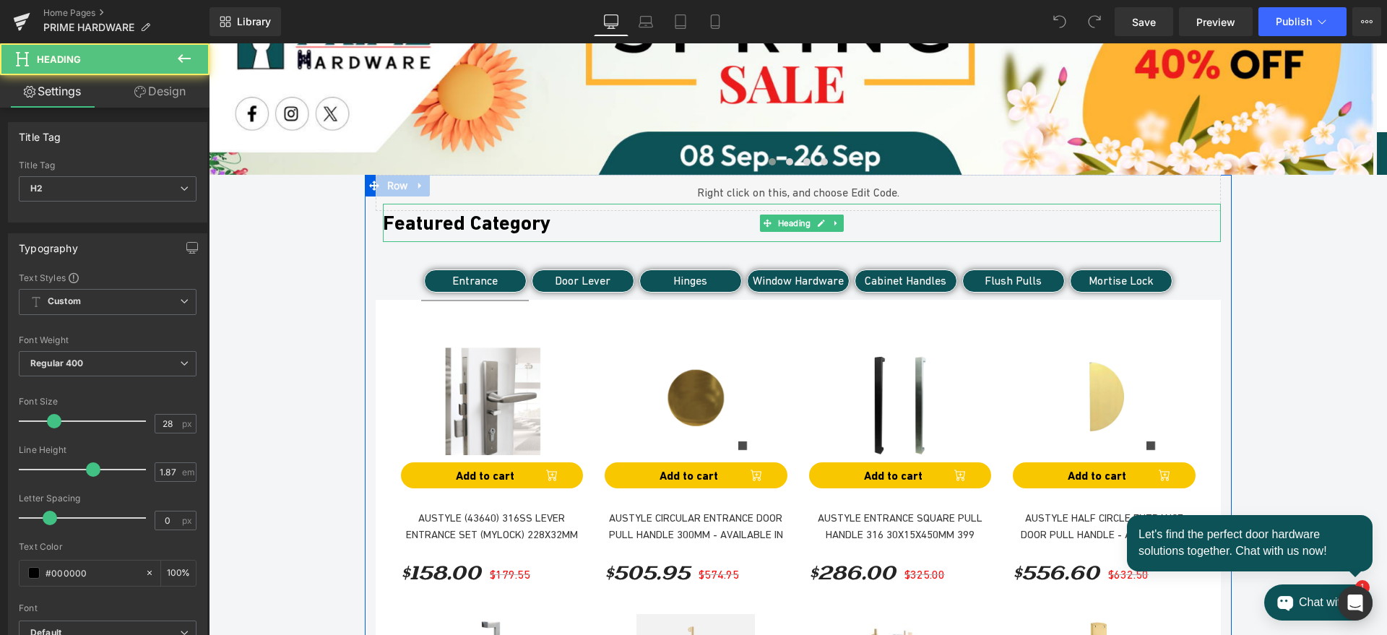
click at [537, 225] on b "Featured Category" at bounding box center [467, 223] width 168 height 24
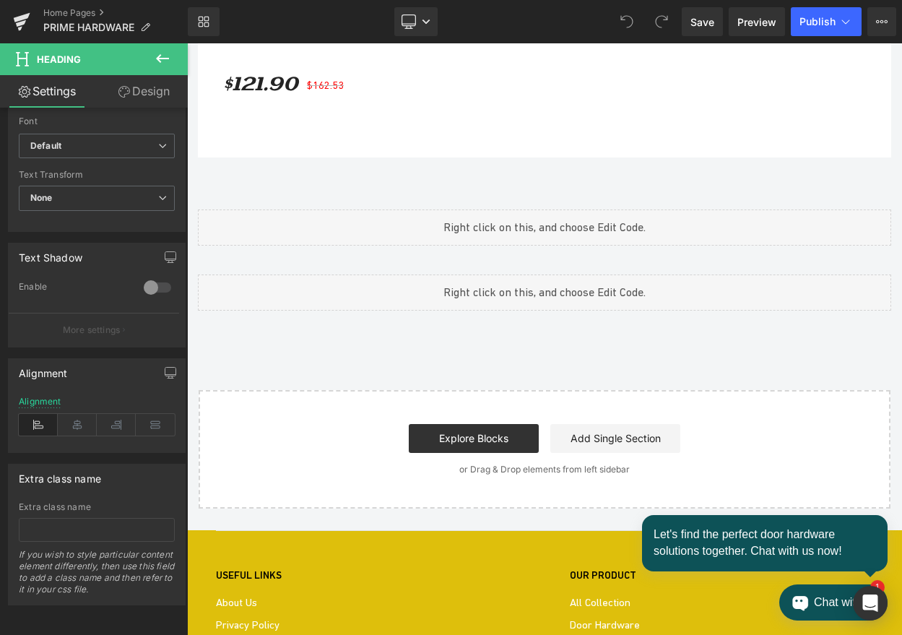
scroll to position [2379, 0]
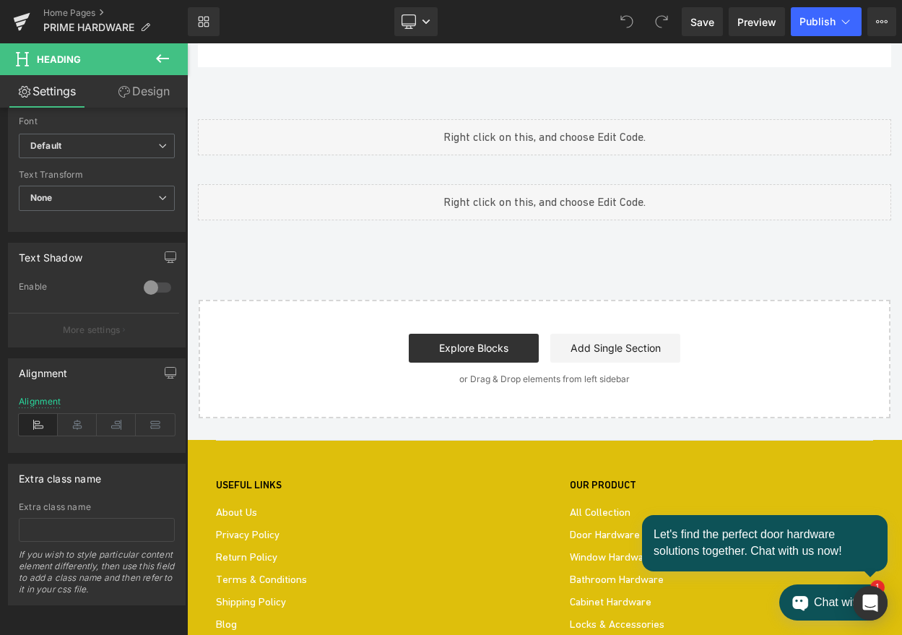
click at [187, 43] on div "Image IN-HOUSE MEETING Heading BOOK NOW Button Image ZOOM MEETING Heading BOOK …" at bounding box center [187, 43] width 0 height 0
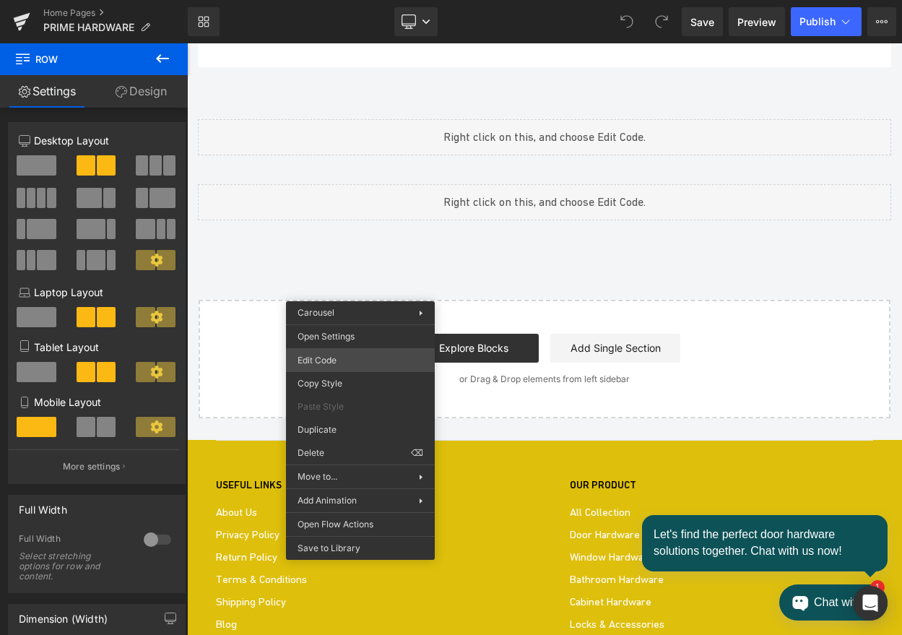
click at [348, 0] on div "You are previewing how the will restyle your page. You can not edit Elements in…" at bounding box center [451, 0] width 902 height 0
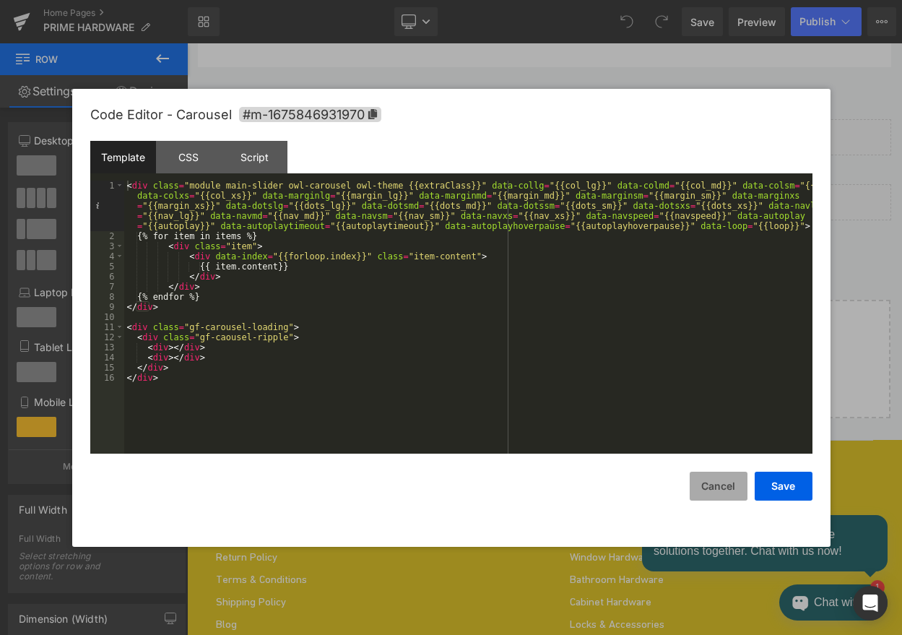
click at [715, 487] on button "Cancel" at bounding box center [719, 486] width 58 height 29
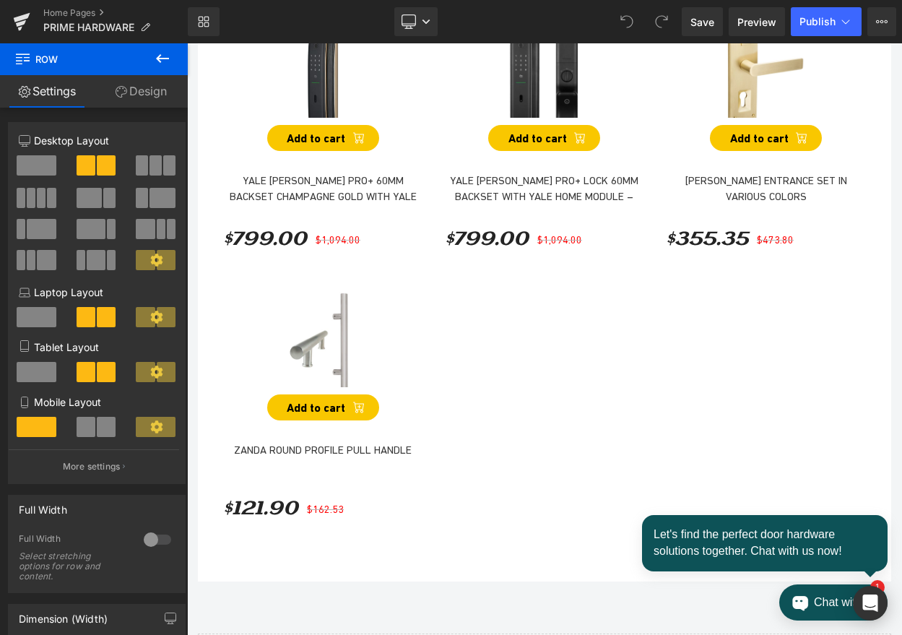
scroll to position [1896, 0]
